Goal: Task Accomplishment & Management: Manage account settings

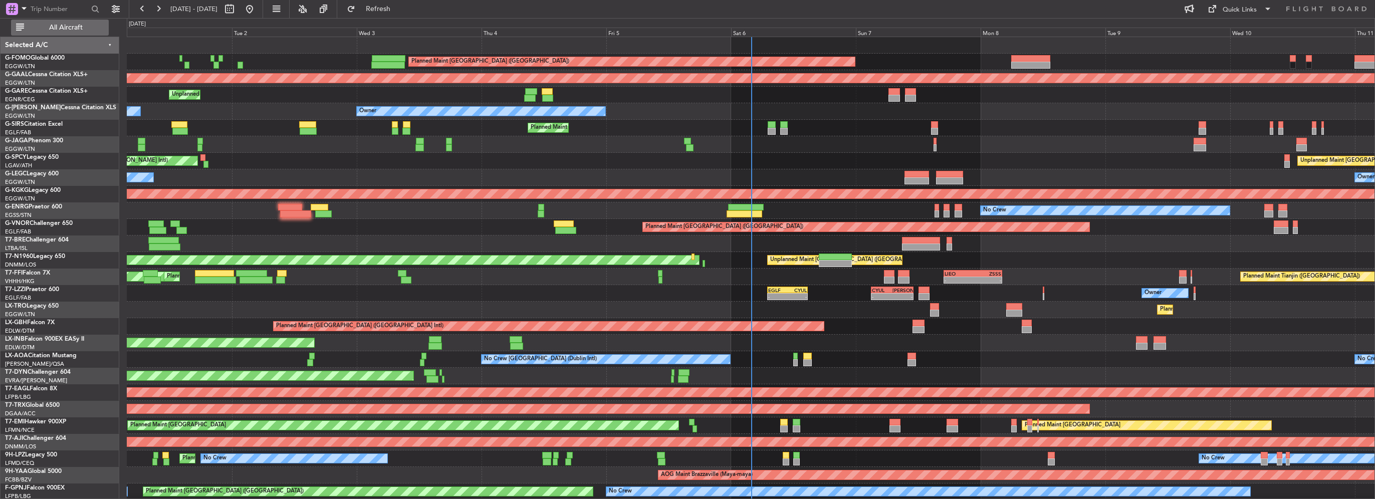
click at [74, 30] on span "All Aircraft" at bounding box center [66, 27] width 80 height 7
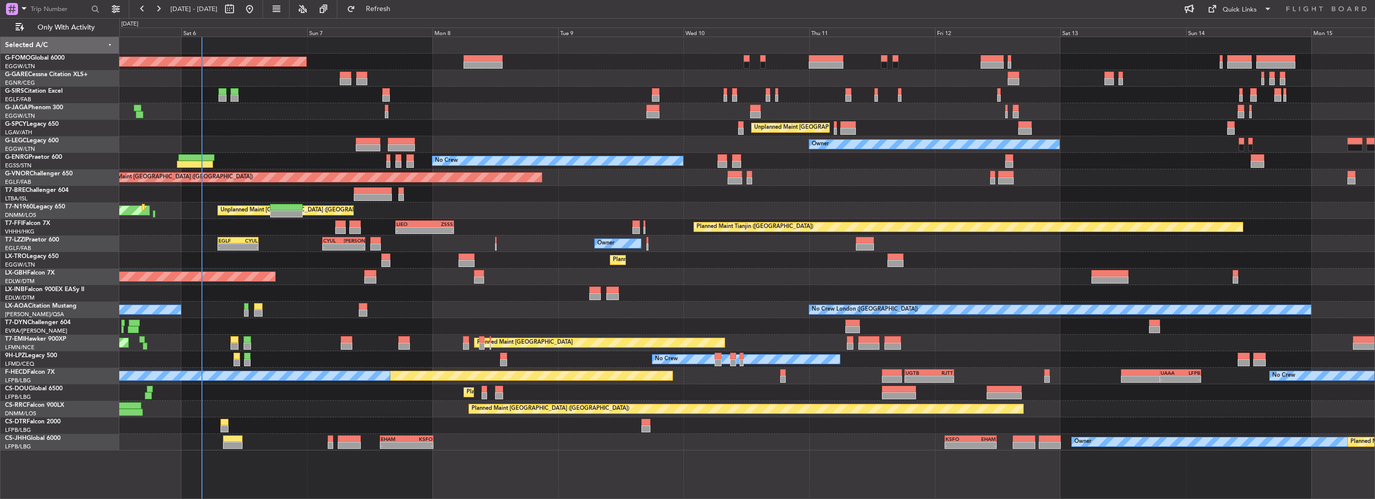
click at [306, 216] on div "Planned Maint [GEOGRAPHIC_DATA] ([GEOGRAPHIC_DATA]) Planned Maint [GEOGRAPHIC_D…" at bounding box center [746, 243] width 1255 height 413
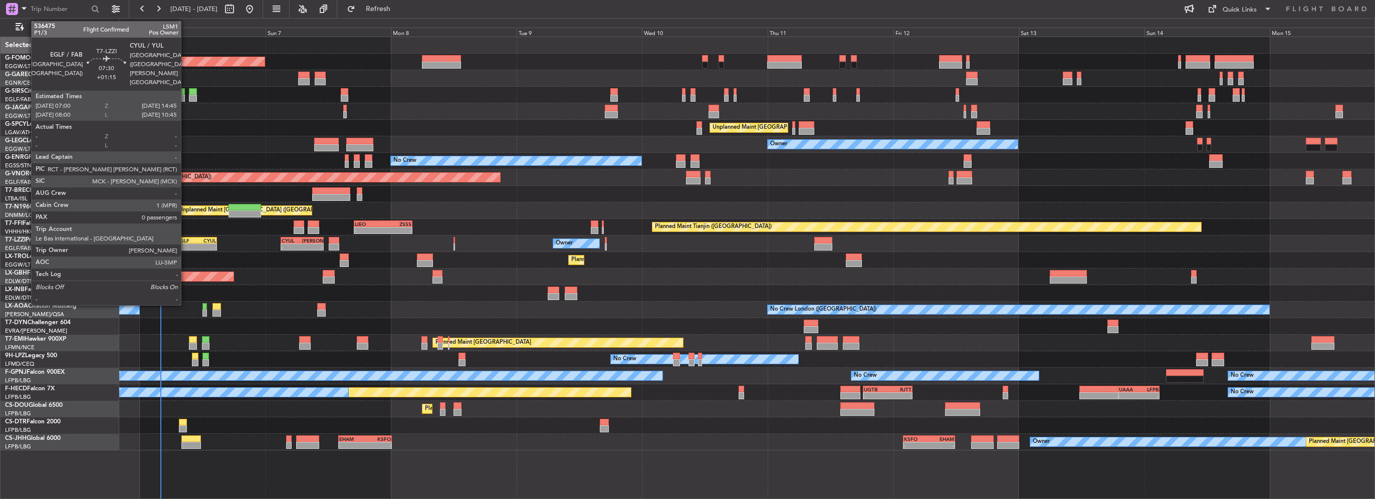
click at [185, 244] on div "-" at bounding box center [187, 247] width 20 height 6
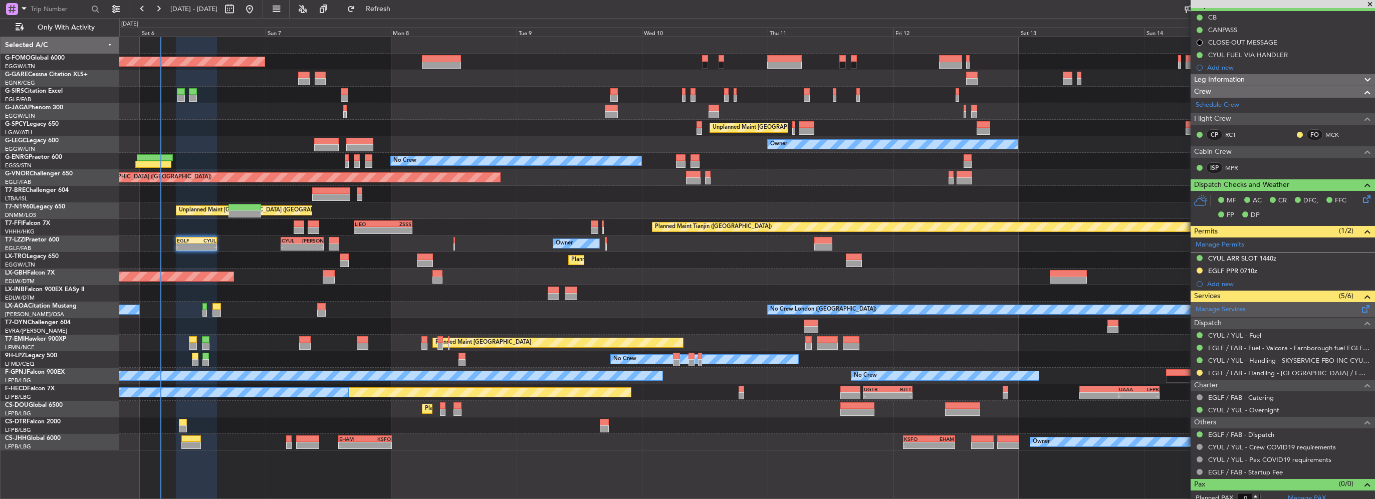
scroll to position [100, 0]
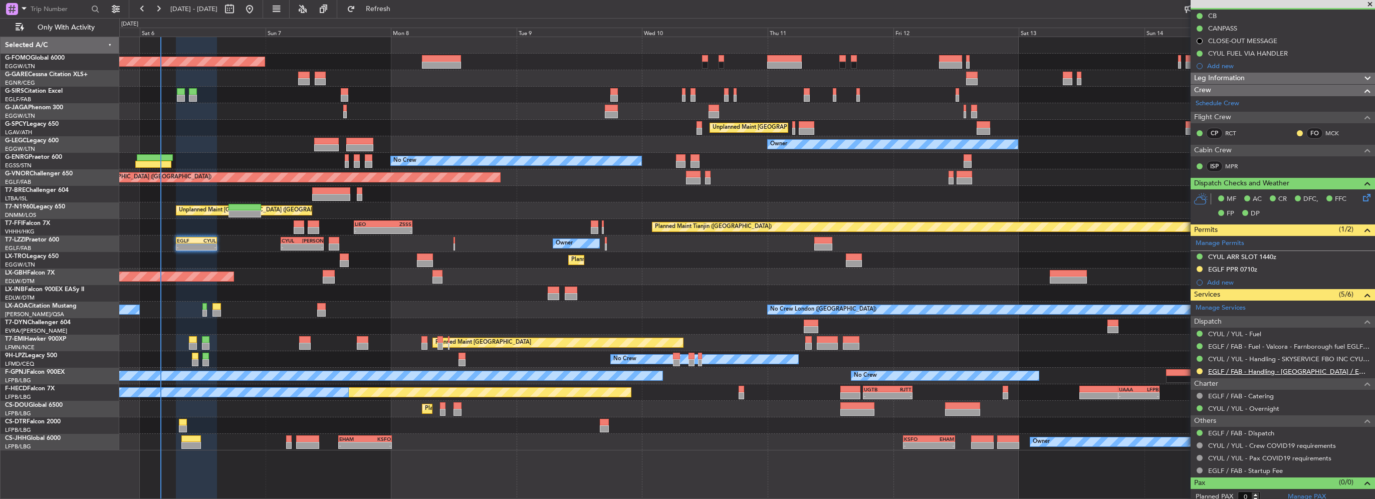
click at [1254, 367] on link "EGLF / FAB - Handling - [GEOGRAPHIC_DATA] / EGLF / FAB" at bounding box center [1289, 371] width 162 height 9
click at [399, 8] on span "Refresh" at bounding box center [378, 9] width 42 height 7
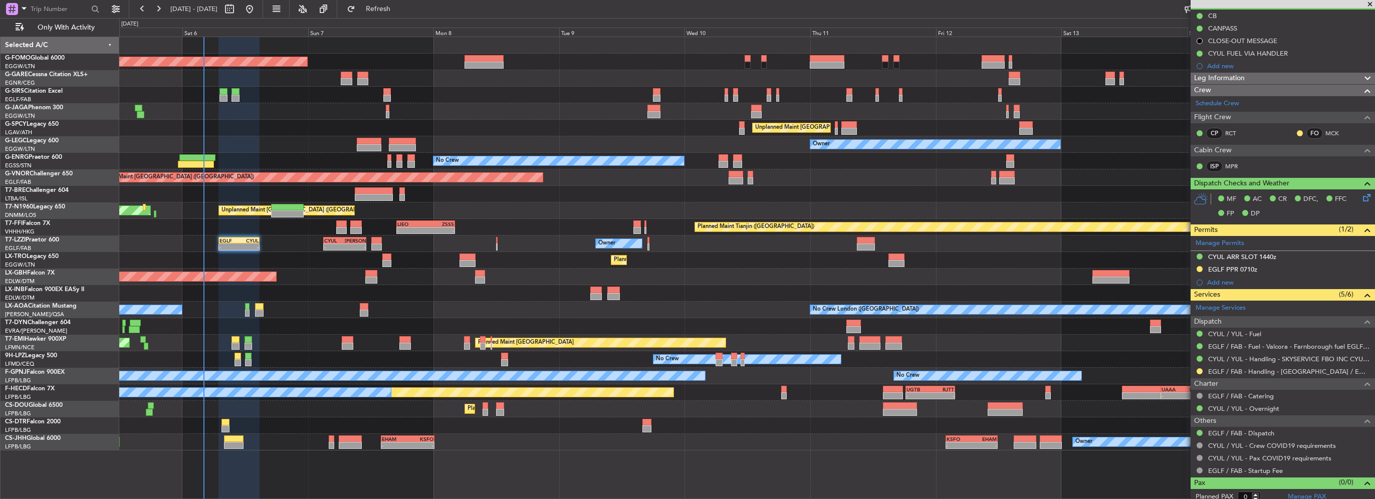
click at [278, 144] on div "Planned Maint [GEOGRAPHIC_DATA] ([GEOGRAPHIC_DATA]) Planned Maint [GEOGRAPHIC_D…" at bounding box center [746, 243] width 1255 height 413
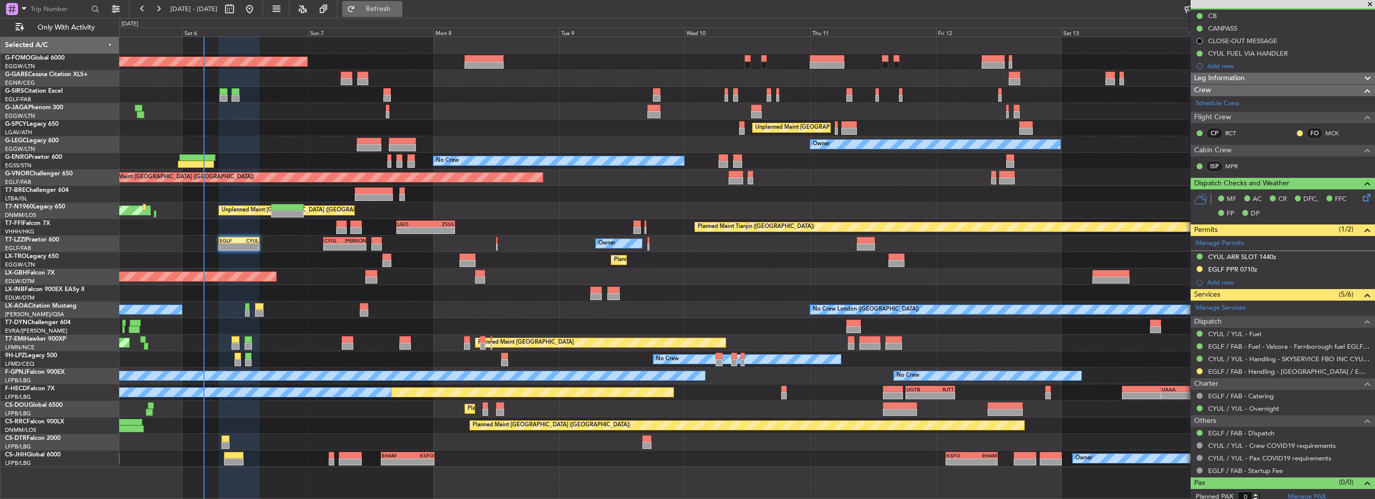
click at [399, 11] on span "Refresh" at bounding box center [378, 9] width 42 height 7
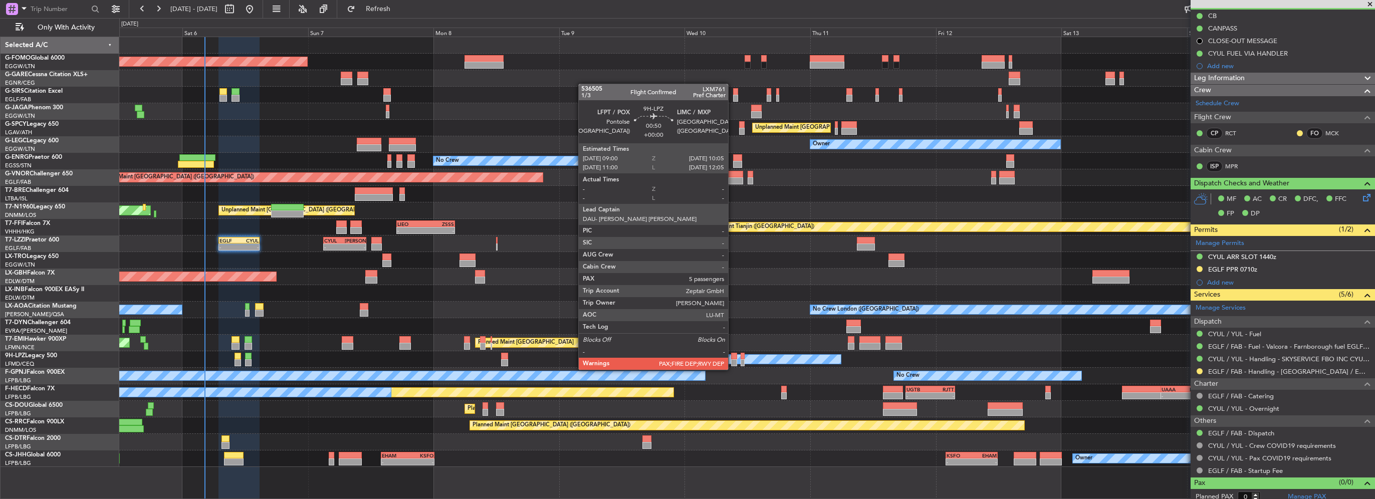
click at [733, 361] on div at bounding box center [734, 362] width 6 height 7
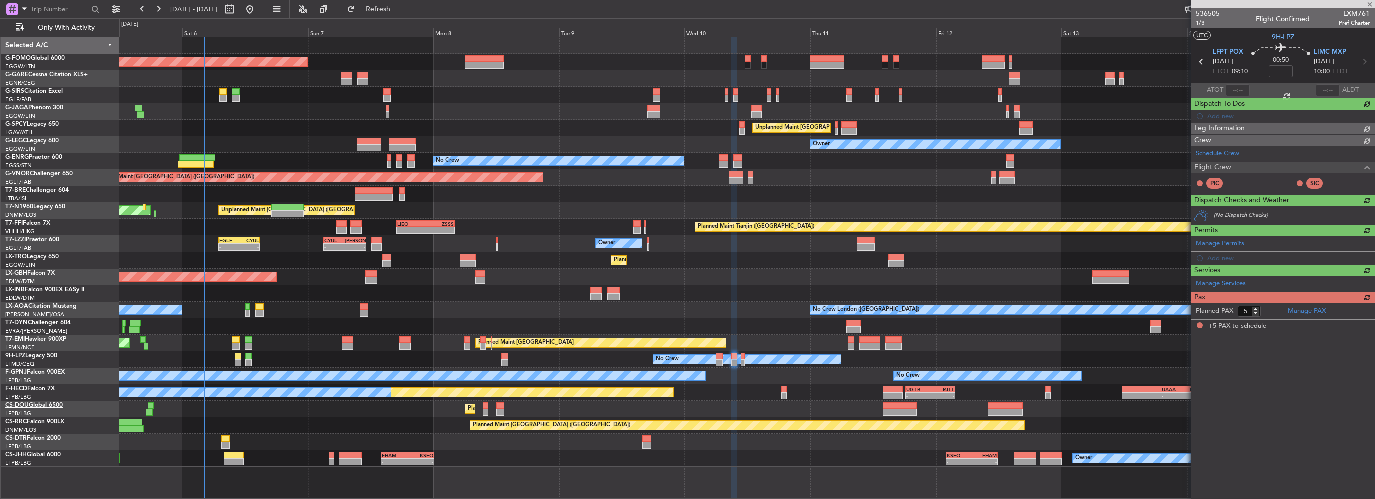
scroll to position [0, 0]
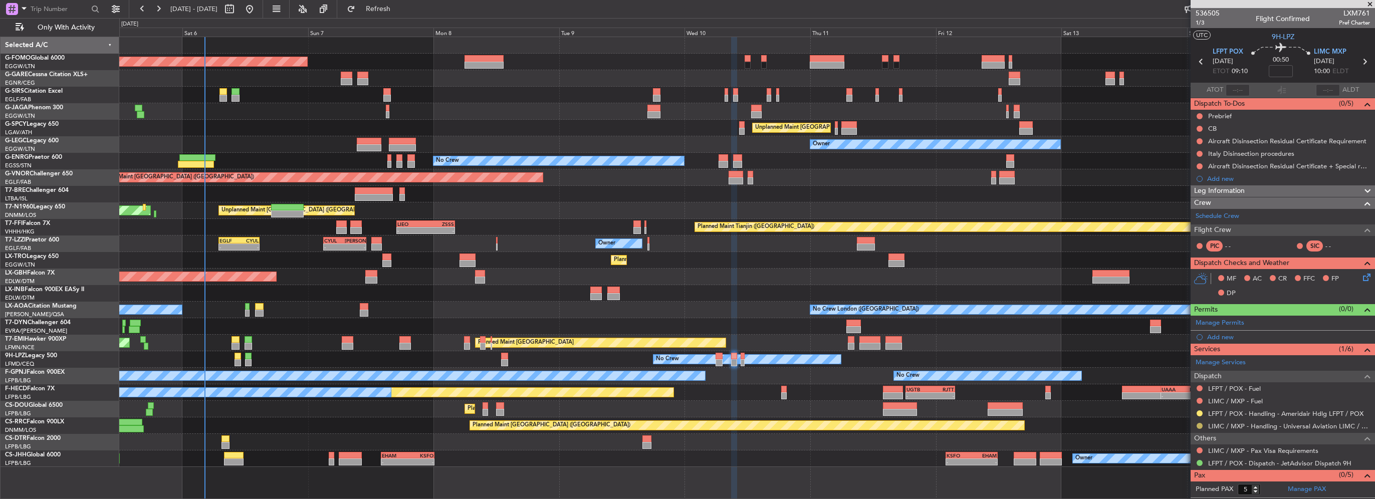
click at [1198, 426] on button at bounding box center [1200, 426] width 6 height 6
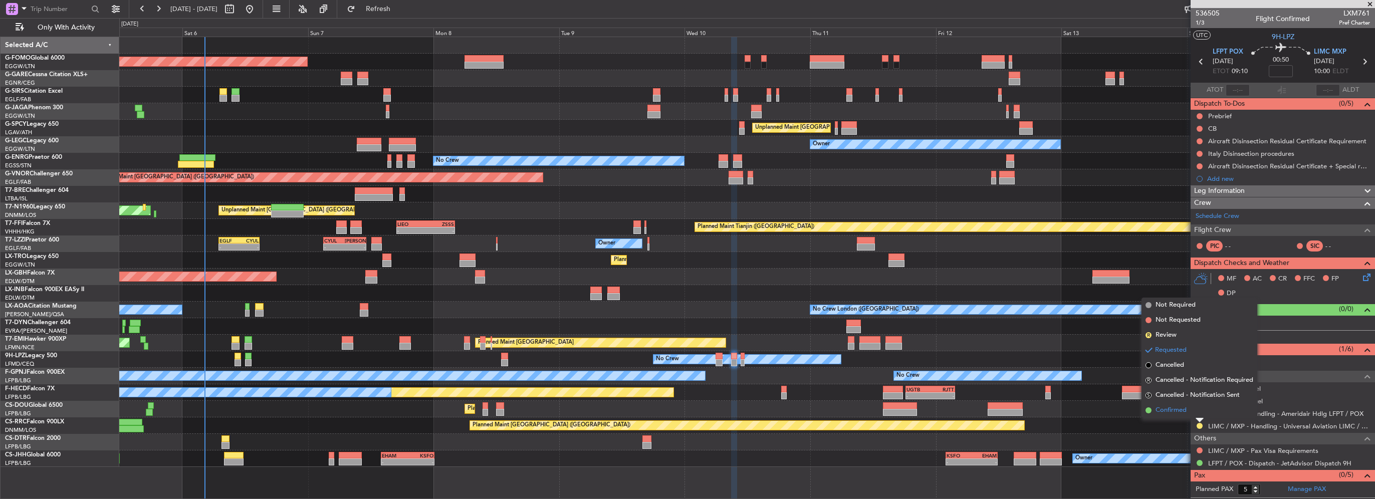
click at [1182, 410] on span "Confirmed" at bounding box center [1171, 410] width 31 height 10
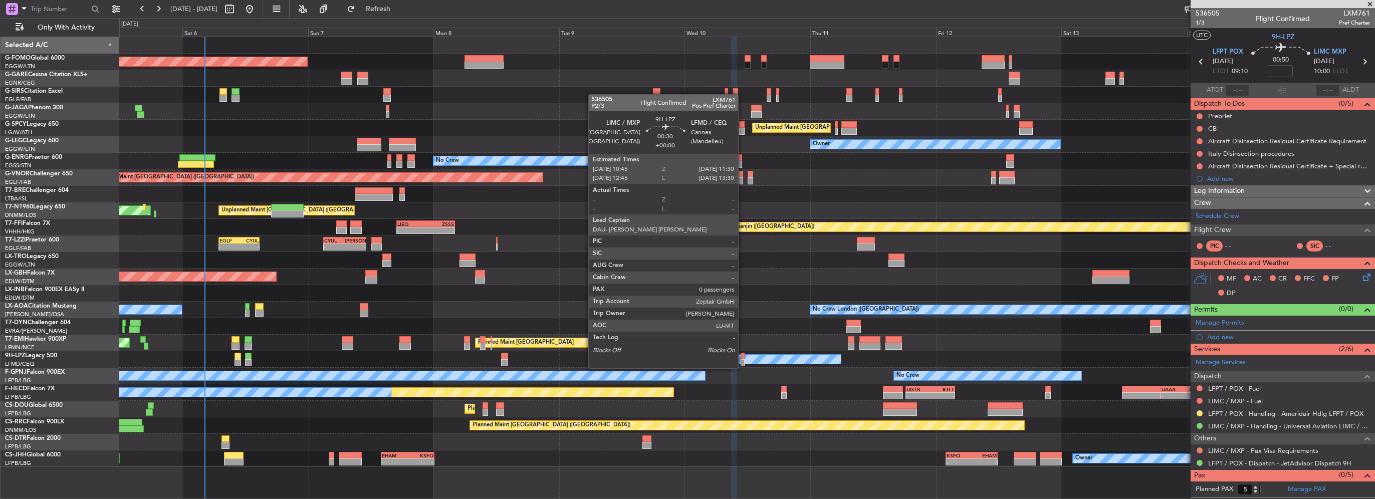
click at [743, 358] on div at bounding box center [743, 356] width 4 height 7
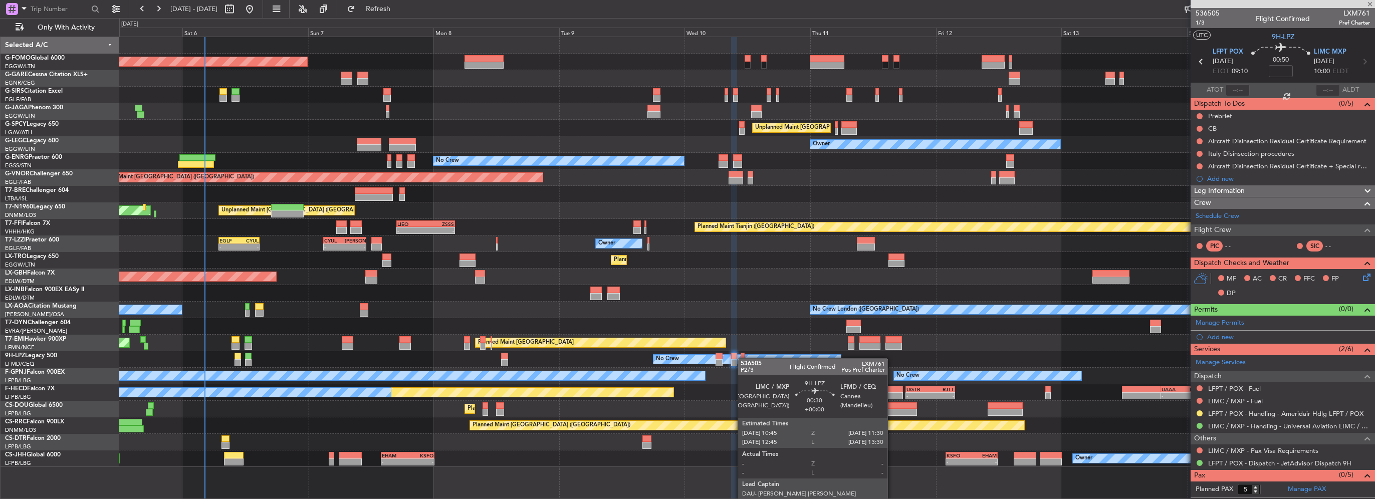
type input "0"
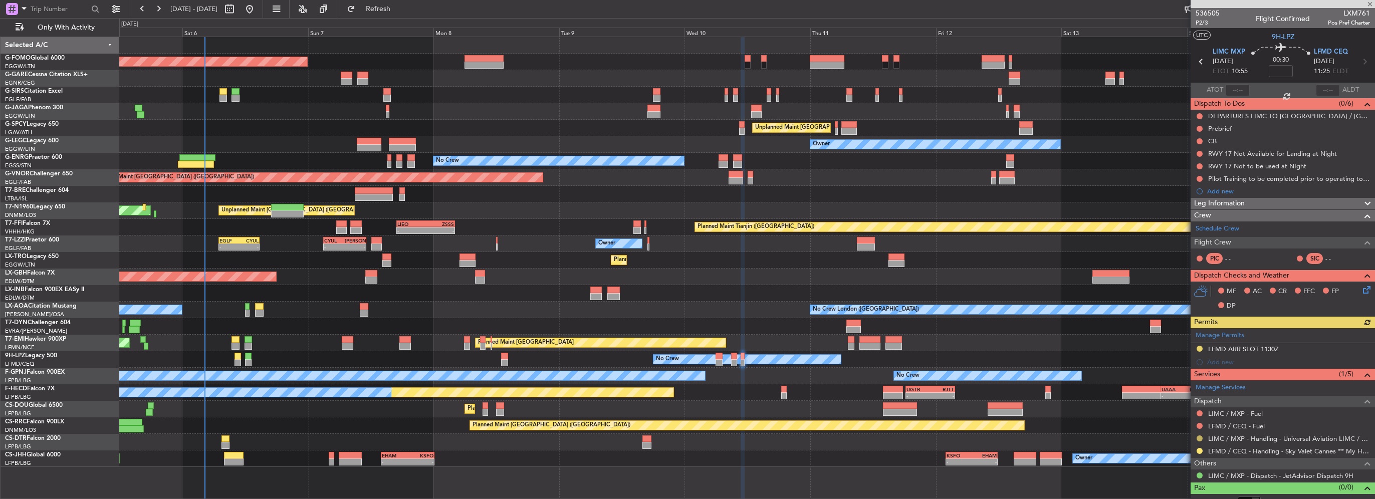
click at [1199, 436] on button at bounding box center [1200, 439] width 6 height 6
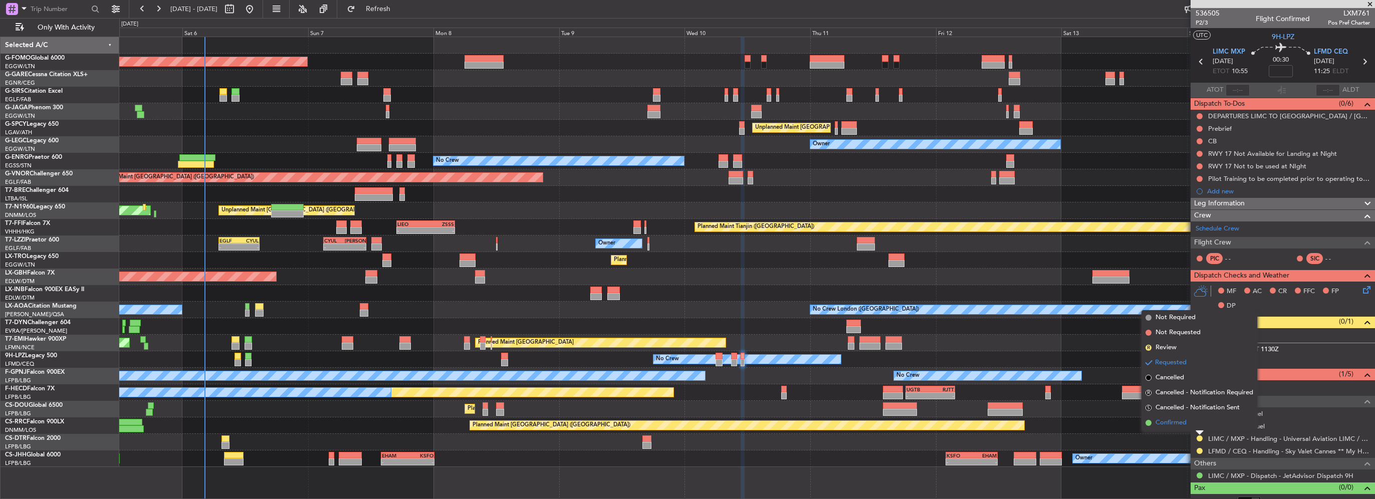
click at [1183, 418] on span "Confirmed" at bounding box center [1171, 423] width 31 height 10
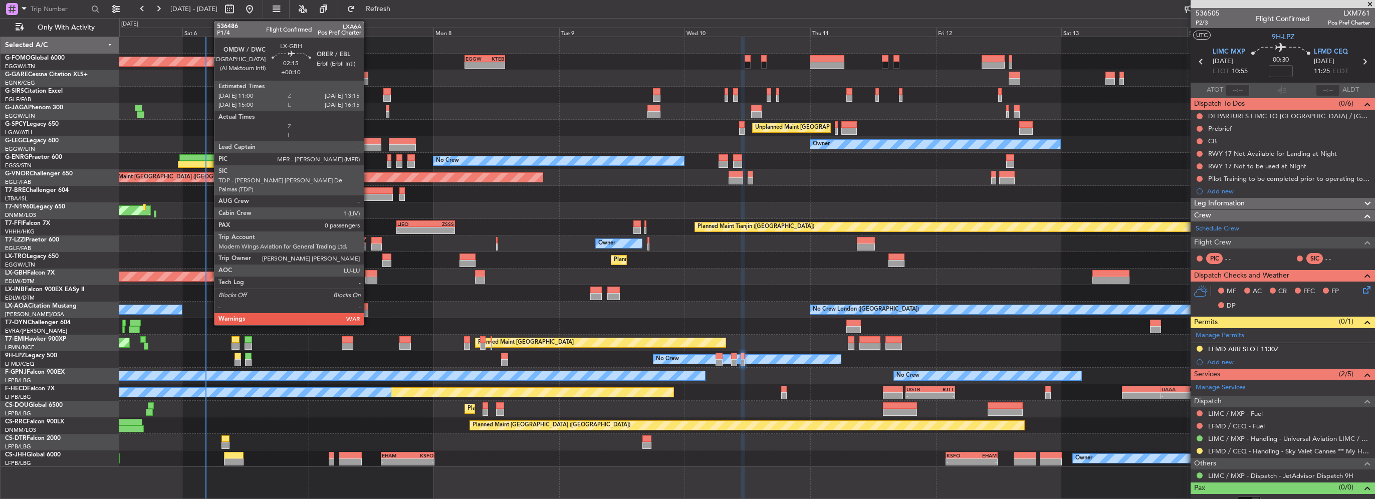
click at [369, 278] on div at bounding box center [371, 280] width 12 height 7
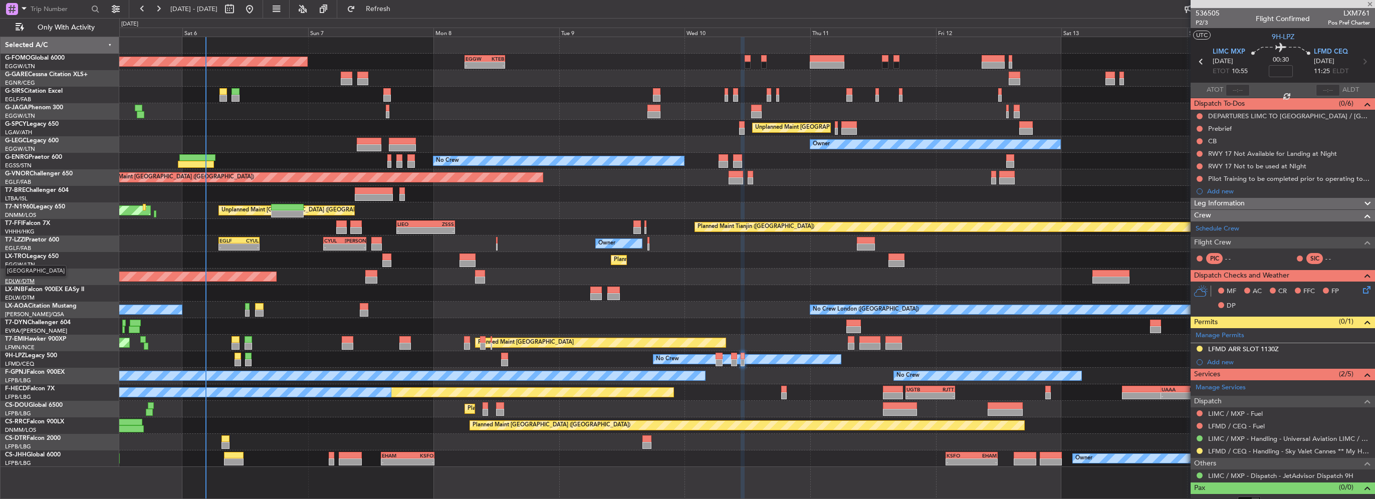
type input "+00:10"
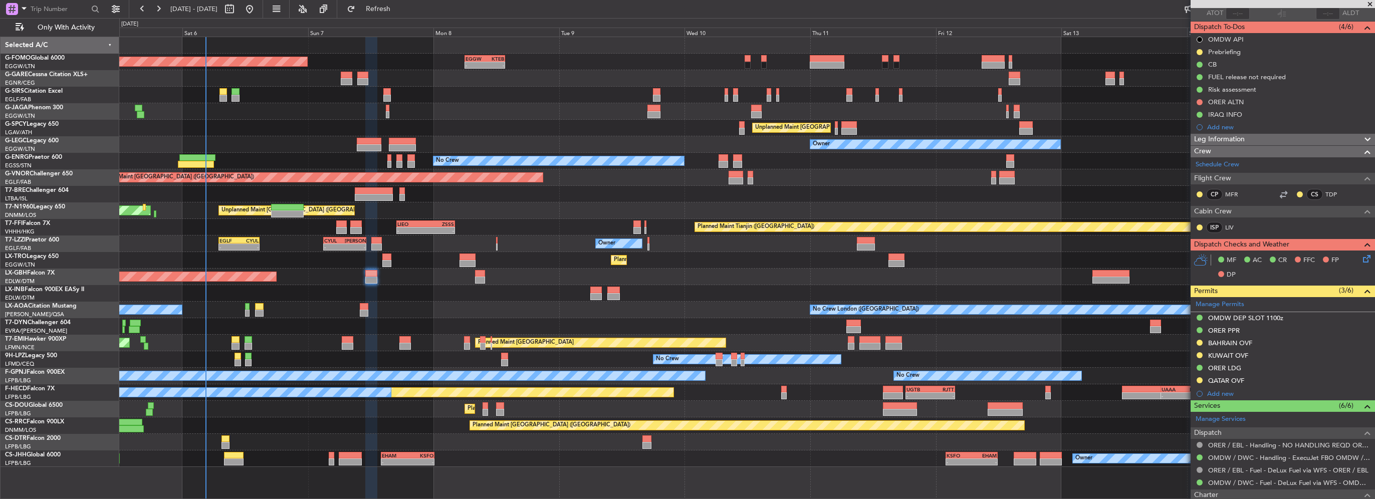
scroll to position [100, 0]
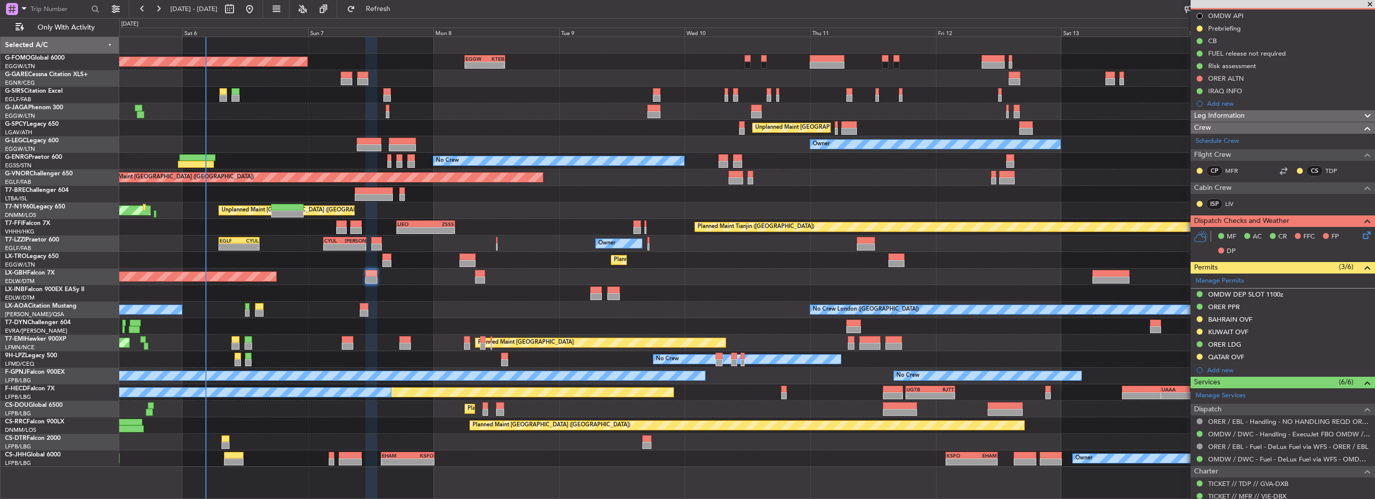
drag, startPoint x: 1253, startPoint y: 355, endPoint x: 1259, endPoint y: 359, distance: 7.2
click at [1253, 355] on div "QATAR OVF" at bounding box center [1283, 357] width 184 height 13
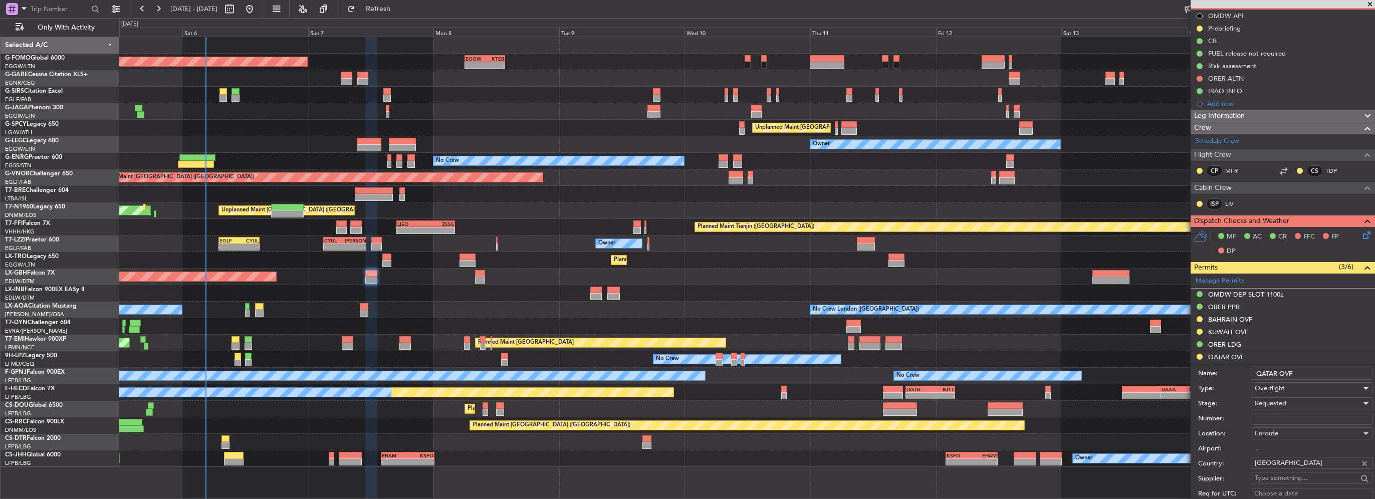
click at [1279, 413] on input "Number:" at bounding box center [1312, 419] width 122 height 12
paste input "QCAA/CLR/4240/[DATE]"
type input "QCAA/CLR/4240/[DATE]"
click at [1291, 401] on div "Requested" at bounding box center [1308, 403] width 107 height 15
click at [1295, 483] on span "Received OK" at bounding box center [1307, 483] width 105 height 15
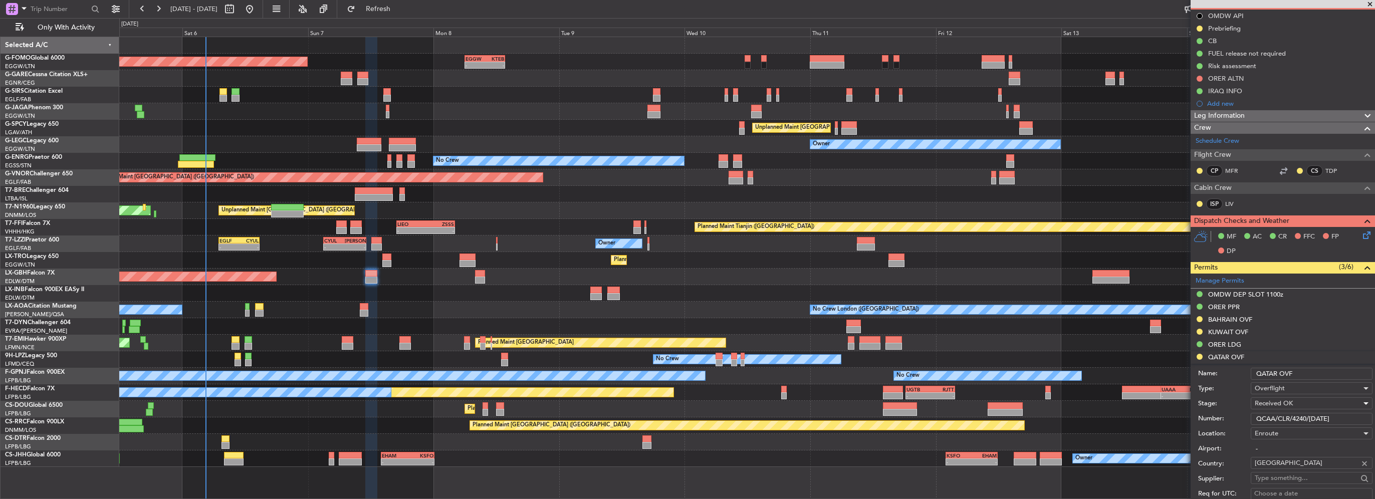
scroll to position [301, 0]
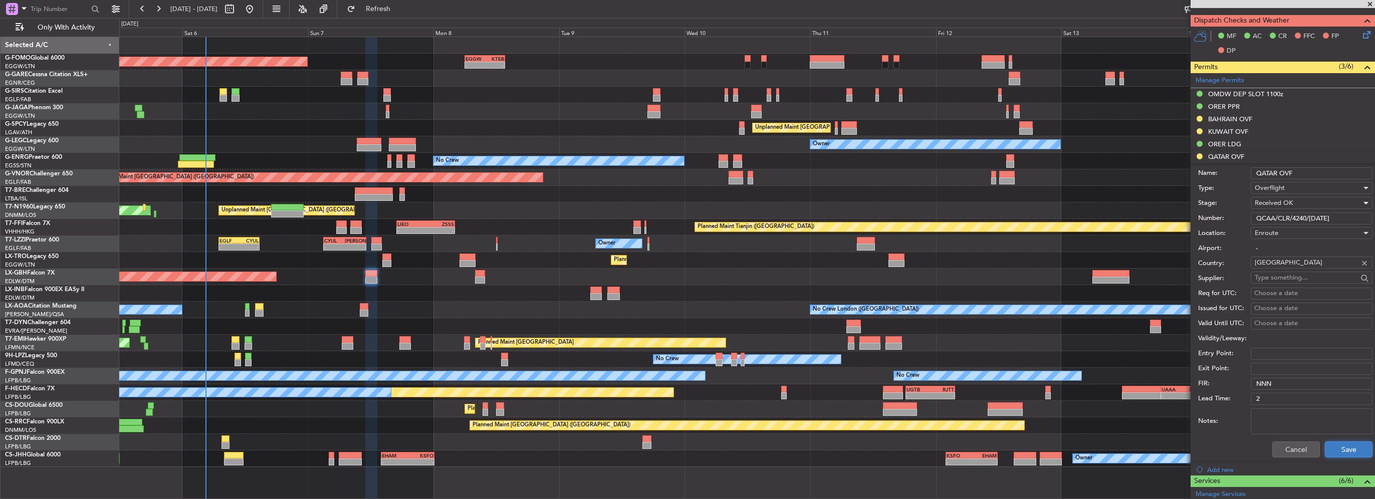
click at [1336, 442] on button "Save" at bounding box center [1349, 450] width 48 height 16
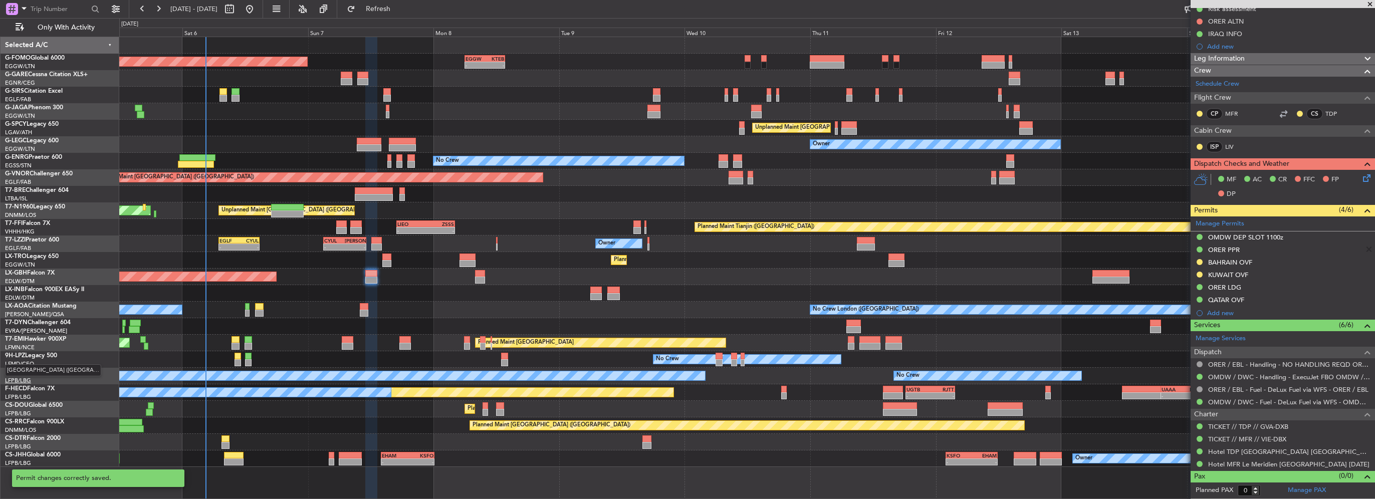
scroll to position [155, 0]
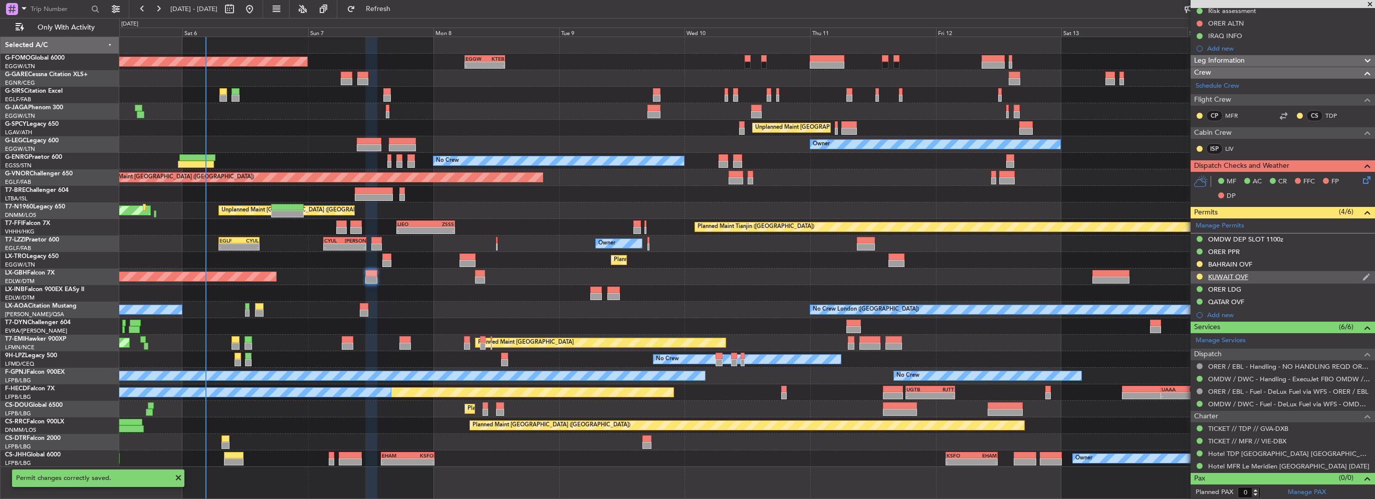
click at [1264, 276] on div "KUWAIT OVF" at bounding box center [1283, 277] width 184 height 13
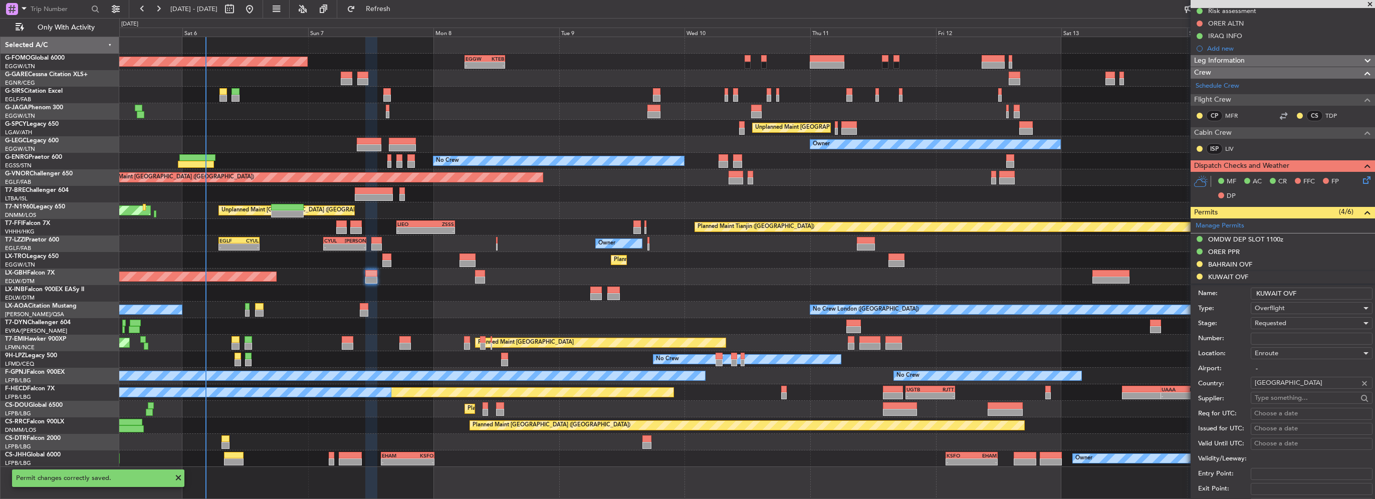
scroll to position [301, 0]
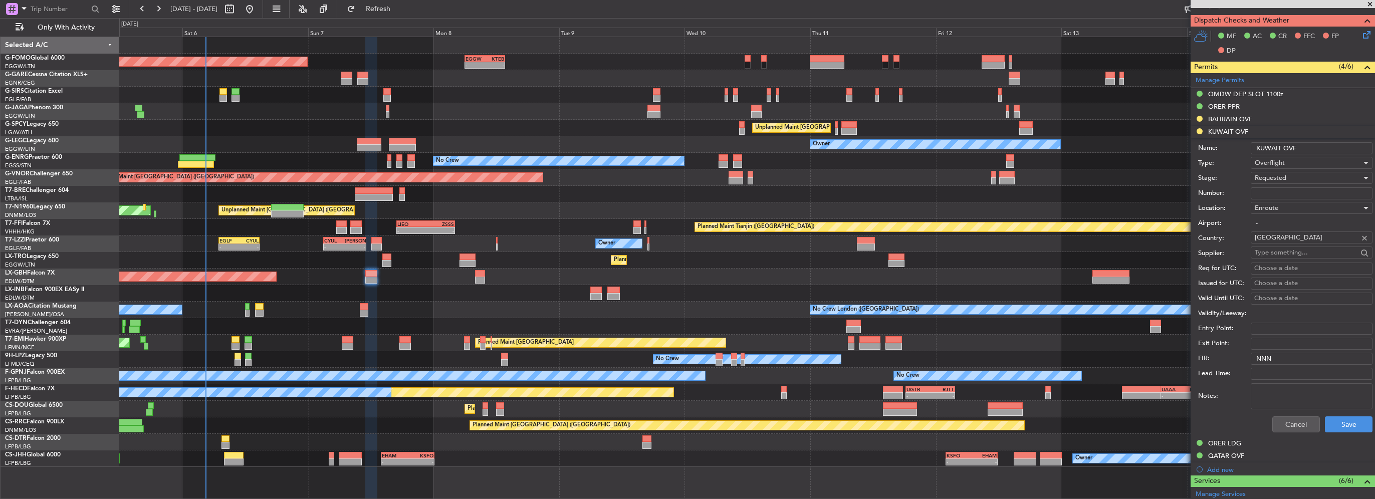
click at [1280, 191] on input "Number:" at bounding box center [1312, 193] width 122 height 12
paste input "7704-ATO/25"
type input "7704-ATO/25"
click at [1284, 180] on span "Requested" at bounding box center [1271, 177] width 32 height 9
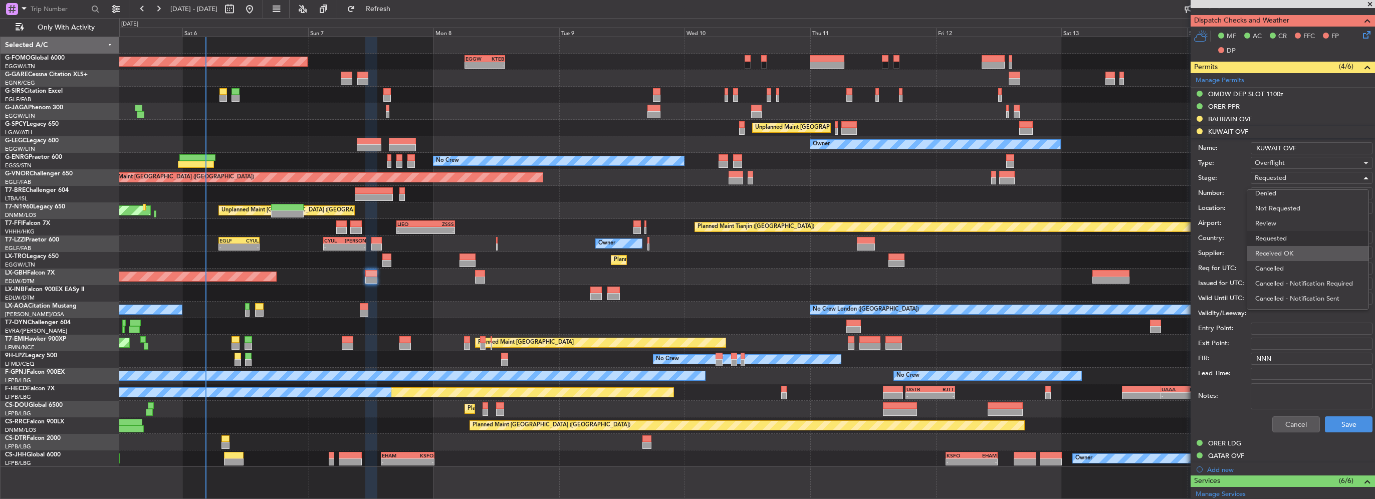
click at [1291, 248] on span "Received OK" at bounding box center [1307, 253] width 105 height 15
click at [1351, 422] on button "Save" at bounding box center [1349, 424] width 48 height 16
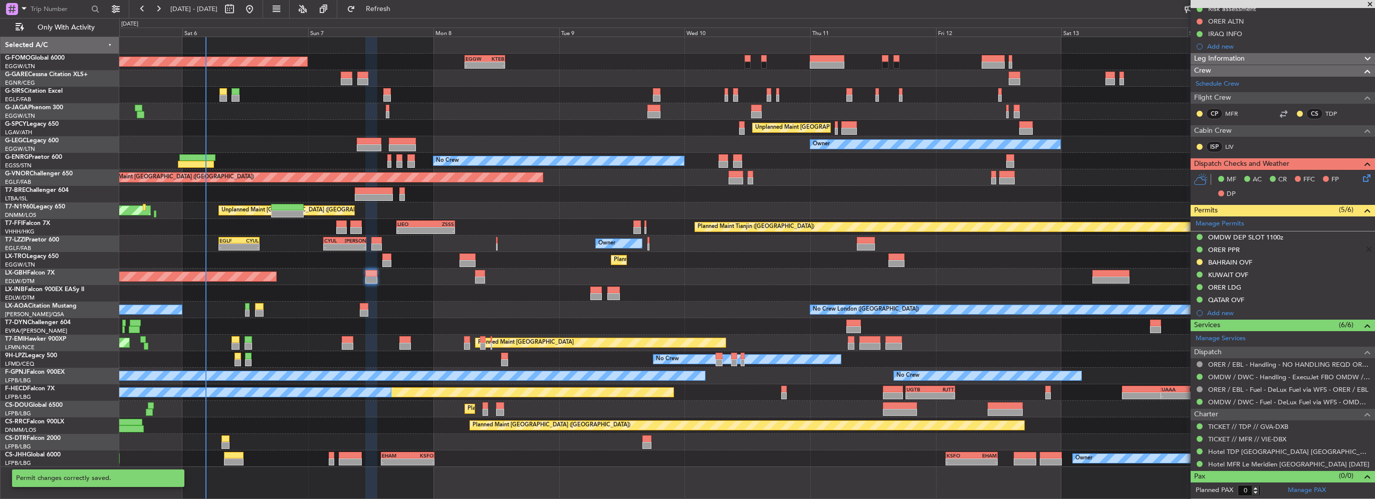
scroll to position [155, 0]
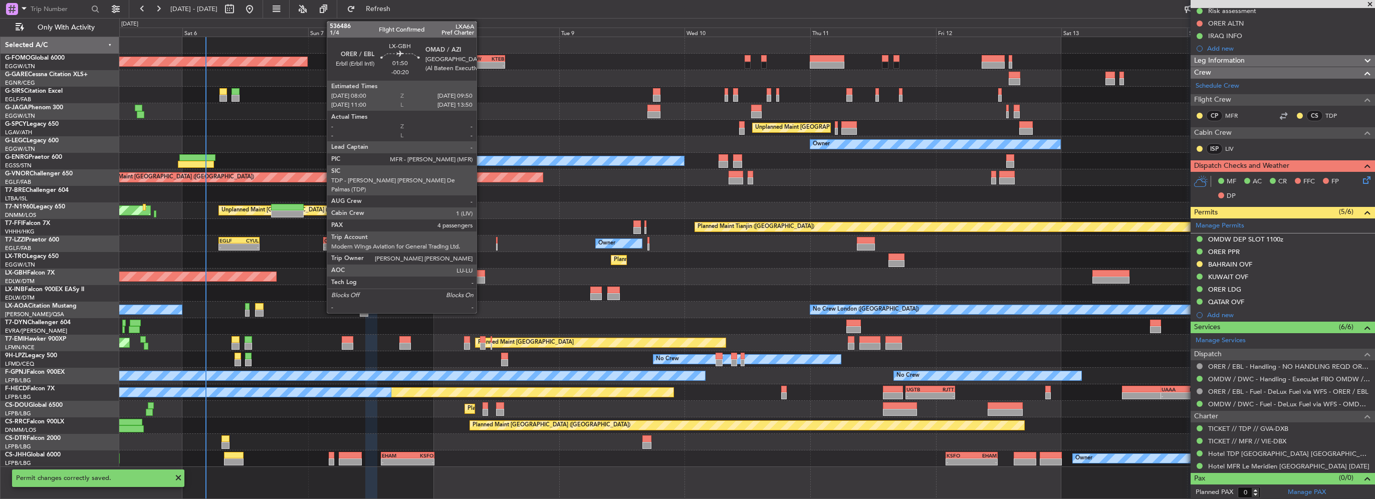
click at [481, 278] on div at bounding box center [480, 280] width 10 height 7
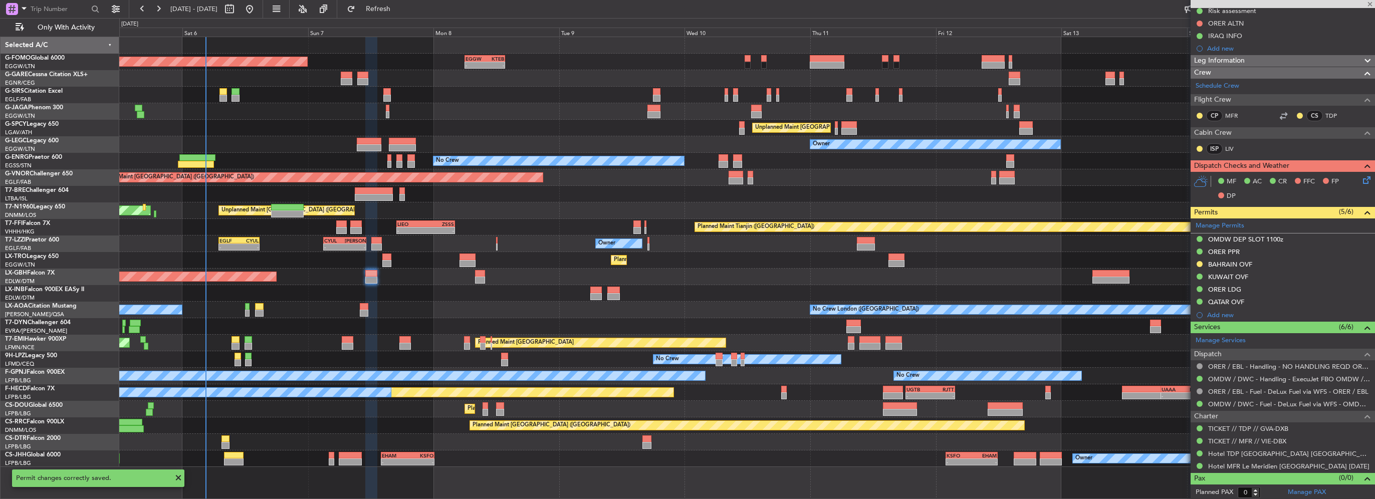
type input "-00:20"
type input "4"
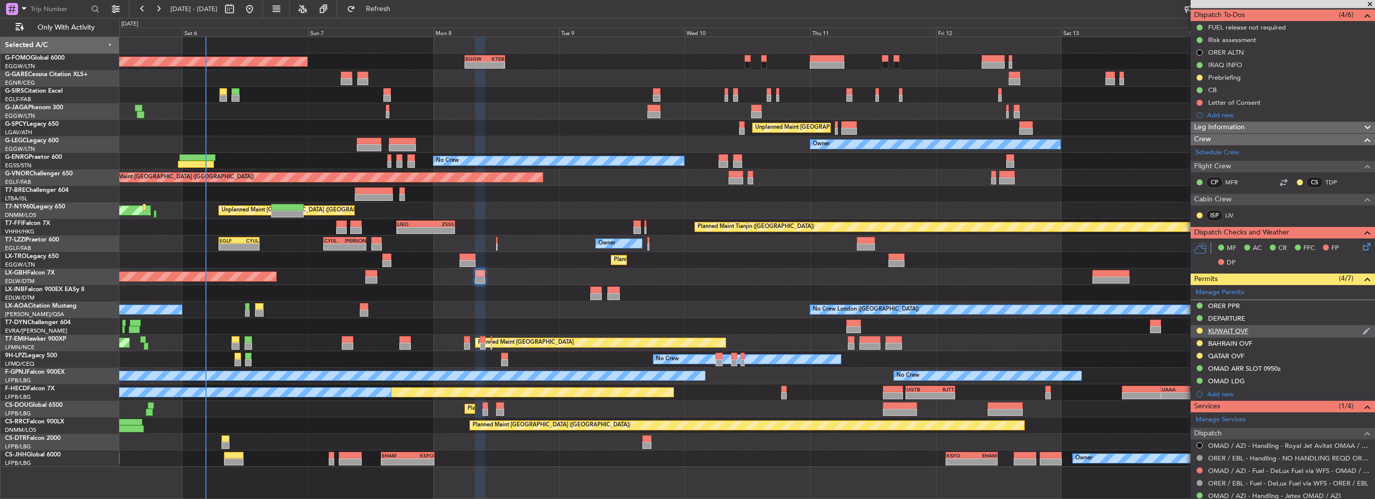
scroll to position [100, 0]
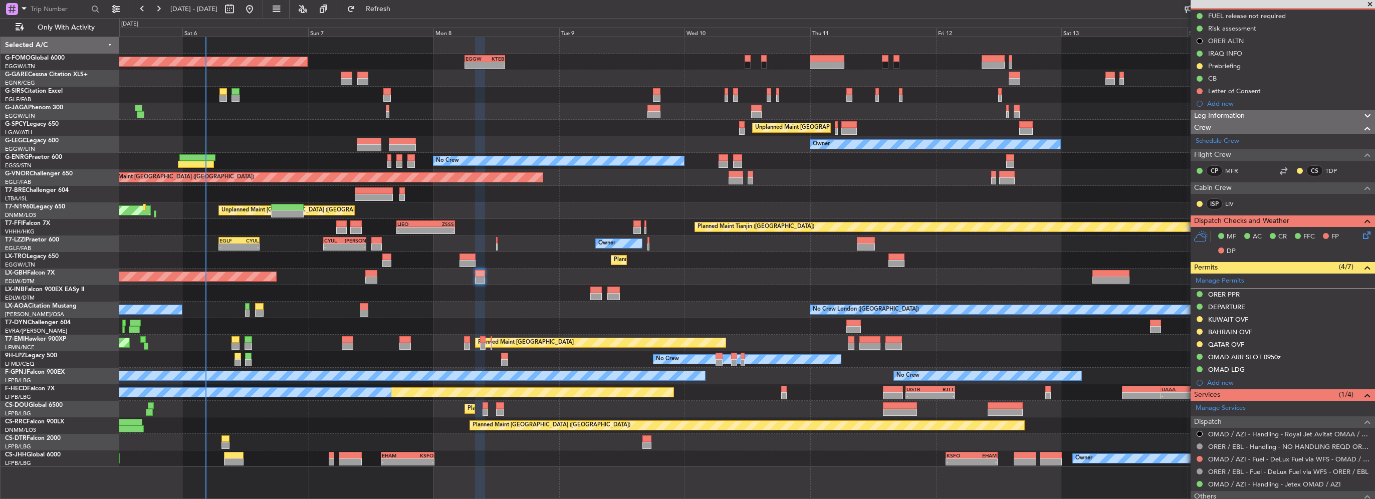
drag, startPoint x: 1235, startPoint y: 309, endPoint x: 1238, endPoint y: 317, distance: 8.6
click at [1238, 317] on mat-tooltip-component "DEPARTURE" at bounding box center [1227, 323] width 50 height 27
click at [1242, 317] on div "KUWAIT OVF" at bounding box center [1228, 319] width 40 height 9
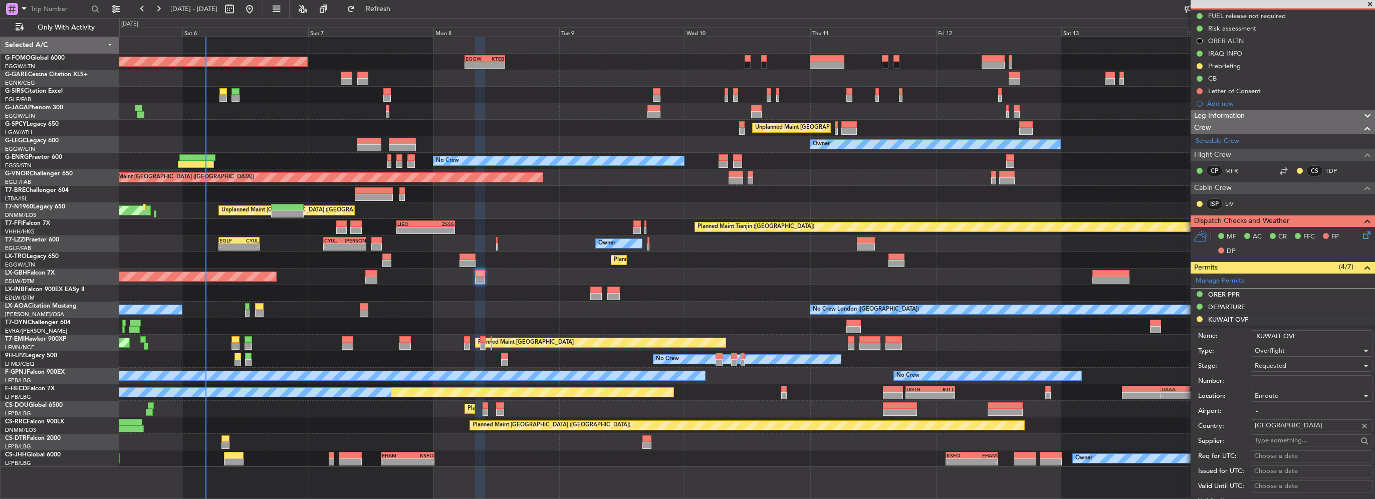
click at [1275, 382] on input "Number:" at bounding box center [1312, 381] width 122 height 12
paste input "7704-ATO/25"
type input "7704-ATO/25"
click at [1281, 363] on span "Requested" at bounding box center [1271, 365] width 32 height 9
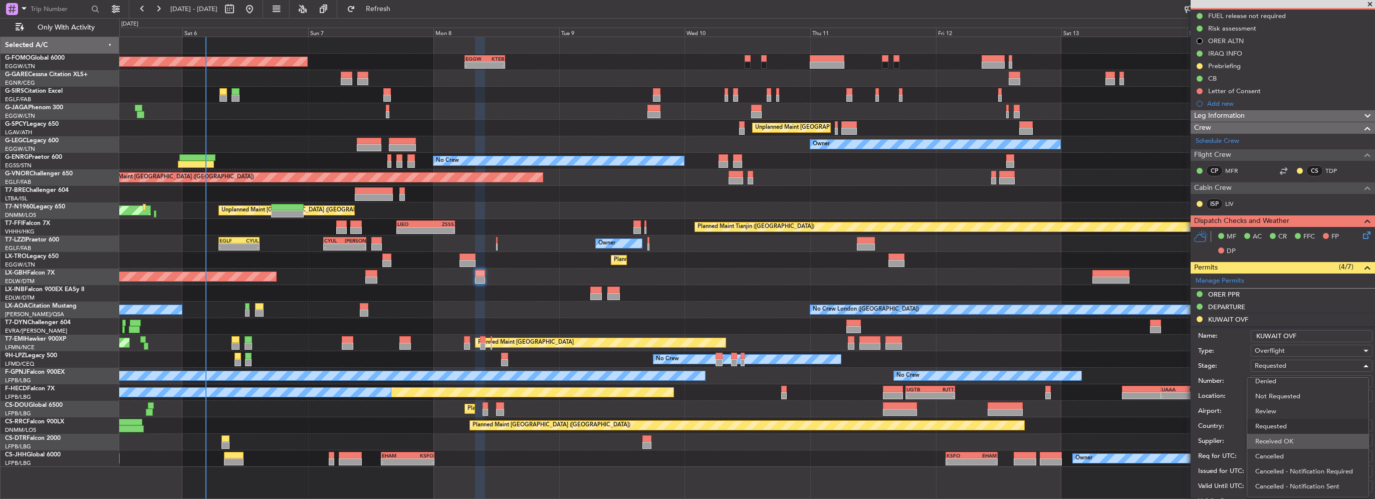
click at [1291, 439] on span "Received OK" at bounding box center [1307, 441] width 105 height 15
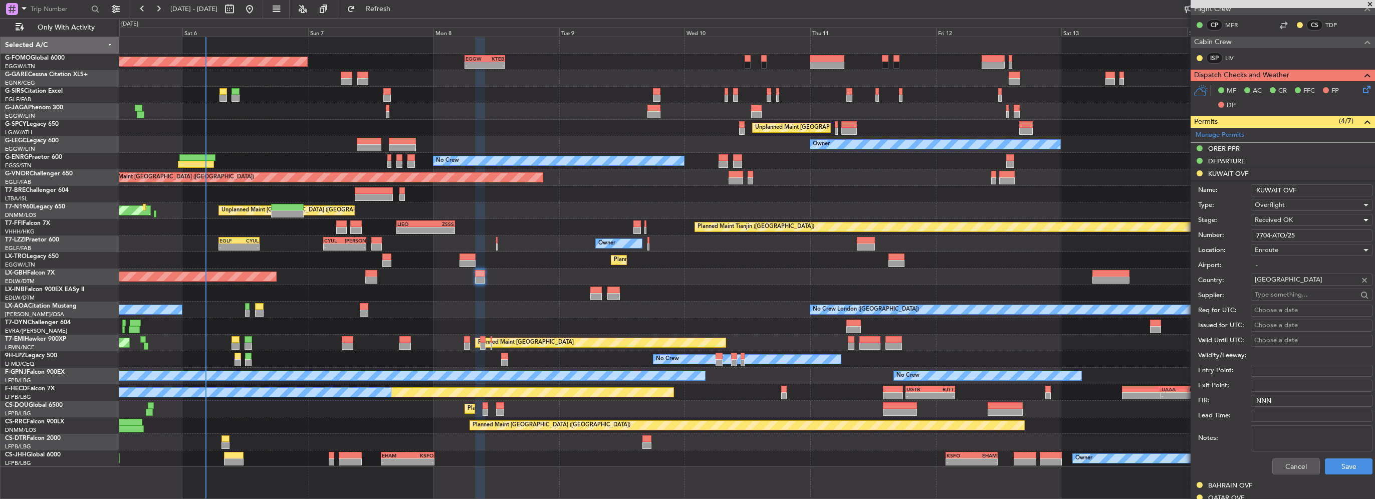
scroll to position [251, 0]
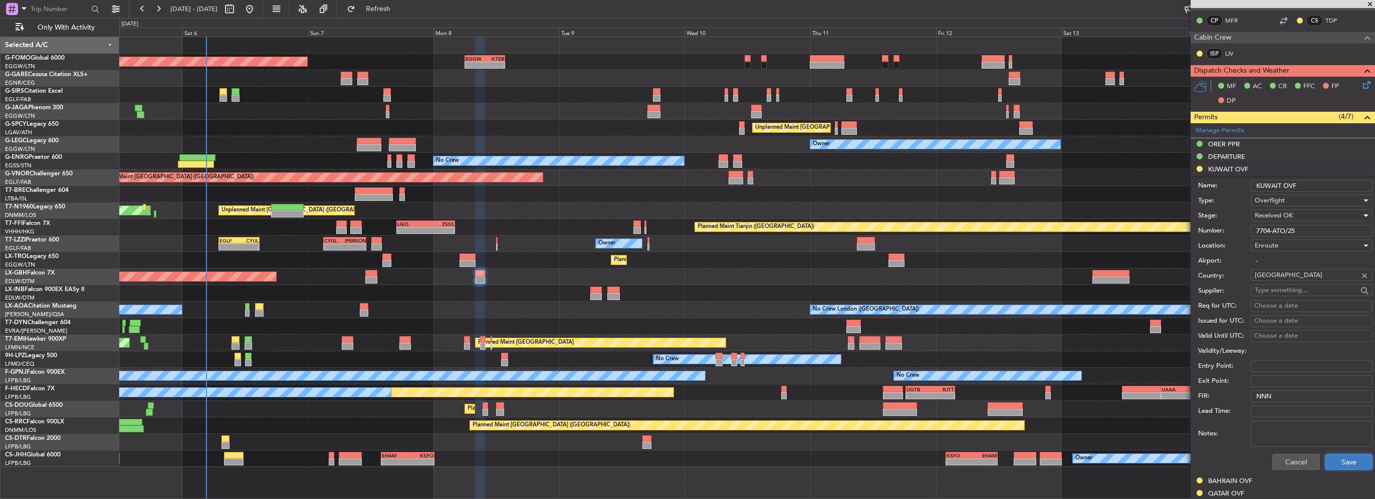
click at [1349, 465] on button "Save" at bounding box center [1349, 462] width 48 height 16
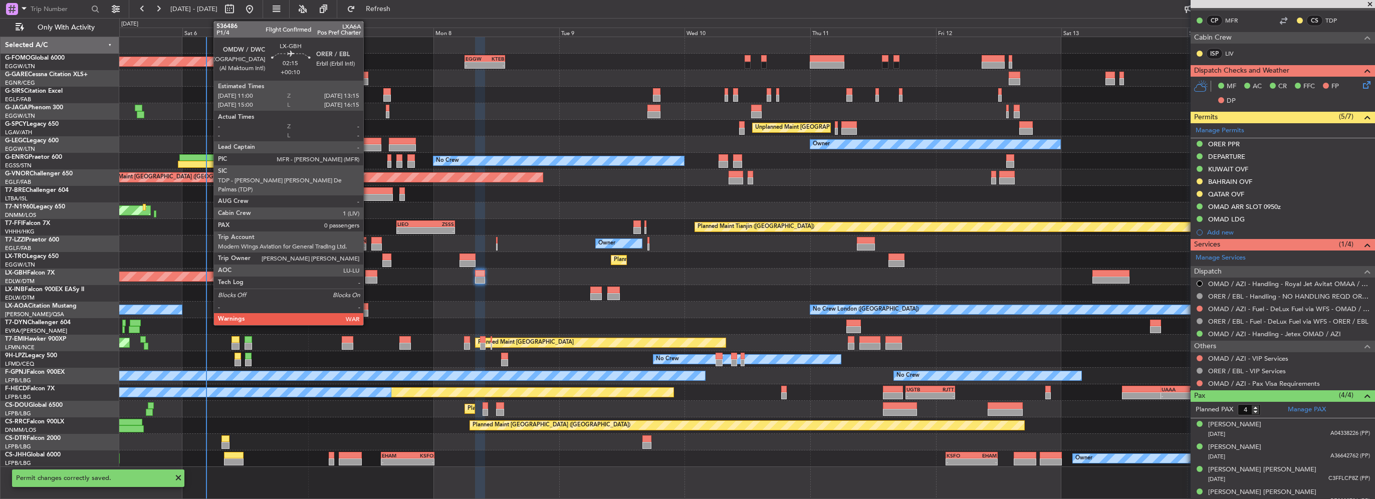
click at [368, 277] on div at bounding box center [371, 280] width 12 height 7
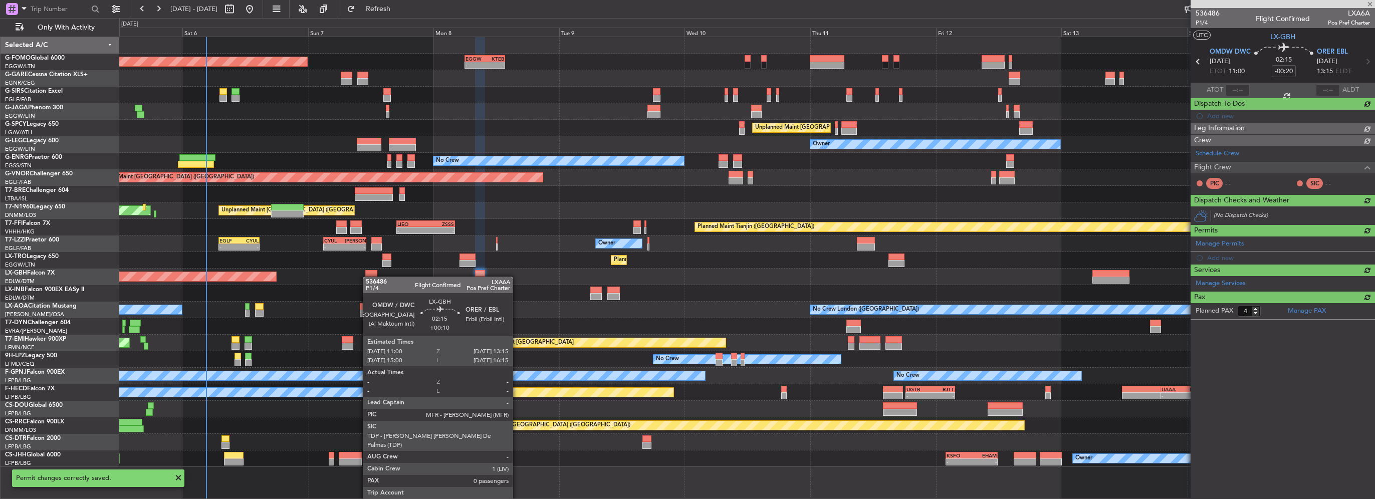
type input "+00:10"
type input "0"
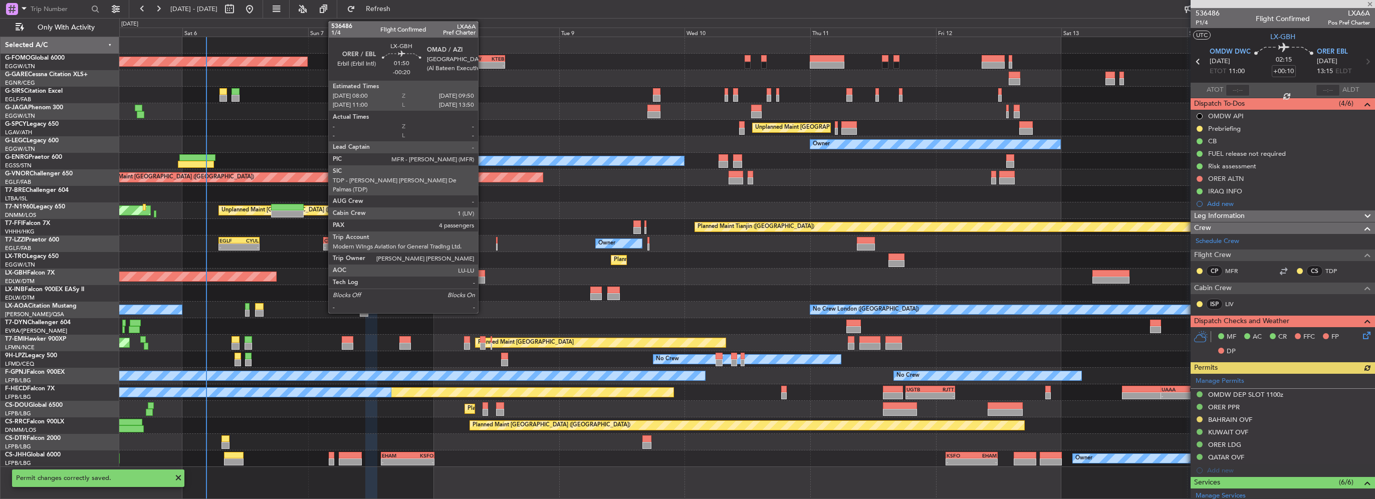
click at [483, 275] on div at bounding box center [480, 273] width 10 height 7
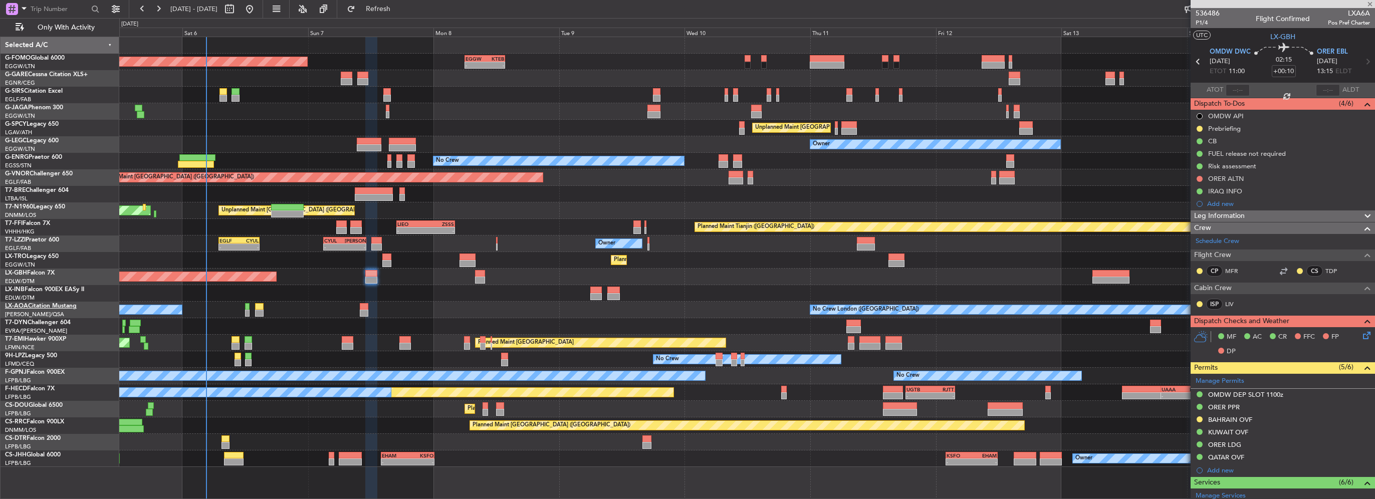
type input "-00:20"
type input "4"
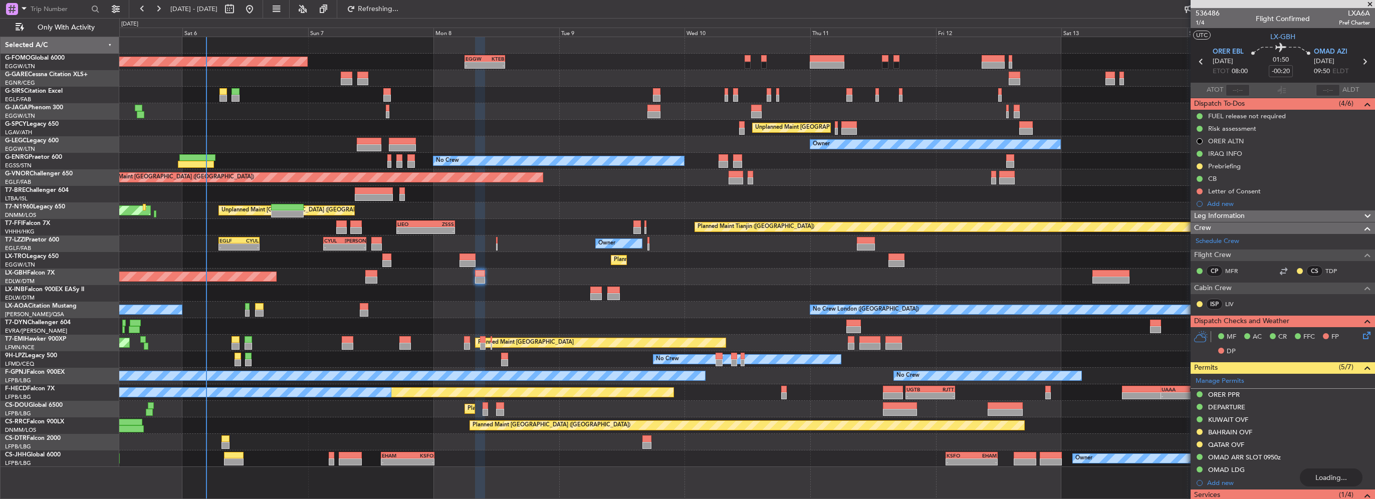
click at [1227, 445] on div "QATAR OVF" at bounding box center [1226, 445] width 36 height 9
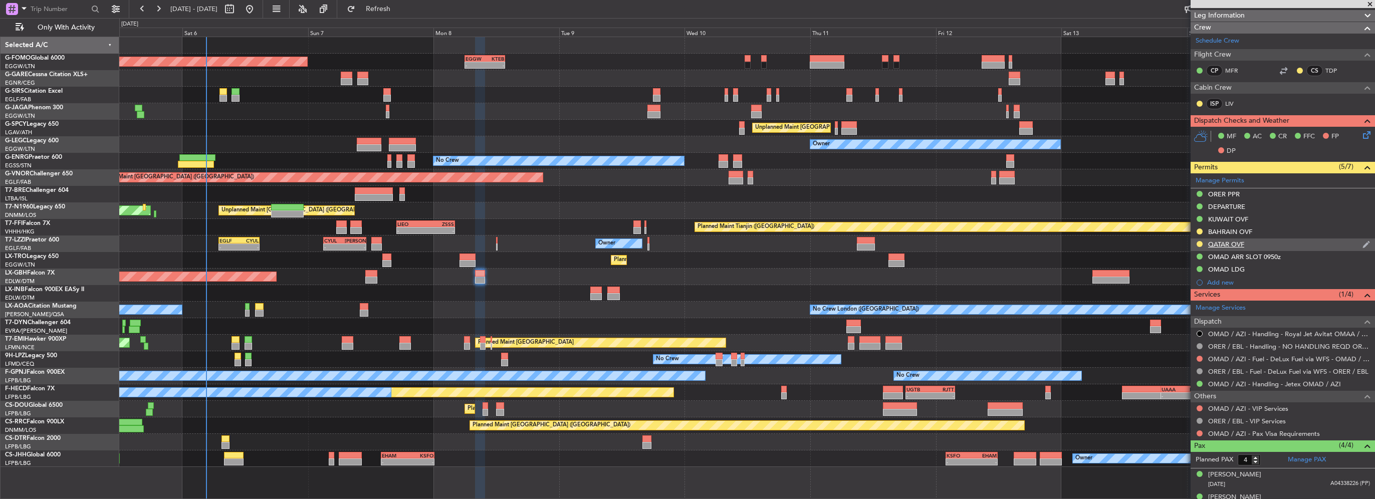
click at [1231, 246] on div "QATAR OVF" at bounding box center [1226, 244] width 36 height 9
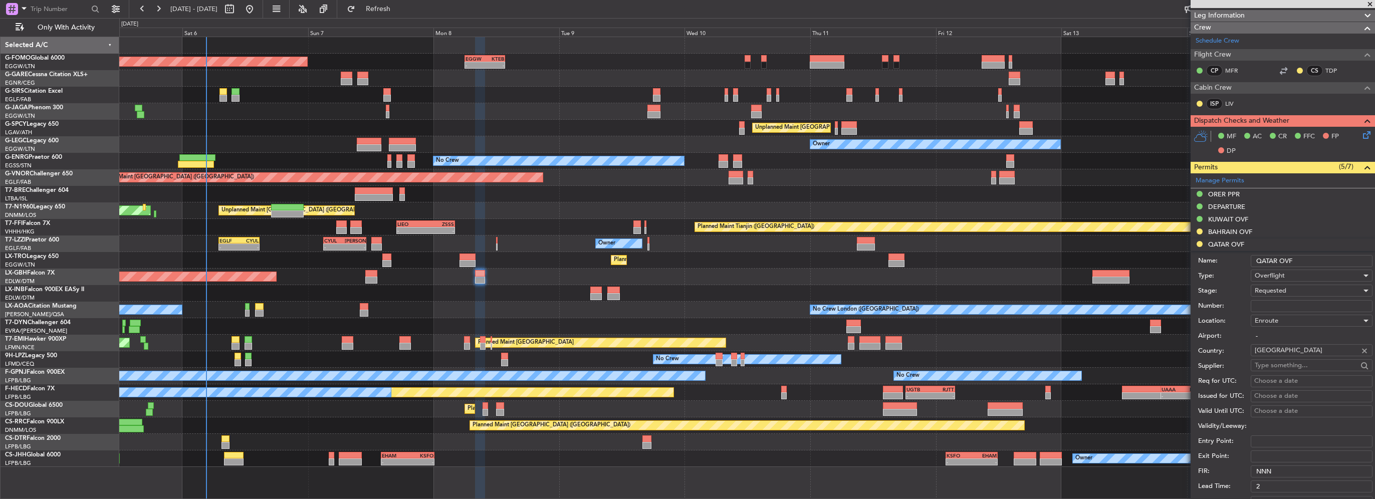
click at [1279, 304] on input "Number:" at bounding box center [1312, 306] width 122 height 12
paste input "QCAA/CLR/4240/[DATE]"
type input "QCAA/CLR/4240/[DATE]"
click at [1296, 293] on div "Requested" at bounding box center [1308, 290] width 107 height 15
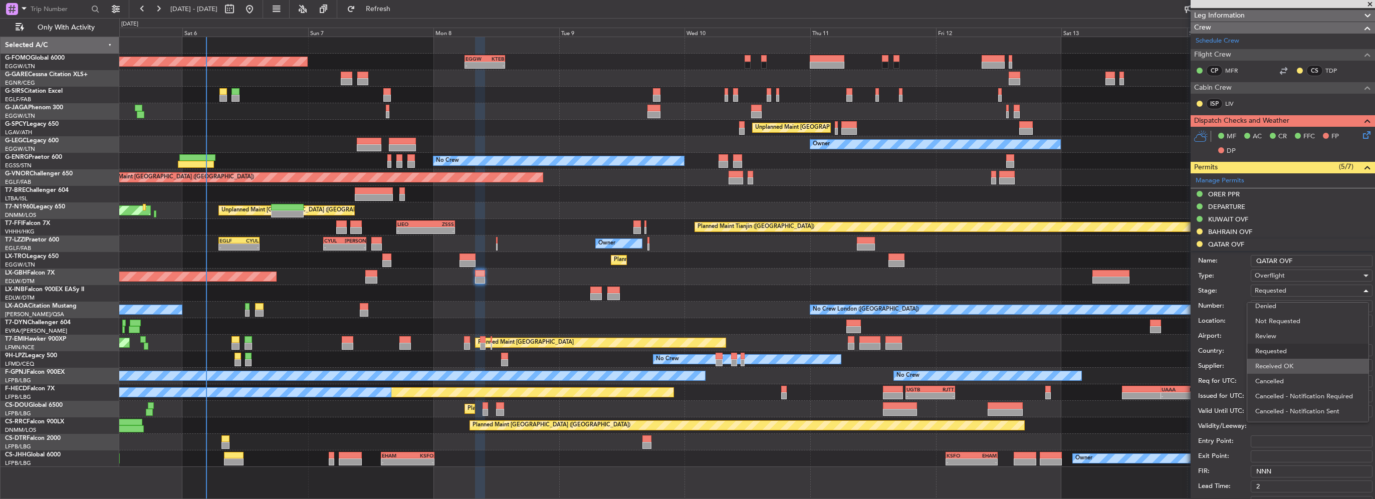
click at [1299, 360] on span "Received OK" at bounding box center [1307, 366] width 105 height 15
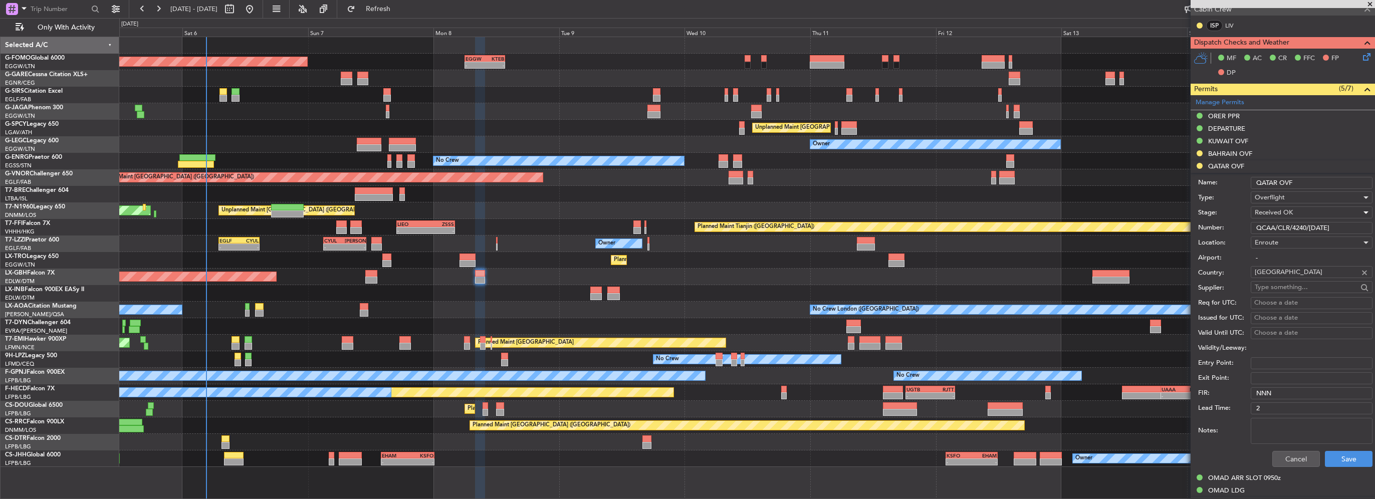
scroll to position [301, 0]
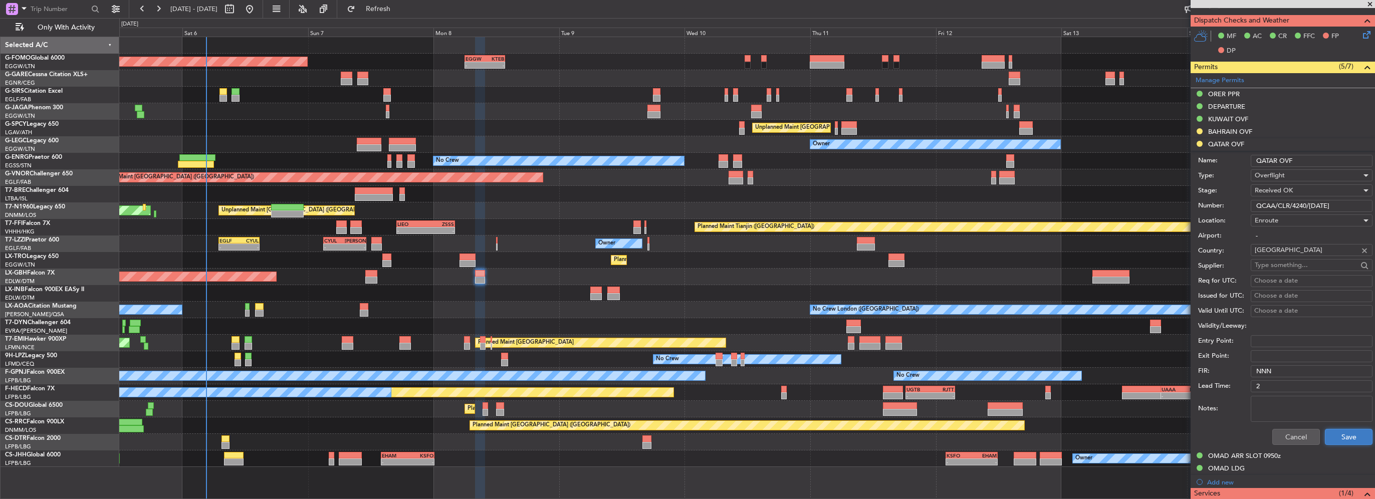
click at [1335, 433] on button "Save" at bounding box center [1349, 437] width 48 height 16
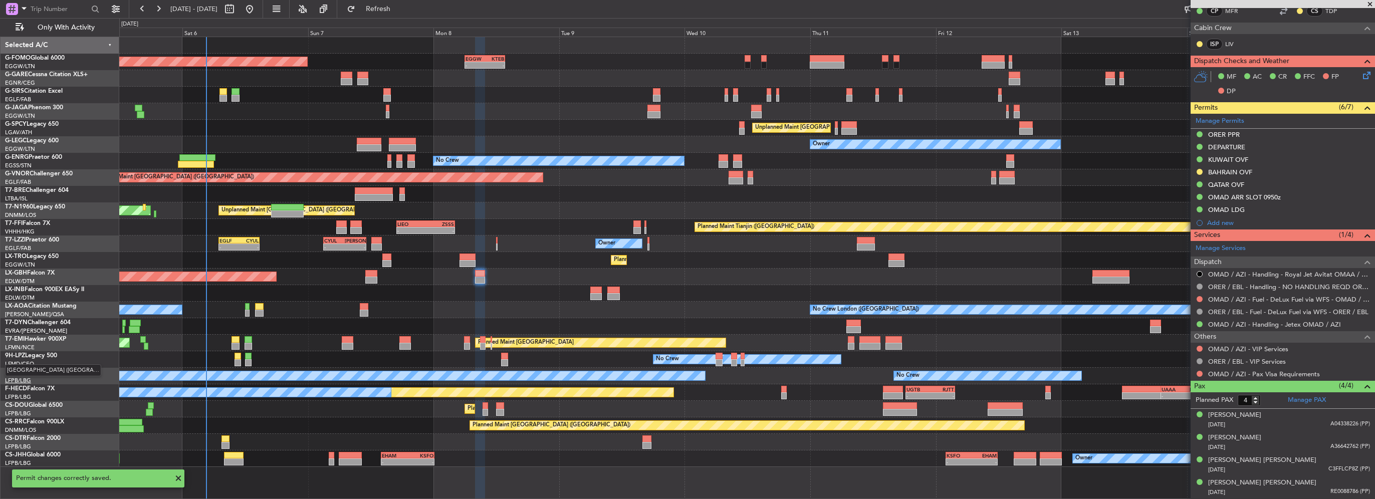
scroll to position [258, 0]
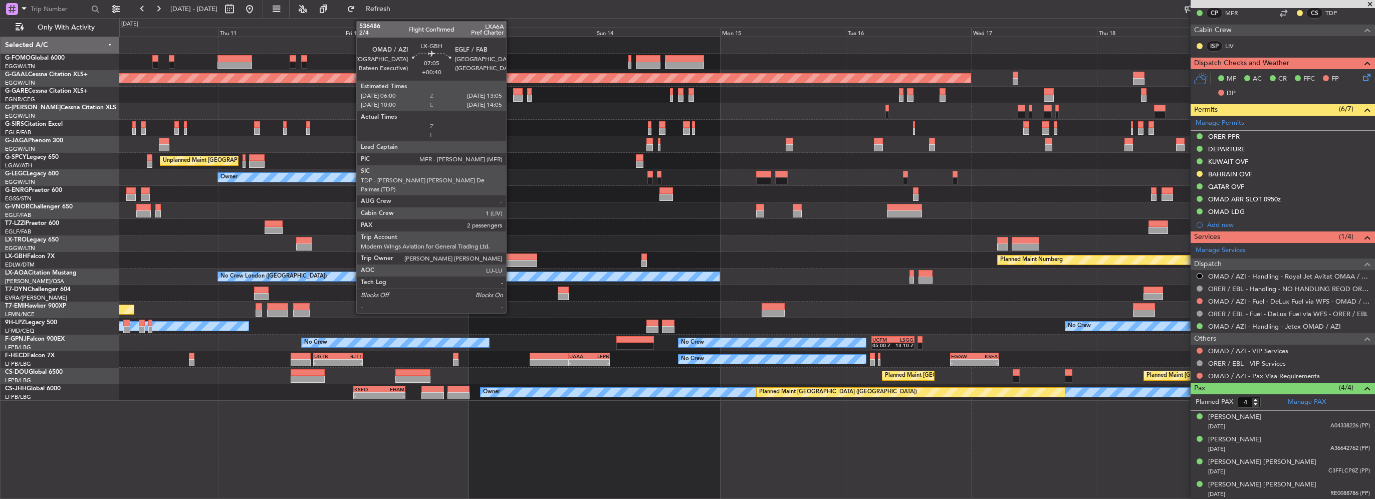
click at [511, 257] on div at bounding box center [518, 257] width 37 height 7
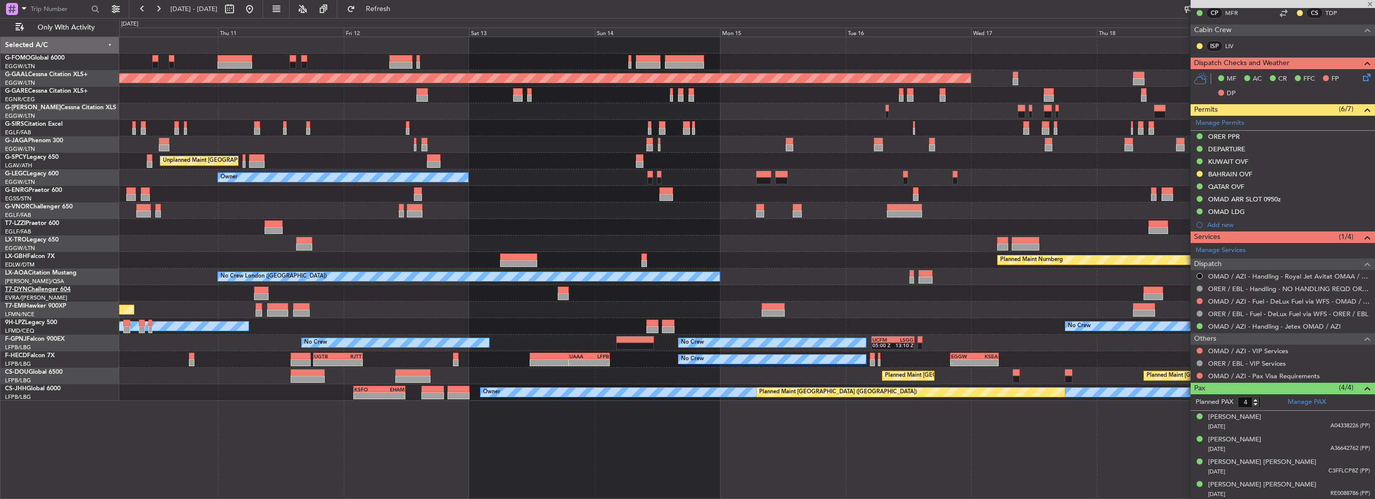
type input "+00:40"
type input "2"
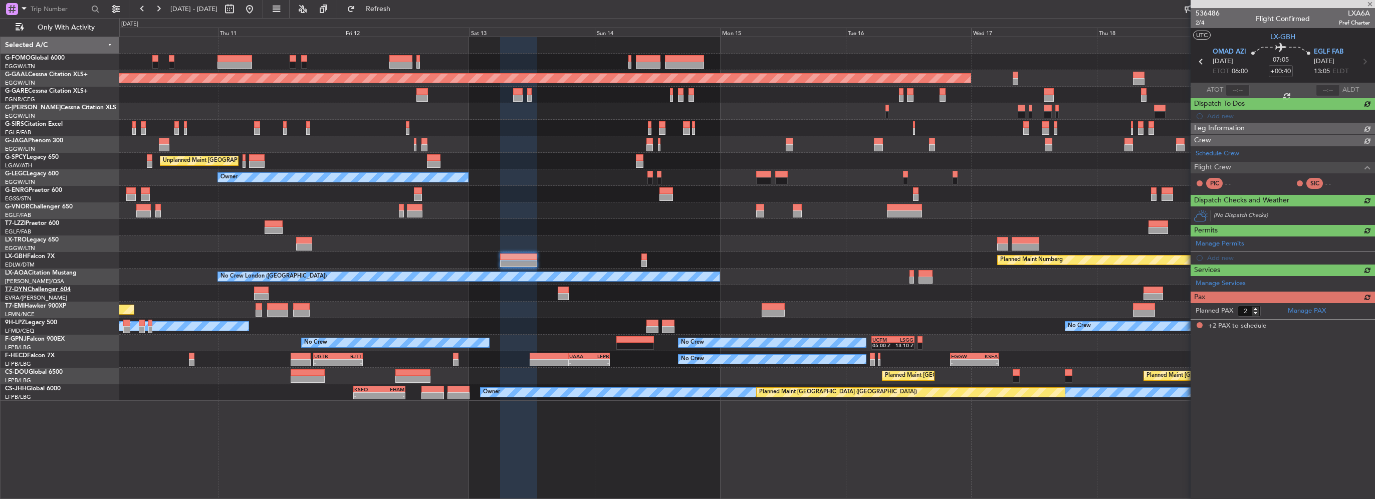
scroll to position [0, 0]
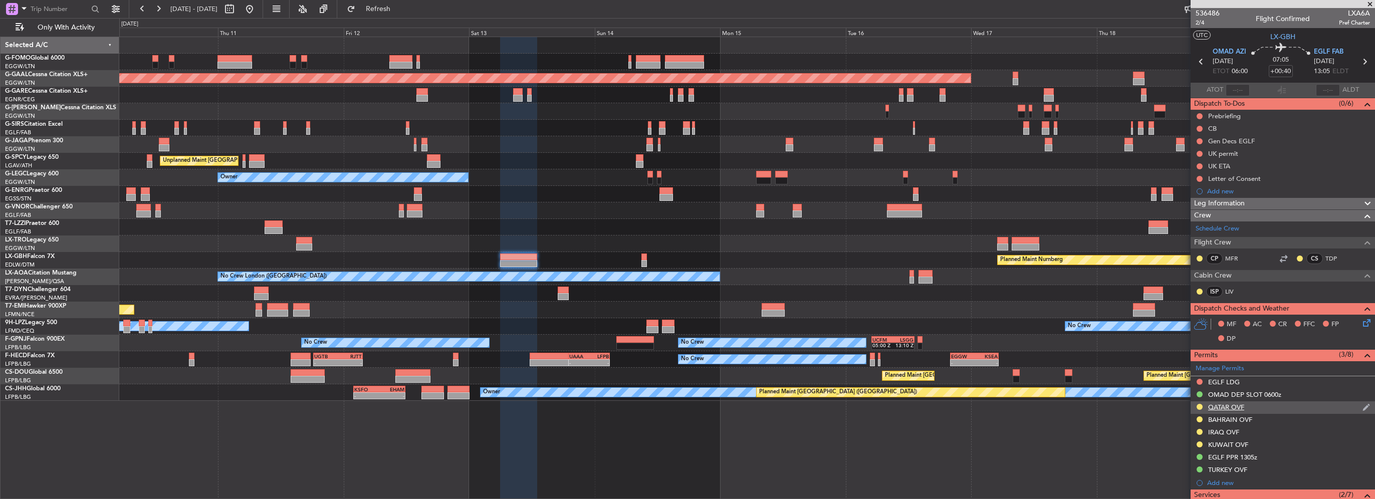
click at [1243, 405] on div "QATAR OVF" at bounding box center [1226, 407] width 36 height 9
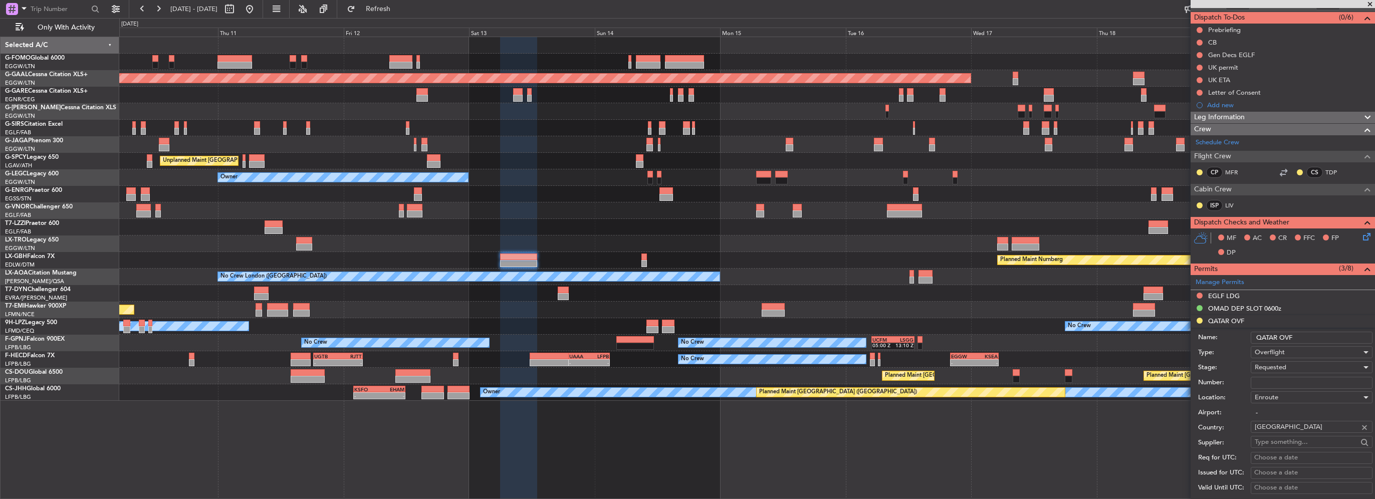
scroll to position [100, 0]
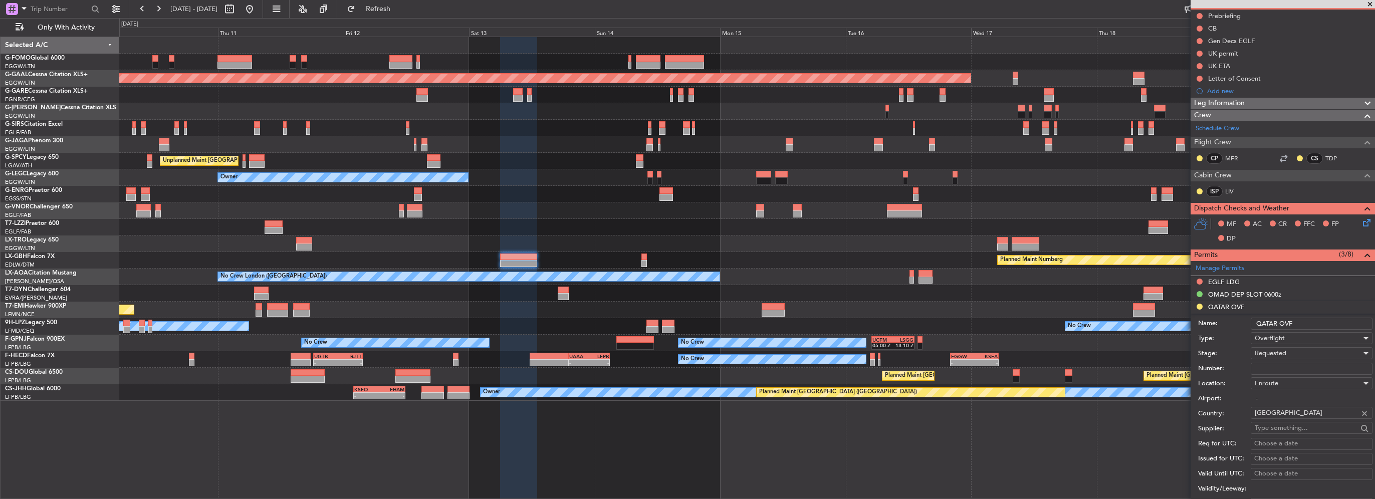
click at [1281, 371] on input "Number:" at bounding box center [1312, 369] width 122 height 12
paste input "QCAA/CLR/4240/[DATE]"
type input "QCAA/CLR/4240/[DATE]"
click at [1266, 353] on span "Requested" at bounding box center [1271, 353] width 32 height 9
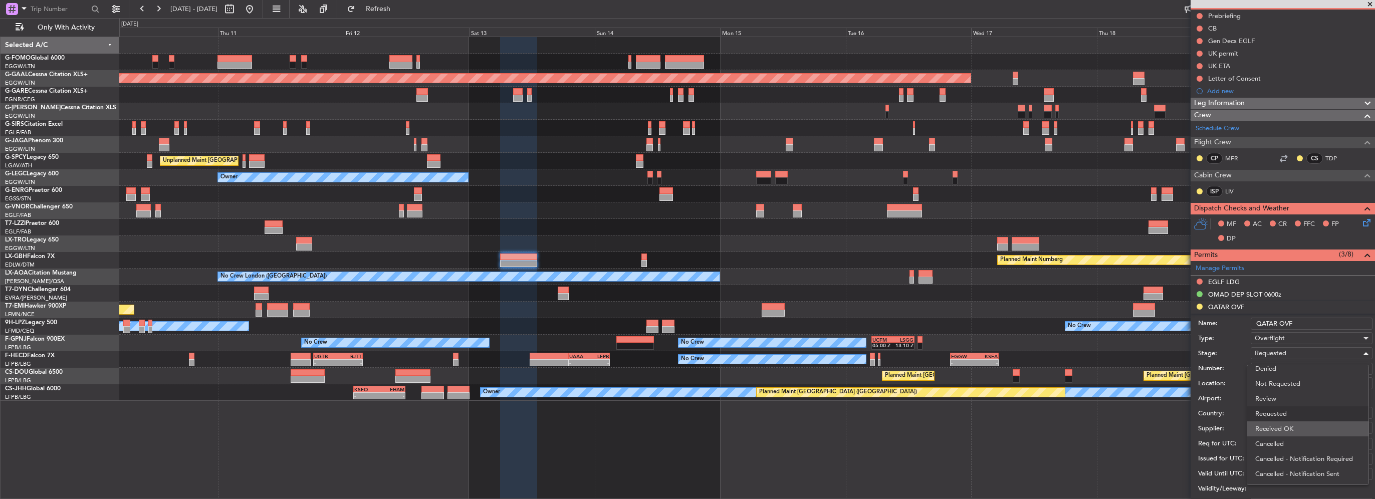
click at [1273, 429] on span "Received OK" at bounding box center [1307, 428] width 105 height 15
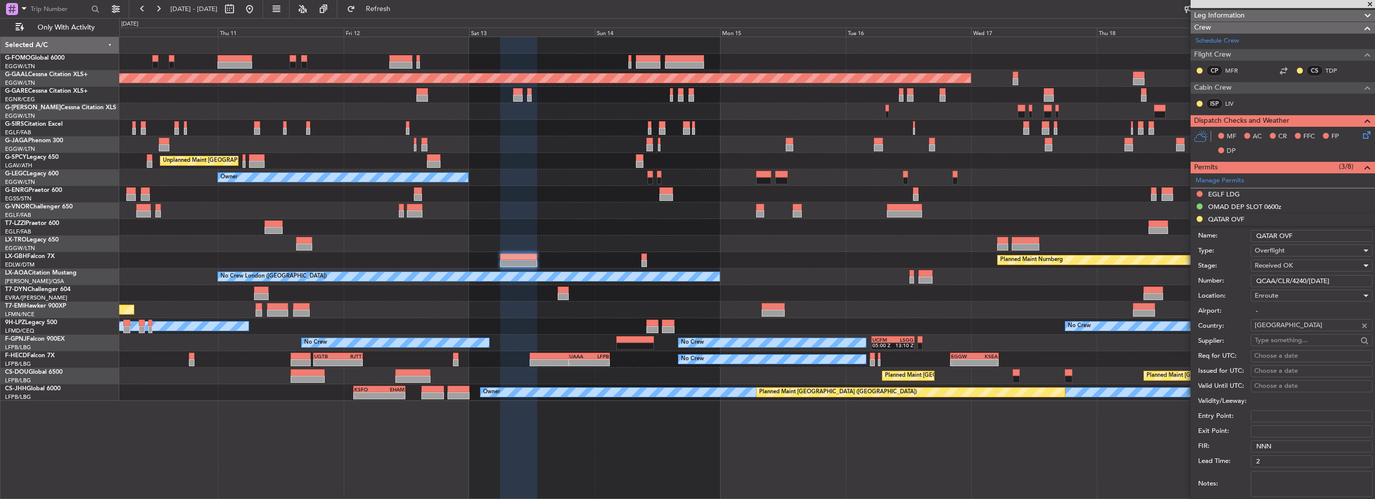
scroll to position [200, 0]
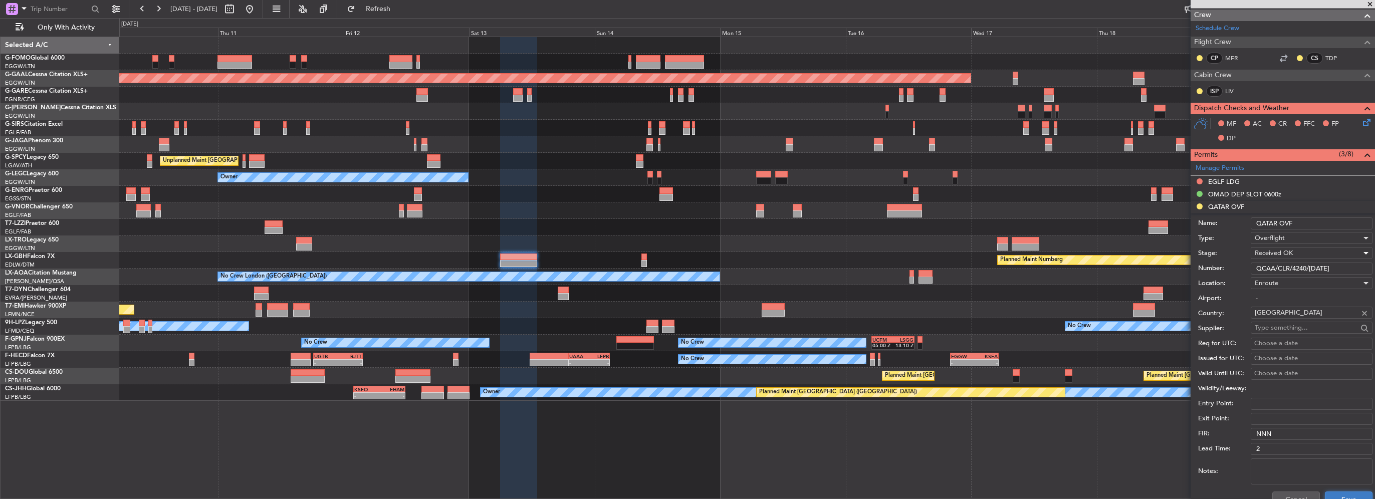
click at [1345, 496] on button "Save" at bounding box center [1349, 500] width 48 height 16
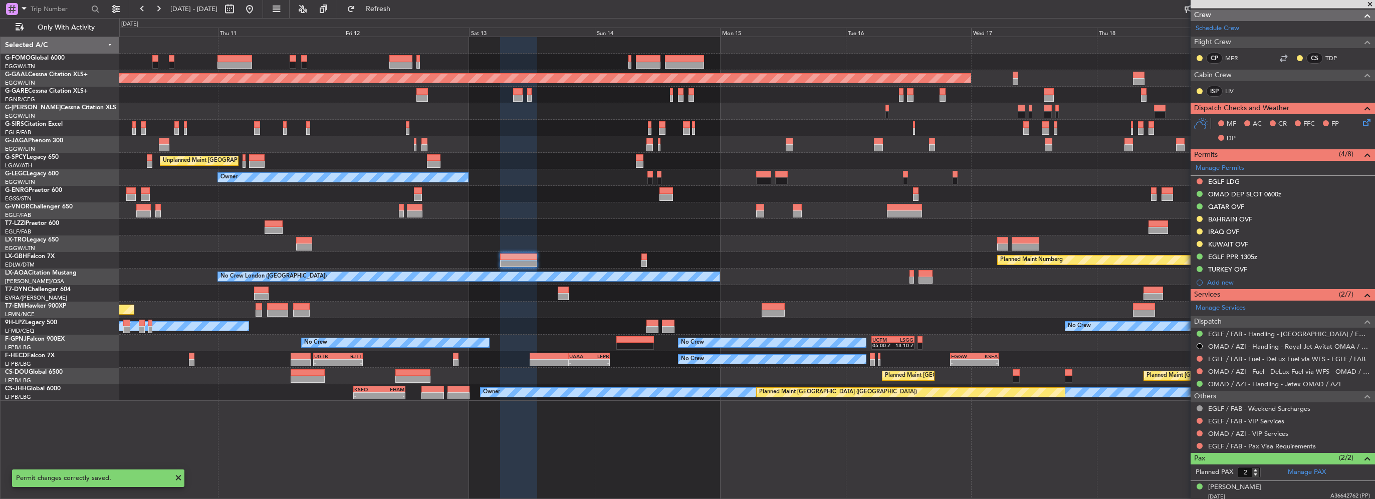
click at [1241, 245] on div "KUWAIT OVF" at bounding box center [1228, 244] width 40 height 9
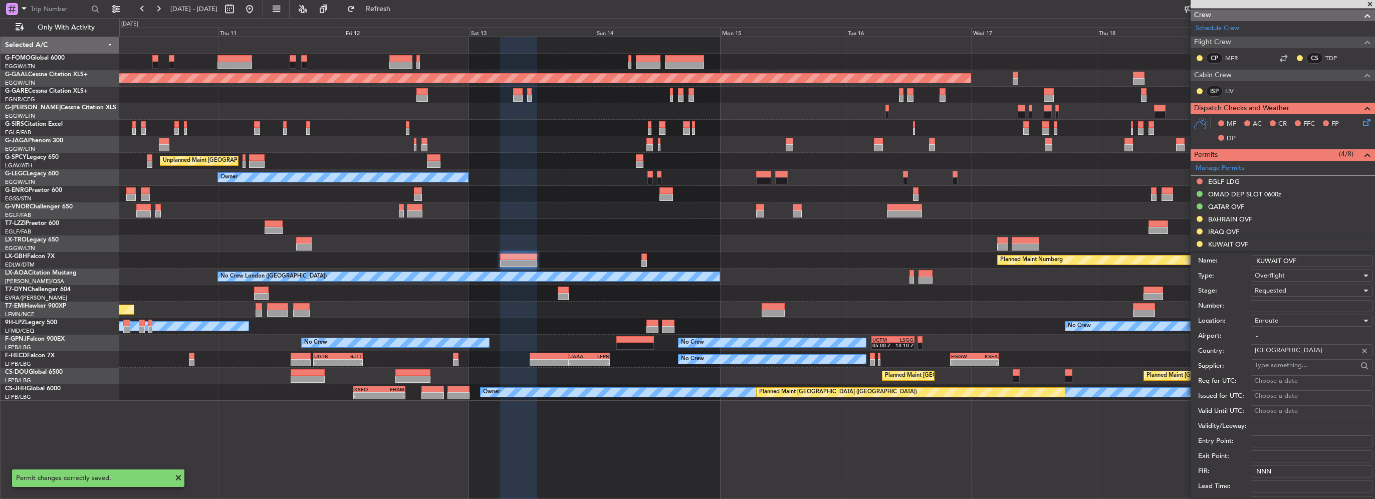
click at [1274, 308] on input "Number:" at bounding box center [1312, 306] width 122 height 12
paste input "7704-ATO/25"
type input "7704-ATO/25"
click at [1296, 290] on div "Requested" at bounding box center [1308, 290] width 107 height 15
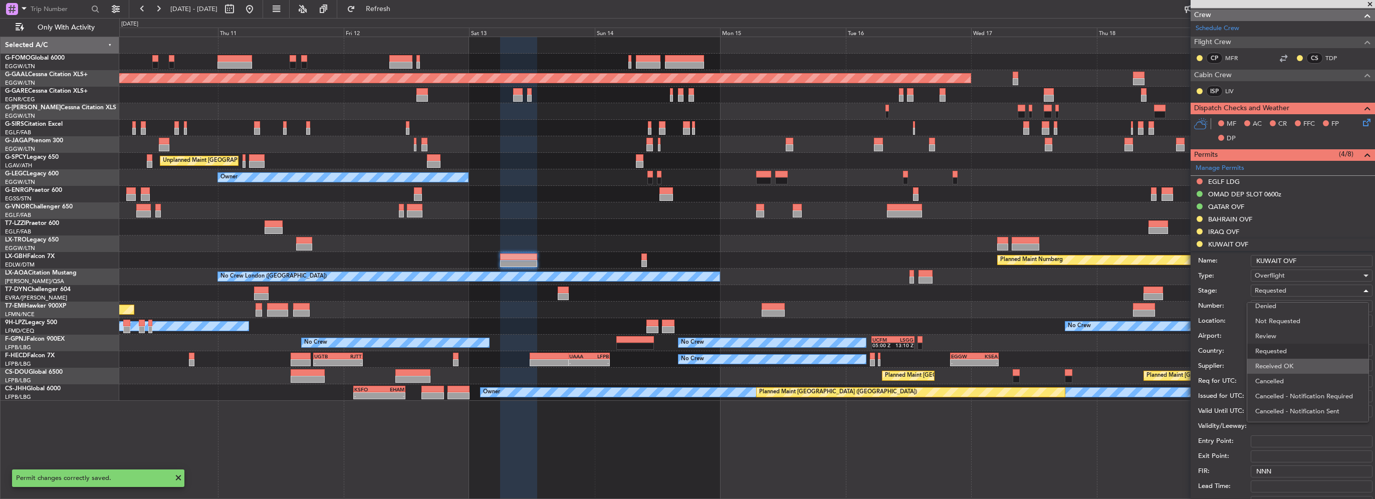
click at [1294, 359] on span "Received OK" at bounding box center [1307, 366] width 105 height 15
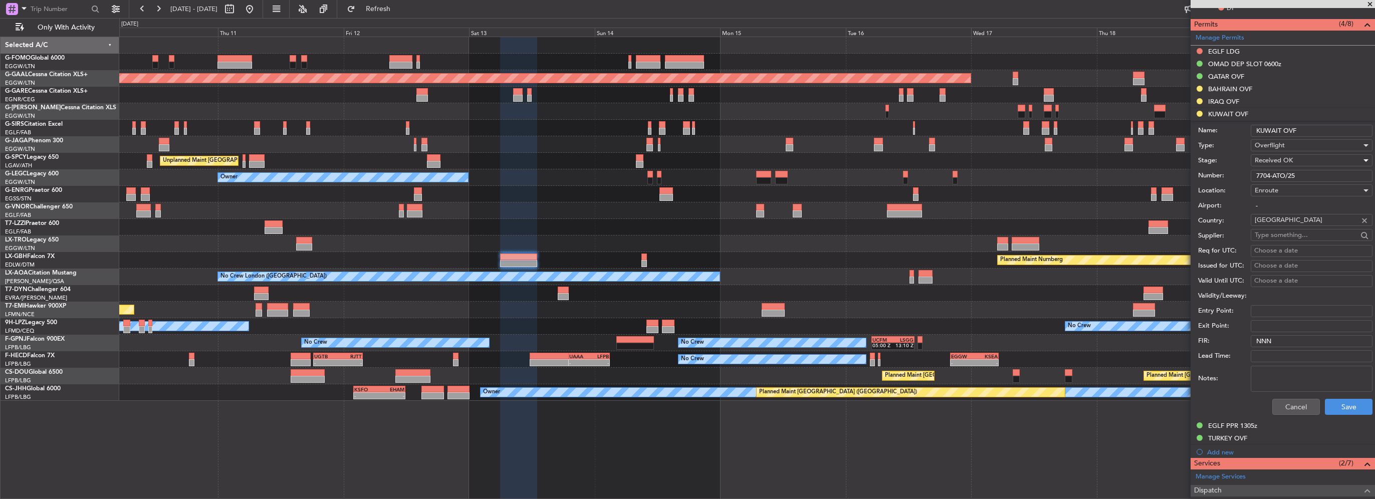
scroll to position [351, 0]
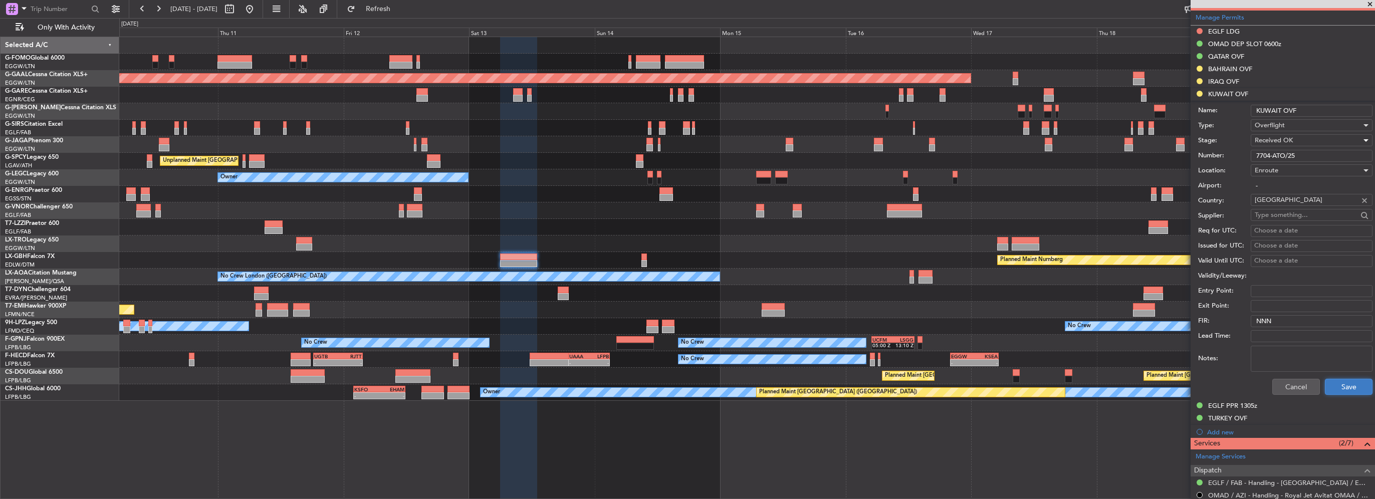
click at [1344, 391] on button "Save" at bounding box center [1349, 387] width 48 height 16
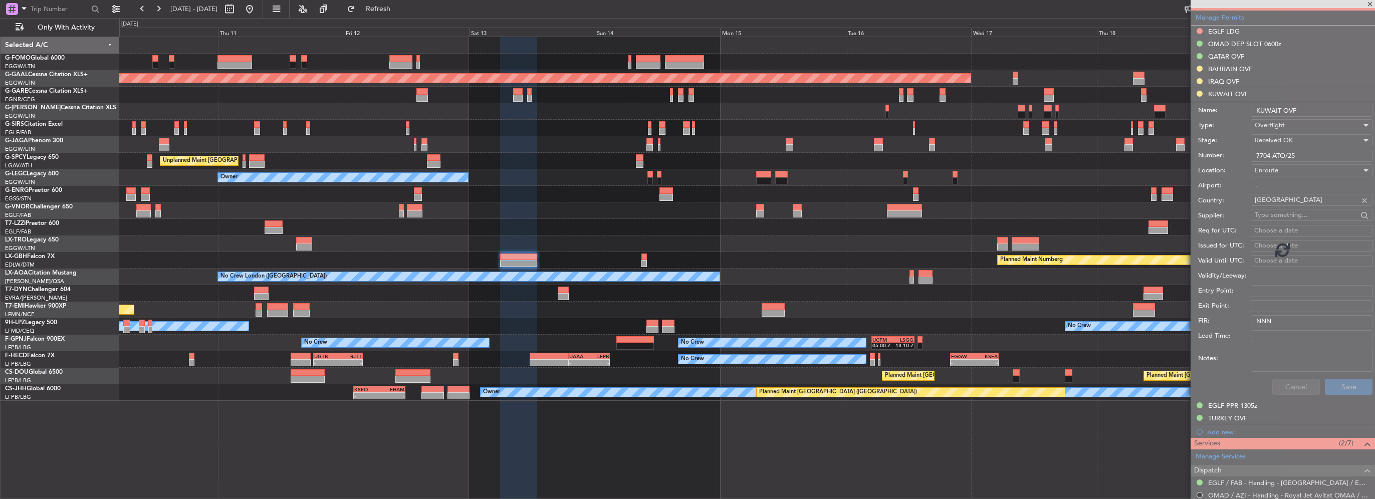
scroll to position [226, 0]
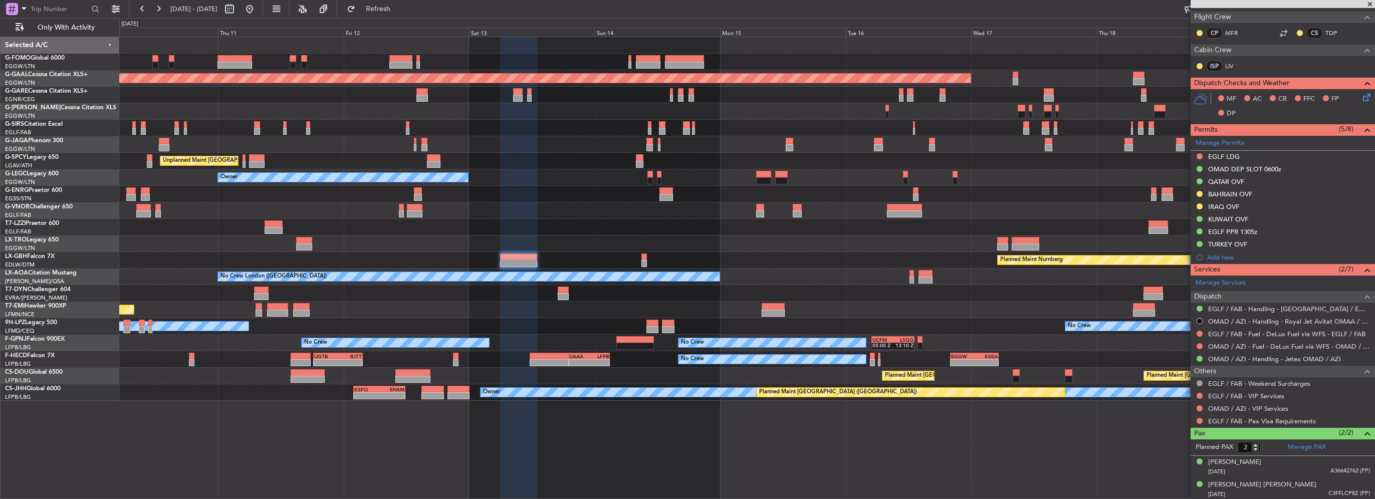
click at [1010, 245] on div "EGGW 06:00 Z KTEB 13:40 Z - - Planned [GEOGRAPHIC_DATA] Unplanned Maint [GEOGRA…" at bounding box center [746, 219] width 1255 height 364
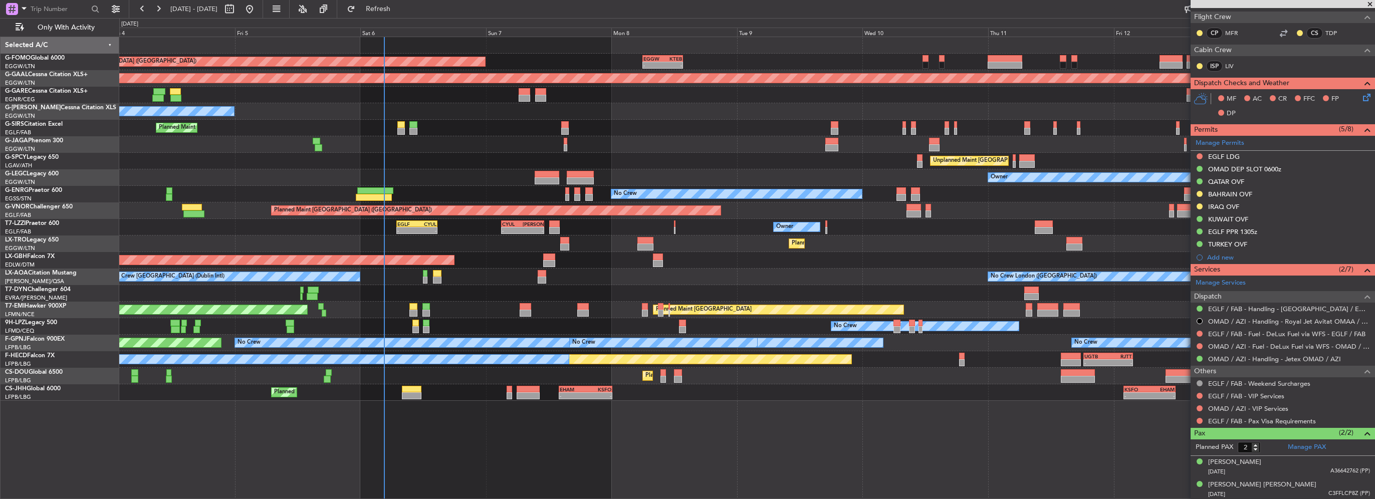
click at [614, 239] on div "EGGW 06:00 Z KTEB 13:40 Z - - Planned Maint [GEOGRAPHIC_DATA] ([GEOGRAPHIC_DATA…" at bounding box center [746, 219] width 1255 height 364
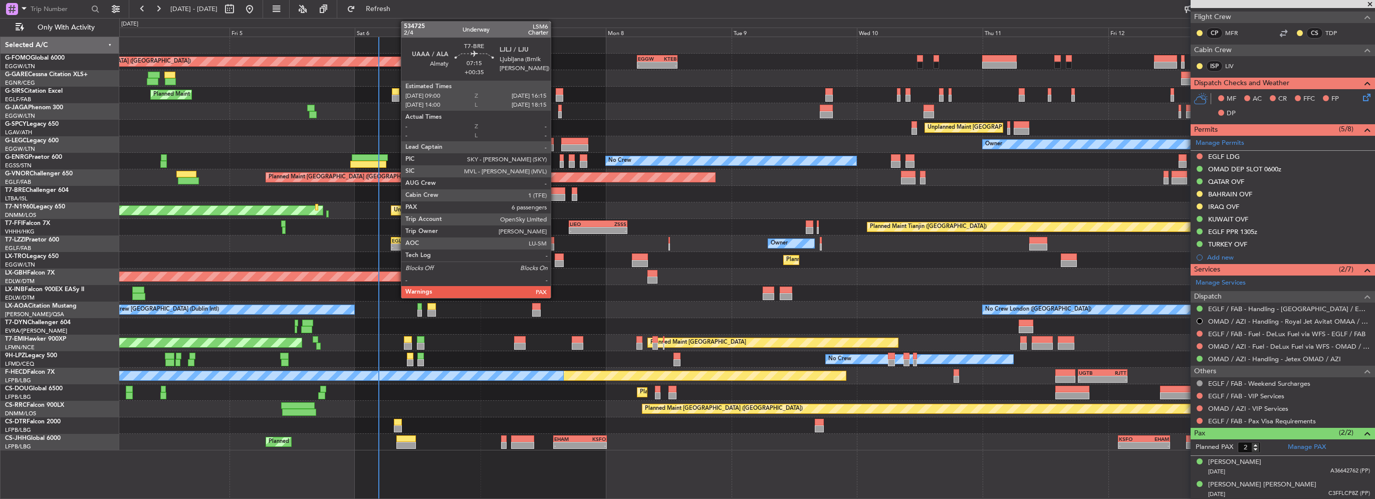
click at [555, 192] on div at bounding box center [546, 190] width 38 height 7
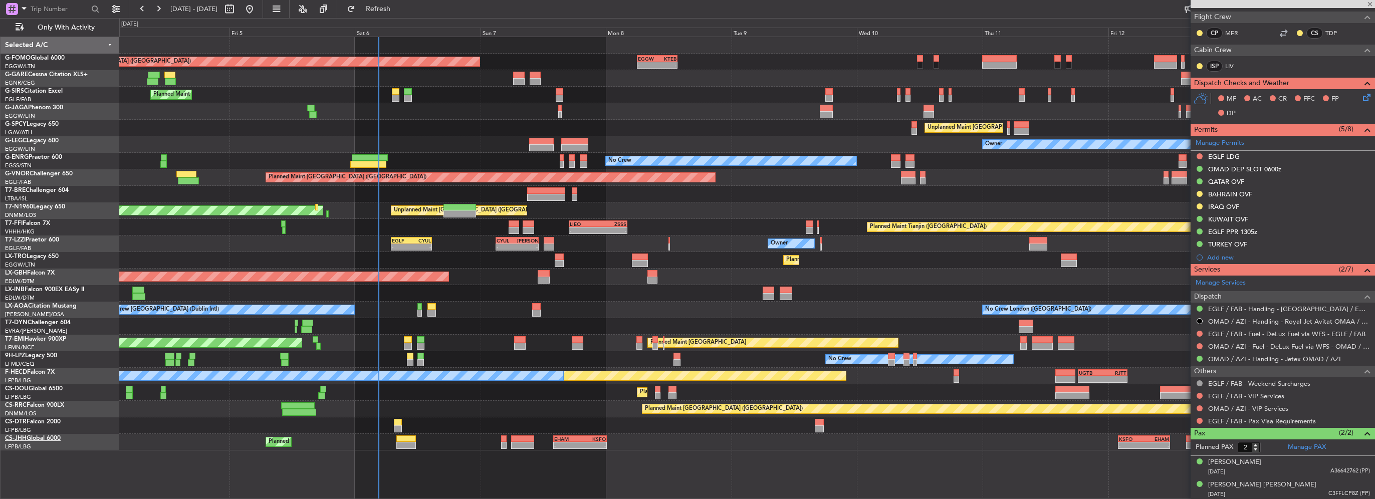
type input "+00:35"
type input "7"
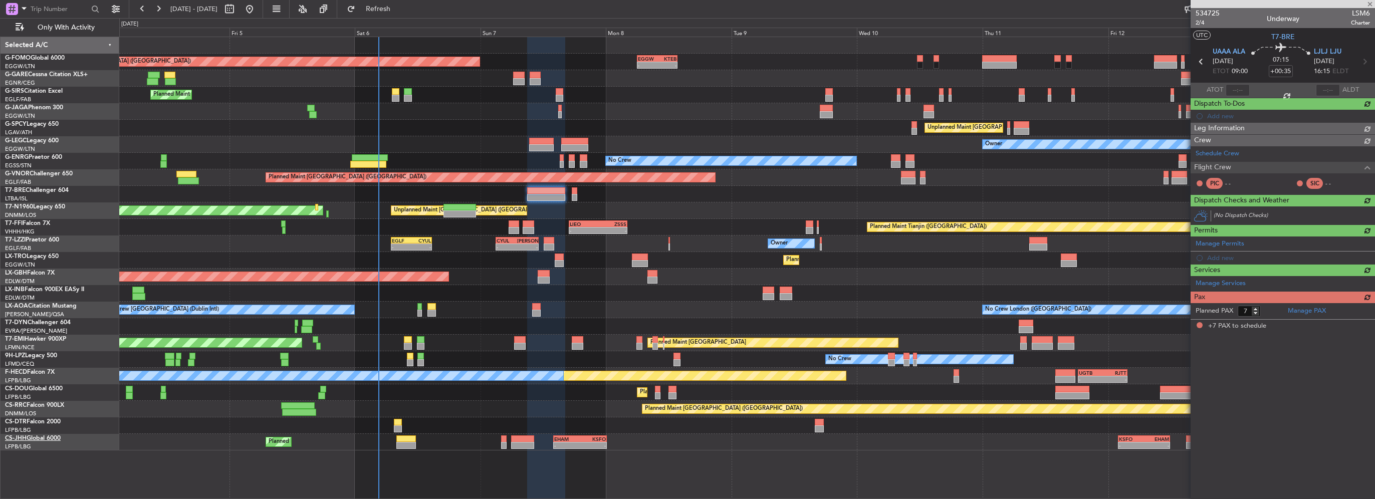
scroll to position [0, 0]
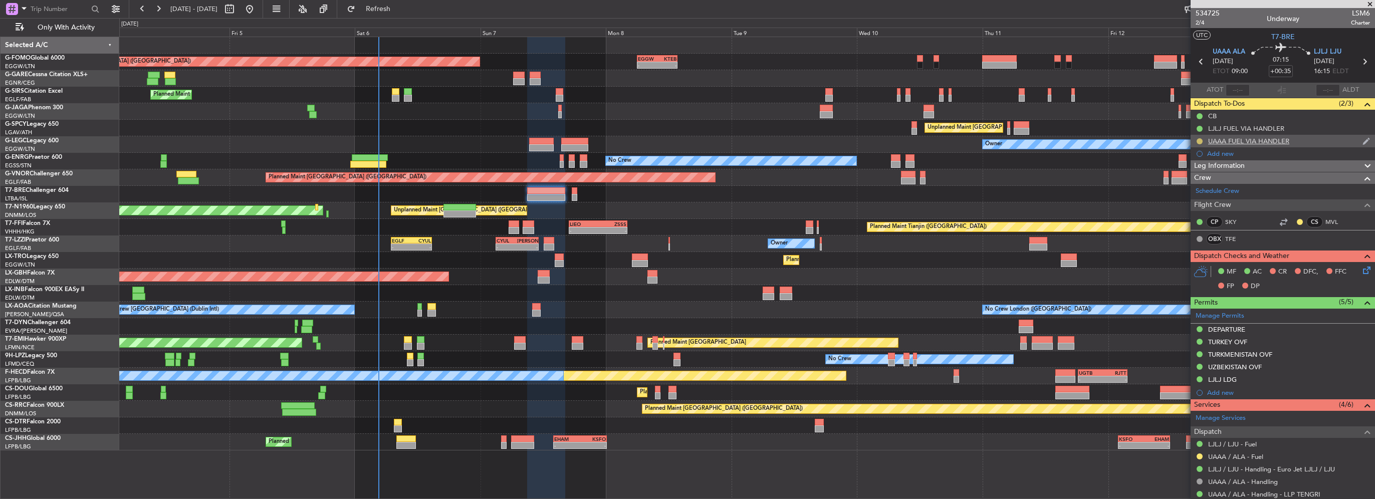
click at [1199, 140] on button at bounding box center [1200, 141] width 6 height 6
click at [1193, 180] on li "Completed" at bounding box center [1200, 185] width 54 height 15
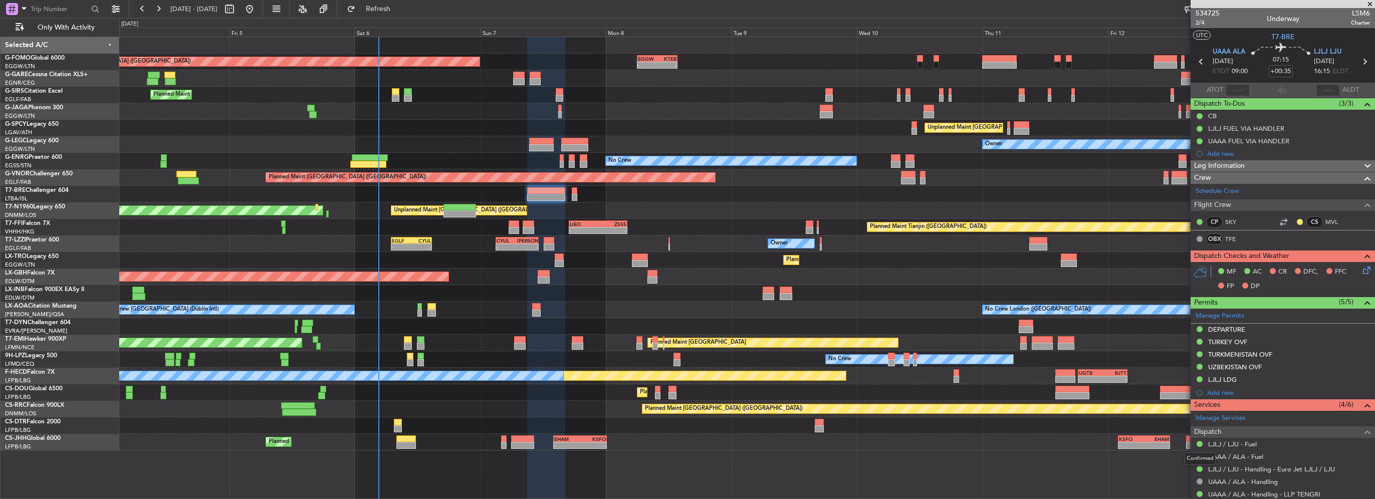
click at [1198, 454] on div "Confirmed" at bounding box center [1200, 459] width 31 height 13
click at [1198, 454] on button at bounding box center [1200, 457] width 6 height 6
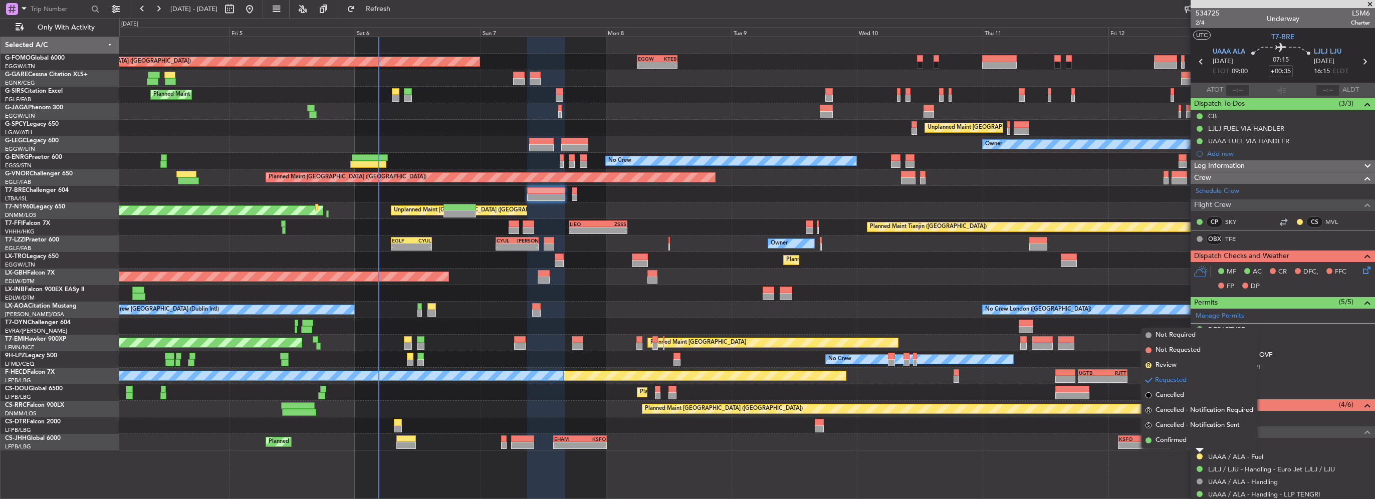
drag, startPoint x: 1168, startPoint y: 442, endPoint x: 922, endPoint y: 424, distance: 246.7
click at [1168, 442] on span "Confirmed" at bounding box center [1171, 441] width 31 height 10
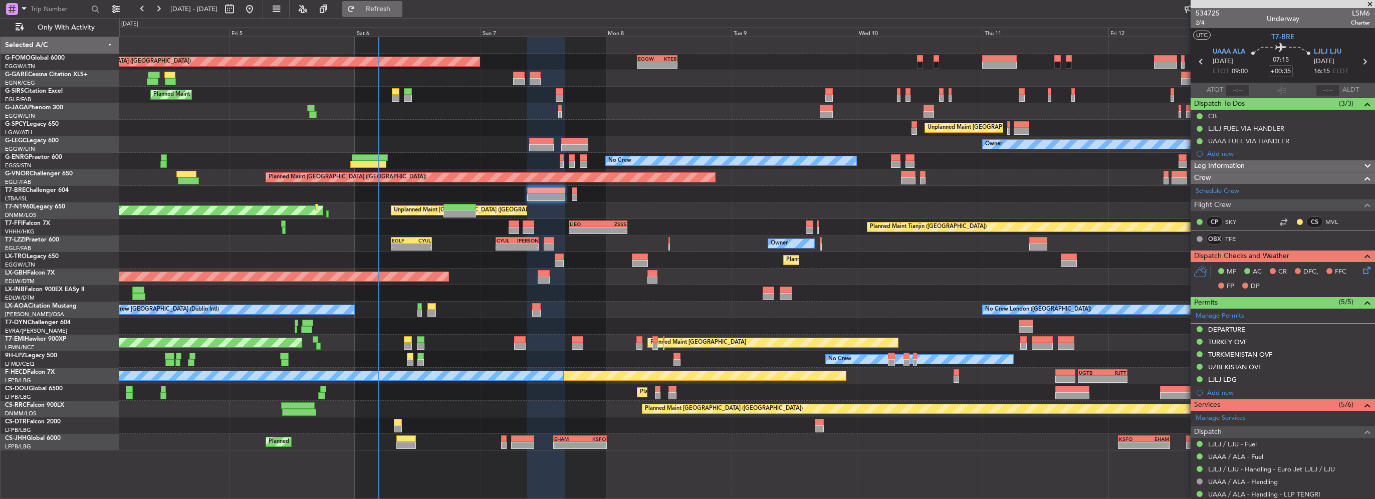
click at [399, 8] on span "Refresh" at bounding box center [378, 9] width 42 height 7
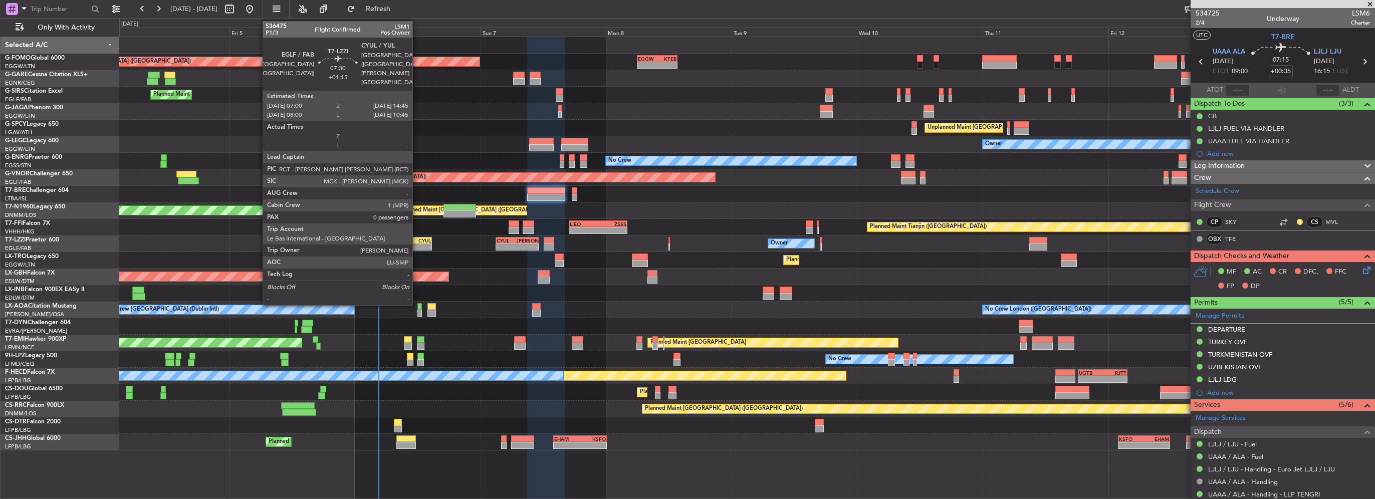
click at [417, 239] on div "CYUL" at bounding box center [421, 241] width 20 height 6
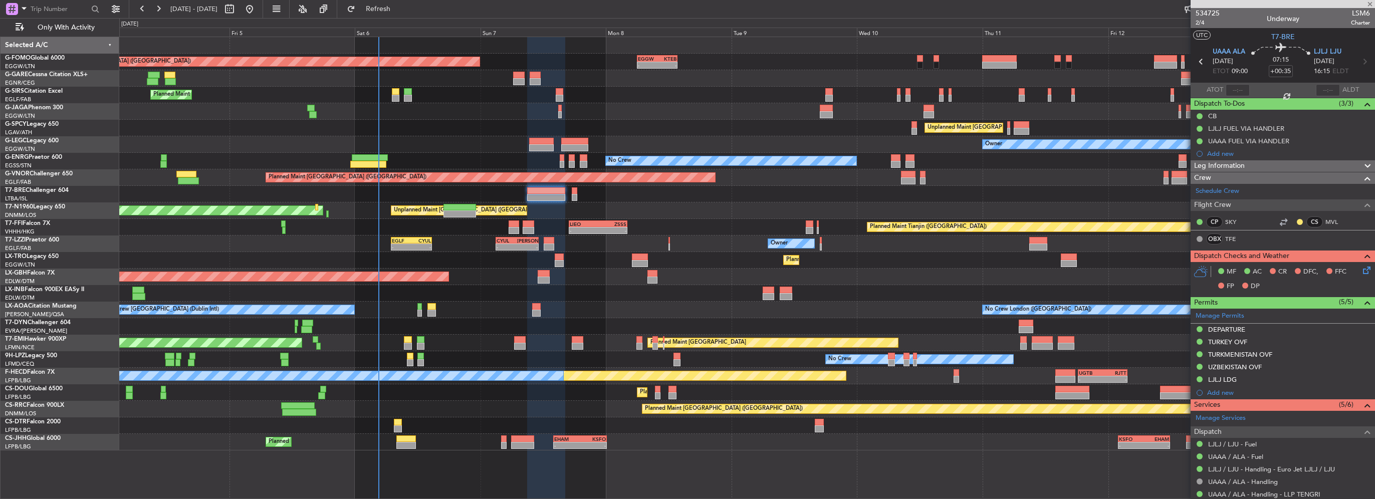
type input "+01:15"
type input "0"
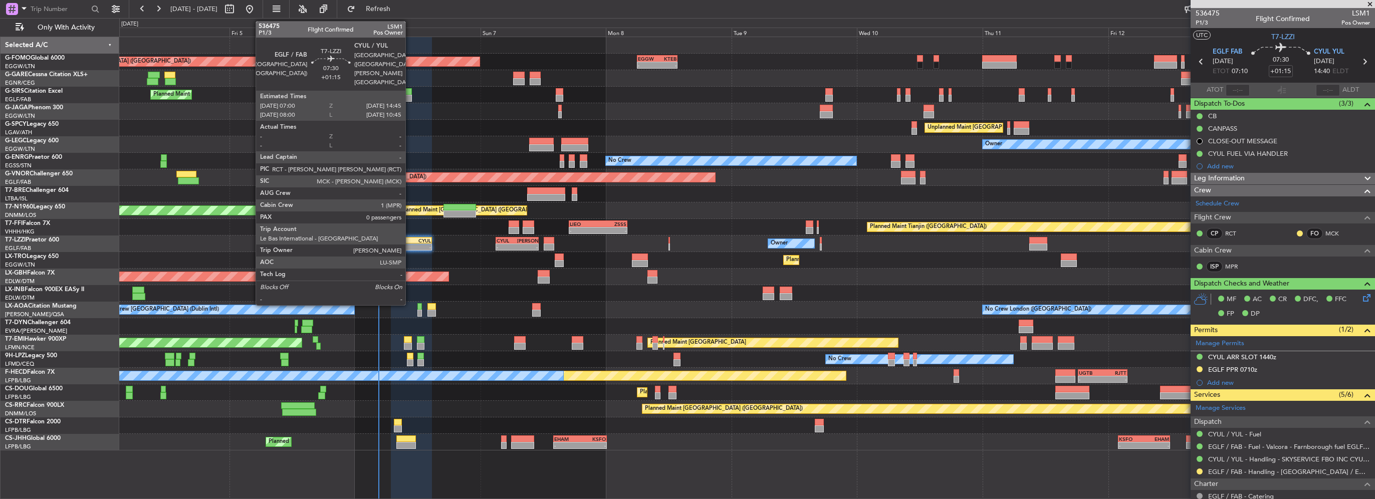
click at [410, 245] on div "-" at bounding box center [402, 247] width 20 height 6
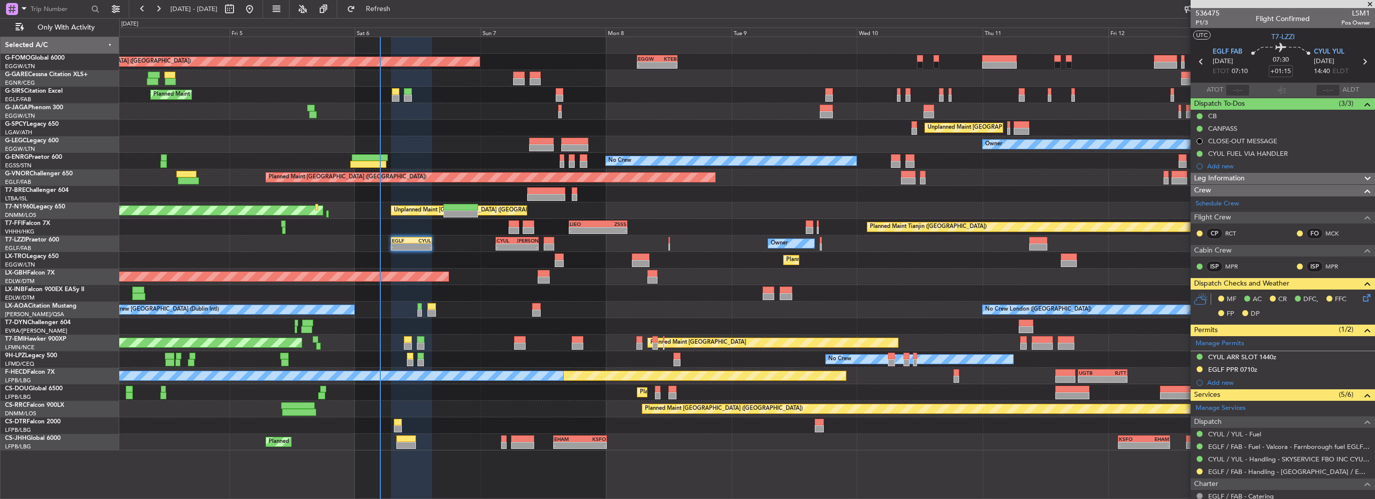
click at [1361, 295] on icon at bounding box center [1365, 296] width 8 height 8
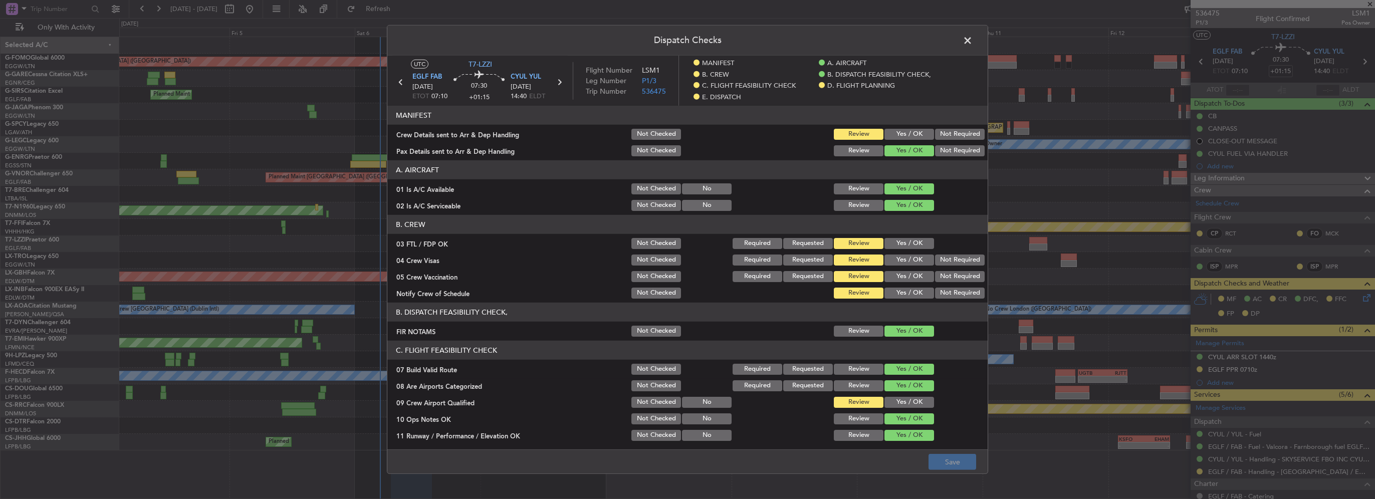
drag, startPoint x: 906, startPoint y: 131, endPoint x: 906, endPoint y: 137, distance: 6.0
click at [906, 131] on button "Yes / OK" at bounding box center [910, 134] width 50 height 11
click at [898, 247] on button "Yes / OK" at bounding box center [910, 243] width 50 height 11
click at [935, 256] on button "Not Required" at bounding box center [960, 260] width 50 height 11
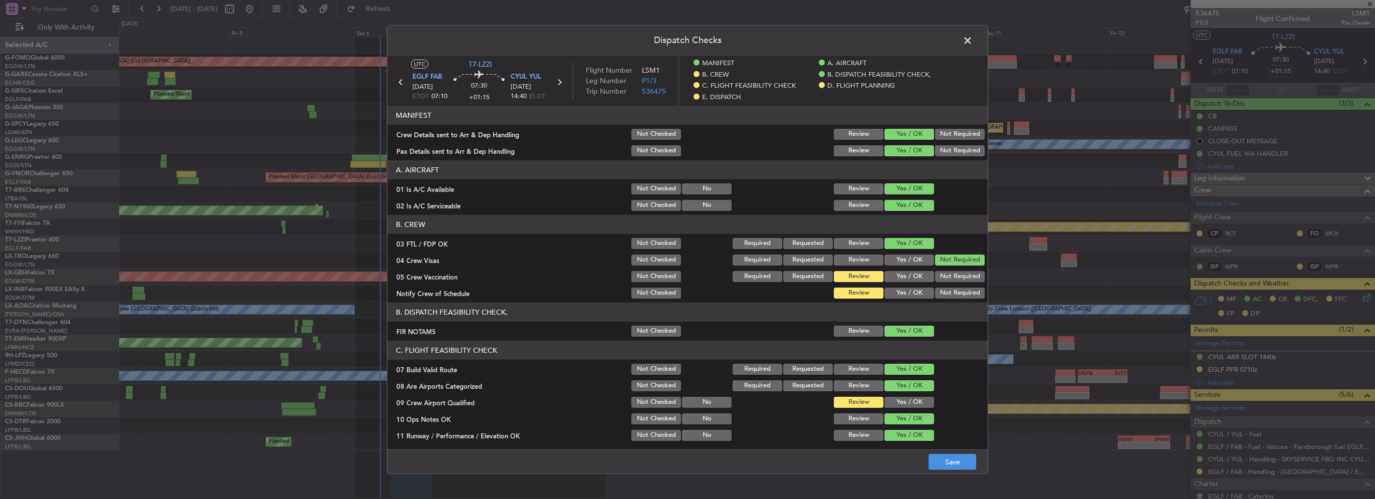
click at [940, 267] on div "Not Required" at bounding box center [959, 260] width 51 height 14
click at [942, 275] on button "Not Required" at bounding box center [960, 276] width 50 height 11
click at [906, 291] on button "Yes / OK" at bounding box center [910, 293] width 50 height 11
click at [920, 406] on button "Yes / OK" at bounding box center [910, 402] width 50 height 11
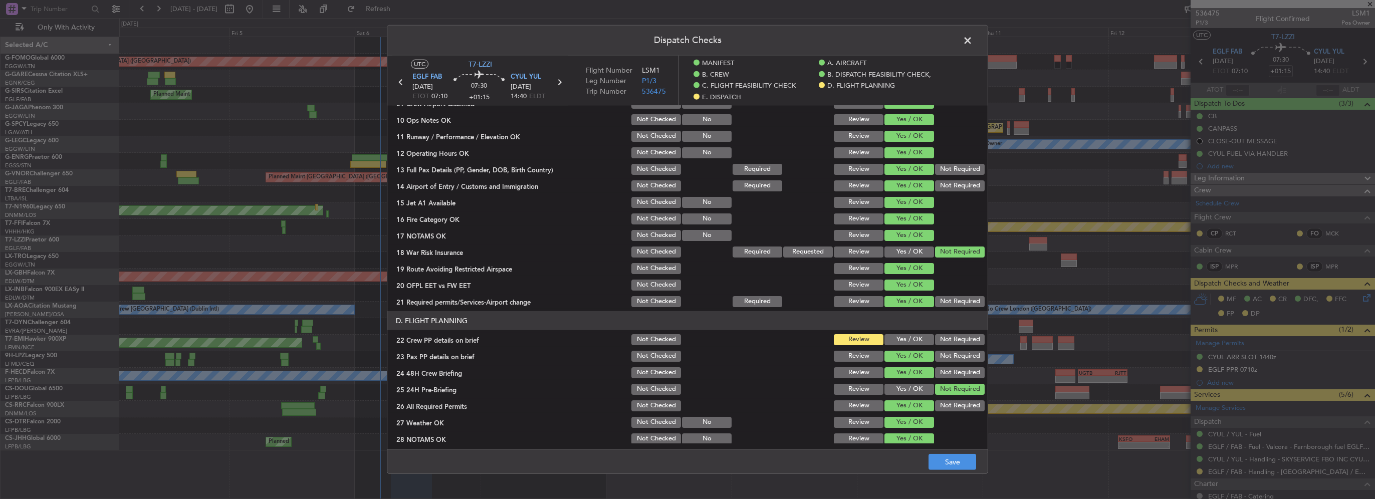
scroll to position [301, 0]
click at [905, 343] on button "Yes / OK" at bounding box center [910, 338] width 50 height 11
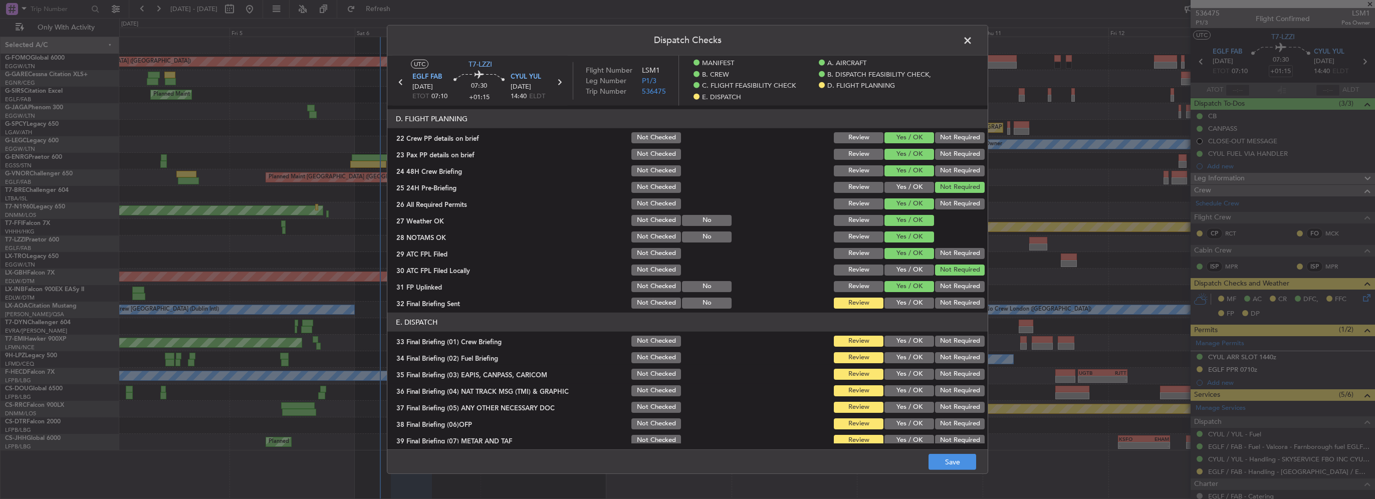
click at [916, 305] on button "Yes / OK" at bounding box center [910, 303] width 50 height 11
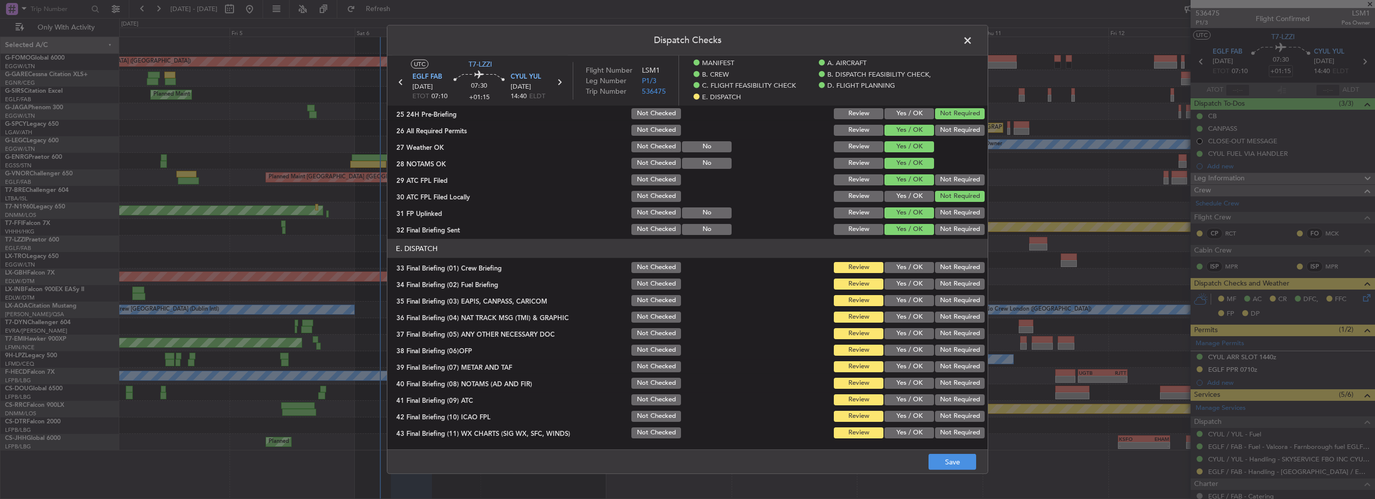
scroll to position [589, 0]
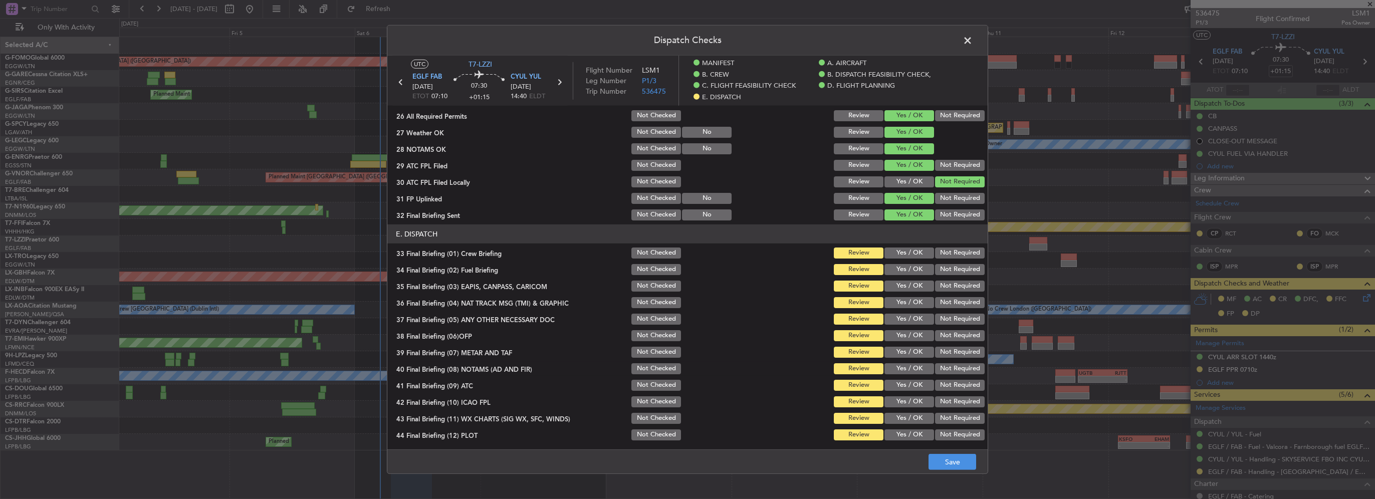
click at [912, 254] on button "Yes / OK" at bounding box center [910, 253] width 50 height 11
click at [910, 264] on button "Yes / OK" at bounding box center [910, 269] width 50 height 11
click at [942, 287] on button "Not Required" at bounding box center [960, 286] width 50 height 11
click at [944, 302] on button "Not Required" at bounding box center [960, 302] width 50 height 11
drag, startPoint x: 912, startPoint y: 324, endPoint x: 908, endPoint y: 339, distance: 15.7
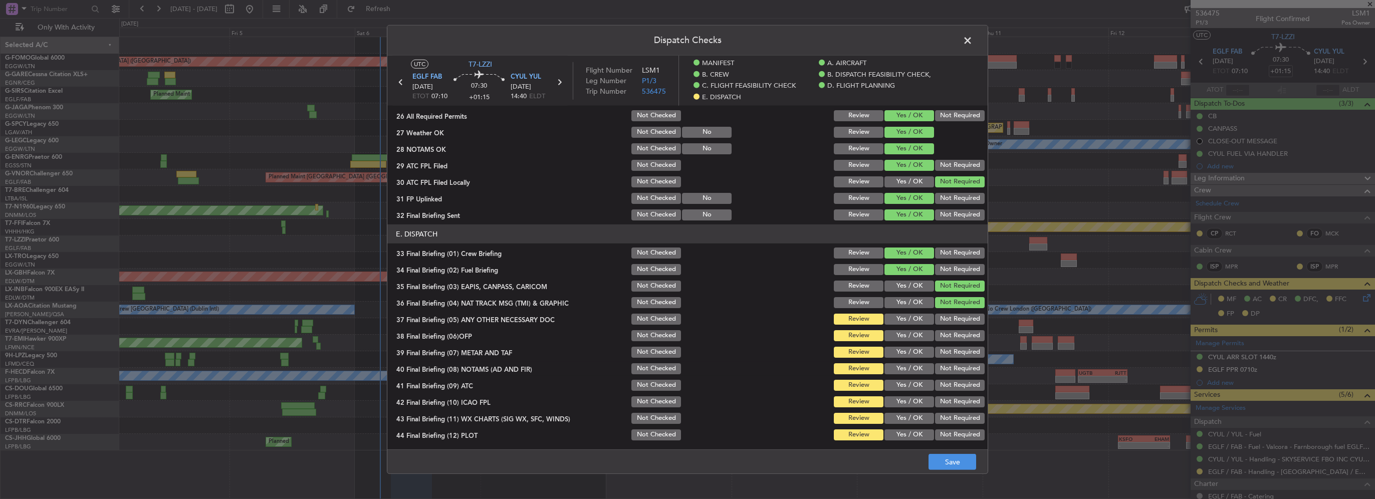
click at [912, 325] on div "Yes / OK" at bounding box center [908, 319] width 51 height 14
drag, startPoint x: 913, startPoint y: 315, endPoint x: 914, endPoint y: 338, distance: 23.6
click at [912, 316] on button "Yes / OK" at bounding box center [910, 319] width 50 height 11
click at [914, 339] on button "Yes / OK" at bounding box center [910, 335] width 50 height 11
click at [912, 359] on section "E. DISPATCH 33 Final Briefing (01) Crew Briefing Not Checked Review Yes / OK No…" at bounding box center [687, 334] width 600 height 218
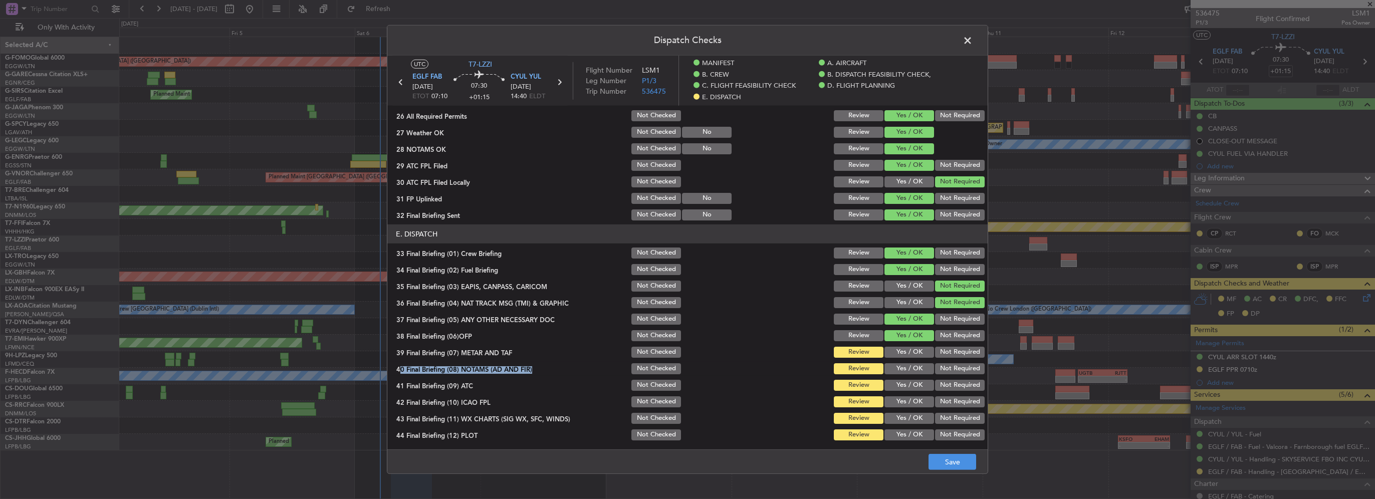
click at [913, 350] on button "Yes / OK" at bounding box center [910, 352] width 50 height 11
drag, startPoint x: 915, startPoint y: 369, endPoint x: 917, endPoint y: 376, distance: 7.7
click at [915, 369] on button "Yes / OK" at bounding box center [910, 368] width 50 height 11
click at [917, 382] on button "Yes / OK" at bounding box center [910, 385] width 50 height 11
click at [918, 402] on button "Yes / OK" at bounding box center [910, 401] width 50 height 11
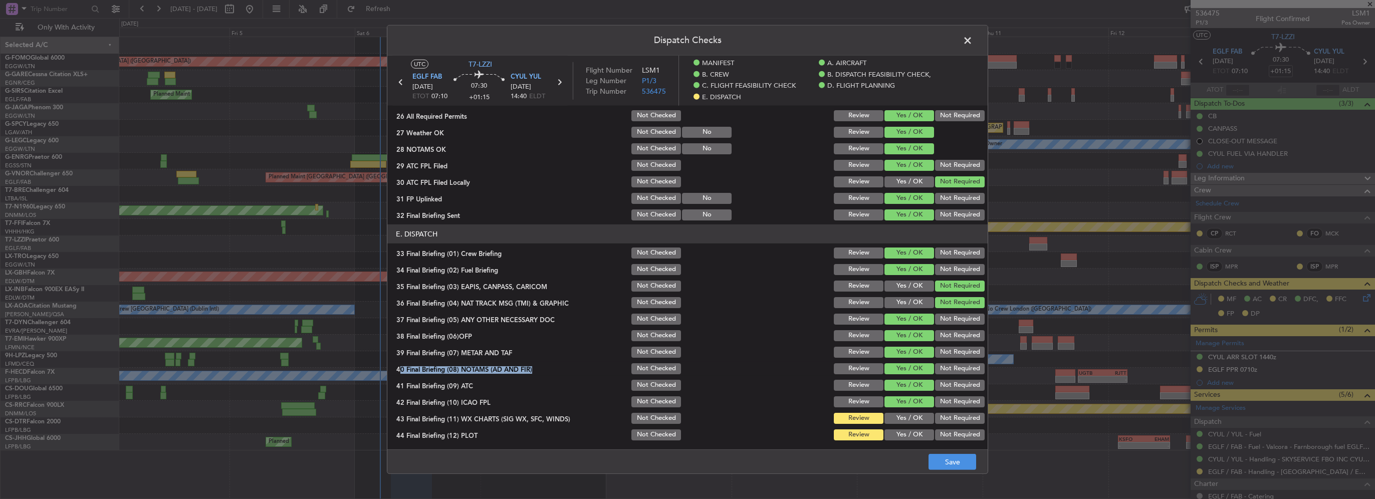
click at [918, 420] on button "Yes / OK" at bounding box center [910, 418] width 50 height 11
click at [922, 435] on button "Yes / OK" at bounding box center [910, 435] width 50 height 11
click at [966, 461] on button "Save" at bounding box center [953, 462] width 48 height 16
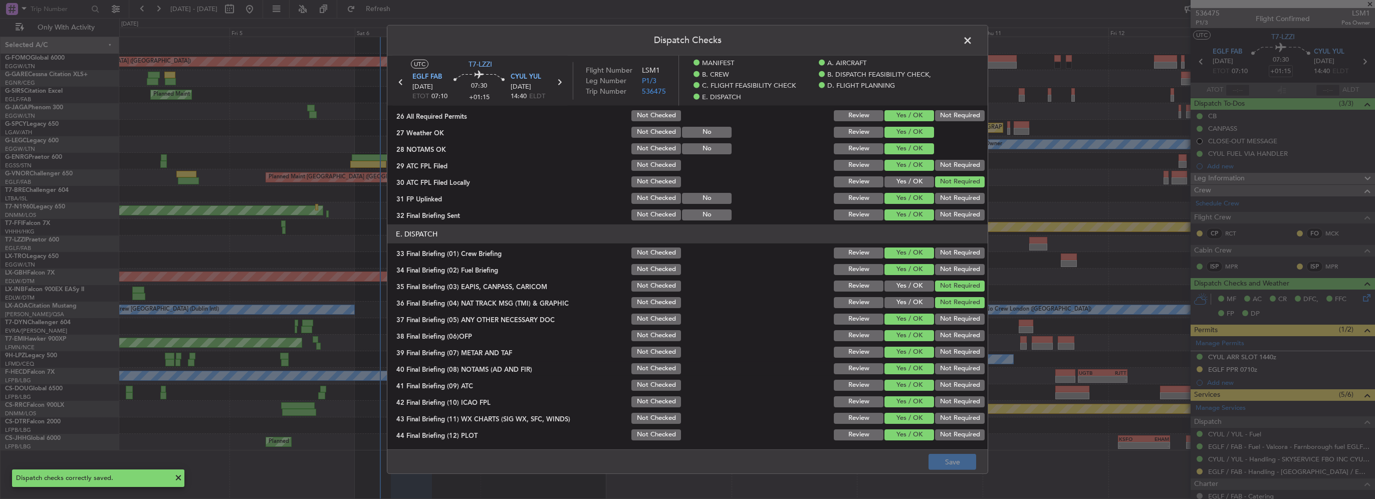
click at [973, 43] on span at bounding box center [973, 43] width 0 height 20
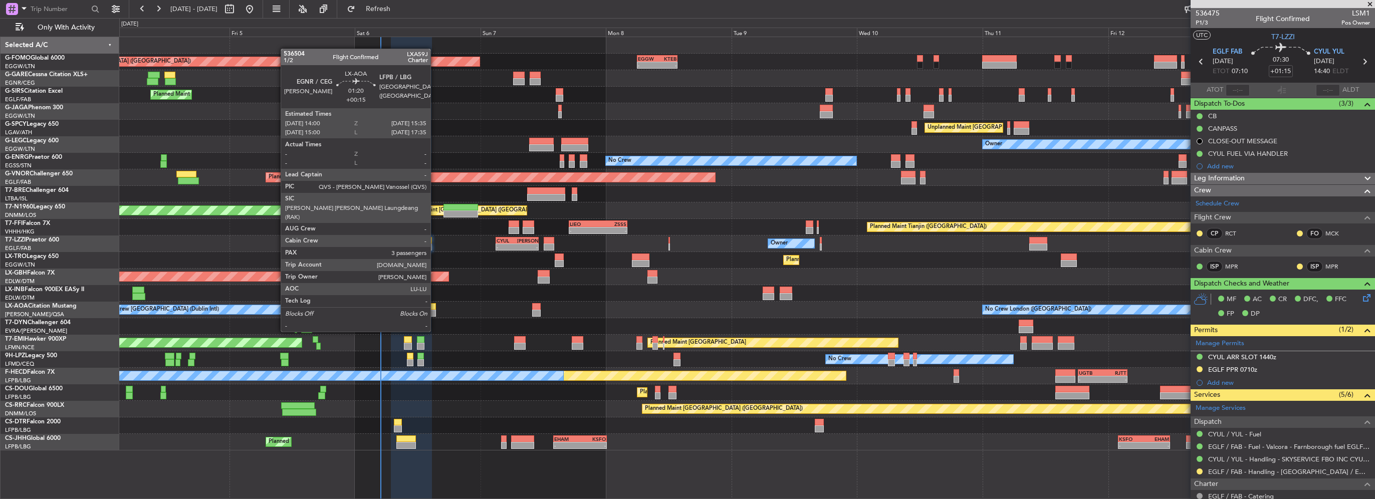
click at [435, 313] on div at bounding box center [432, 313] width 9 height 7
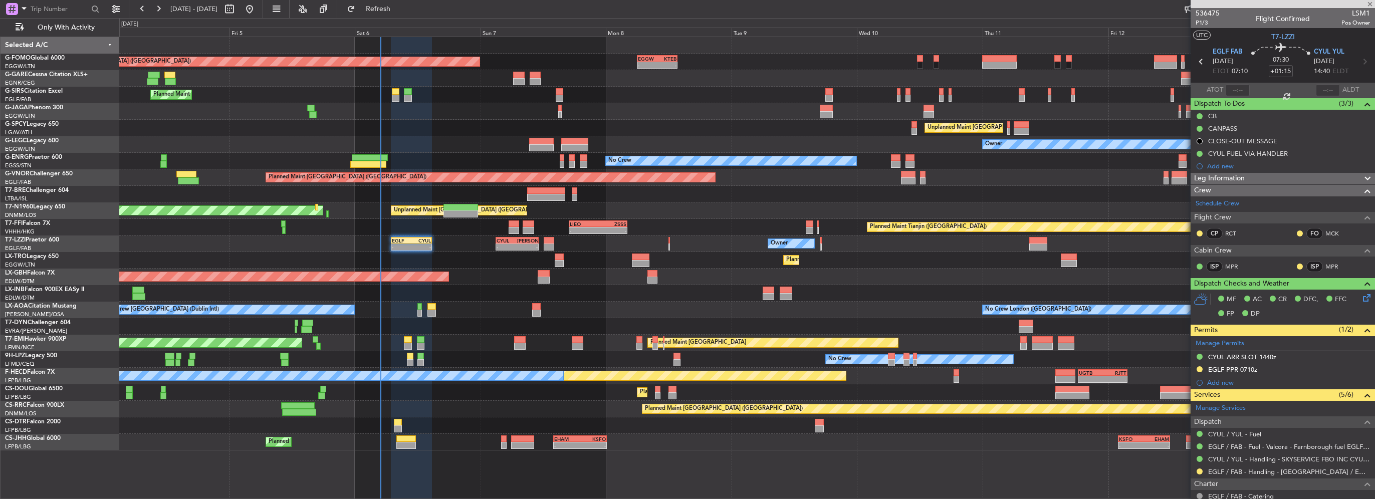
type input "+00:15"
type input "3"
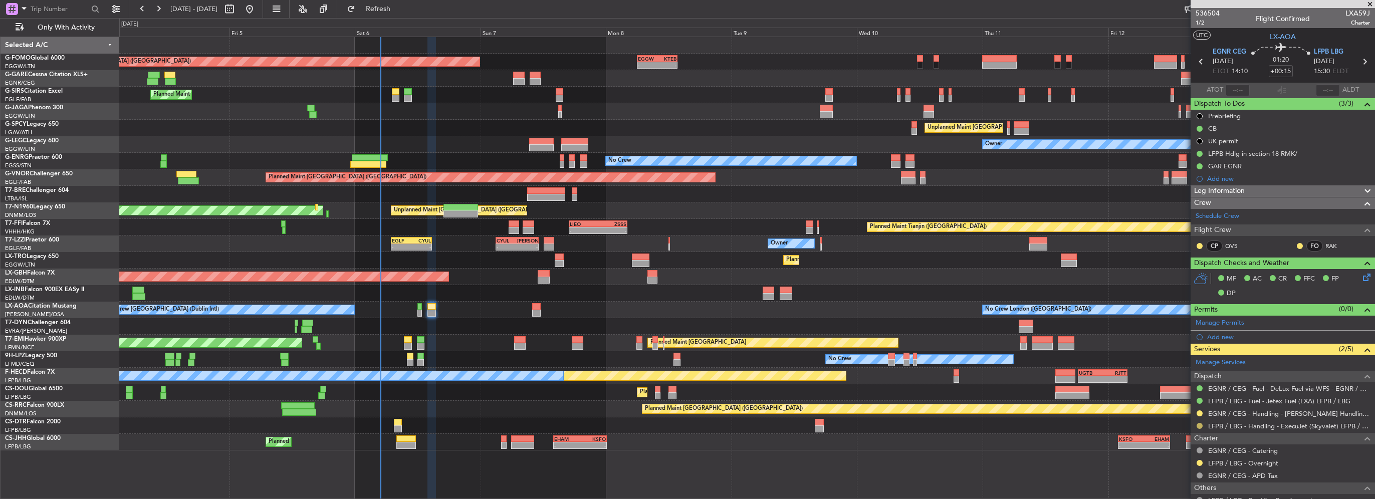
click at [1198, 427] on button at bounding box center [1200, 426] width 6 height 6
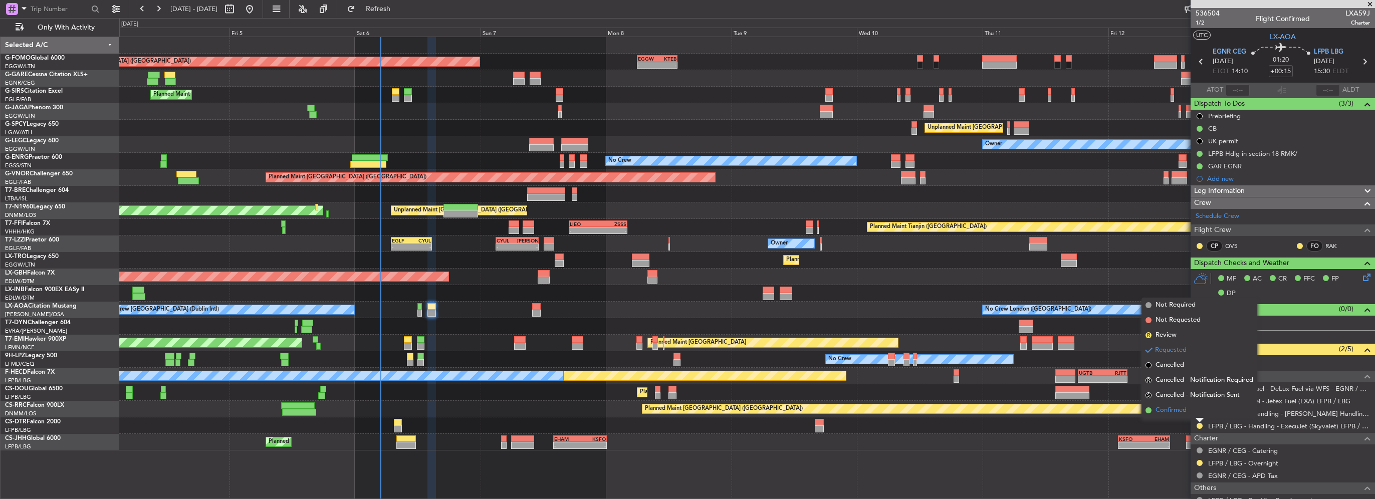
click at [1182, 417] on li "Confirmed" at bounding box center [1200, 410] width 116 height 15
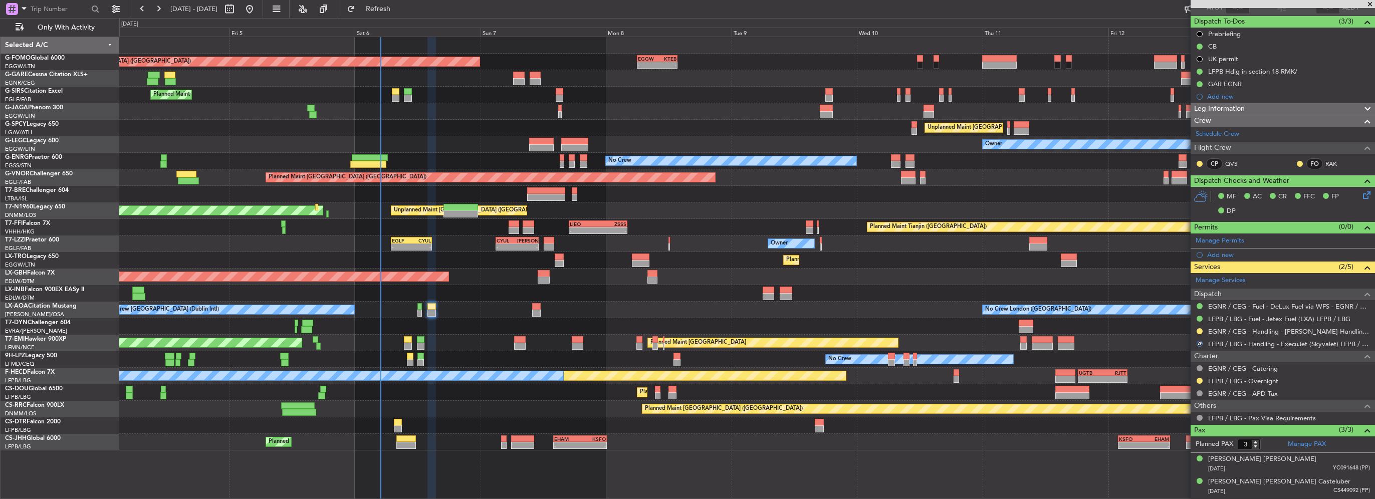
scroll to position [52, 0]
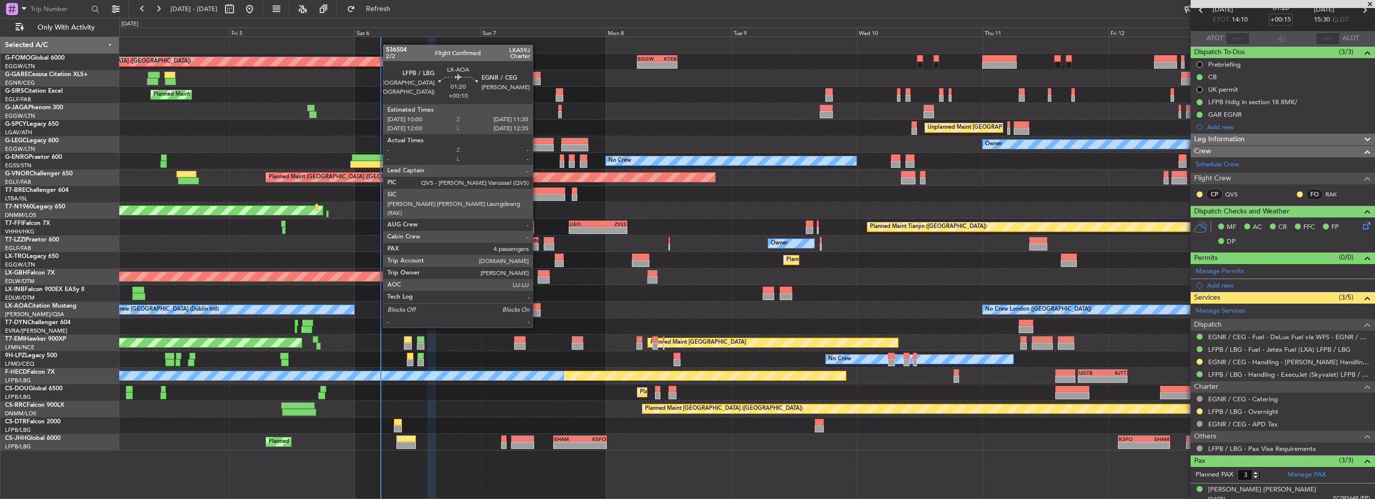
click at [537, 309] on div at bounding box center [536, 306] width 9 height 7
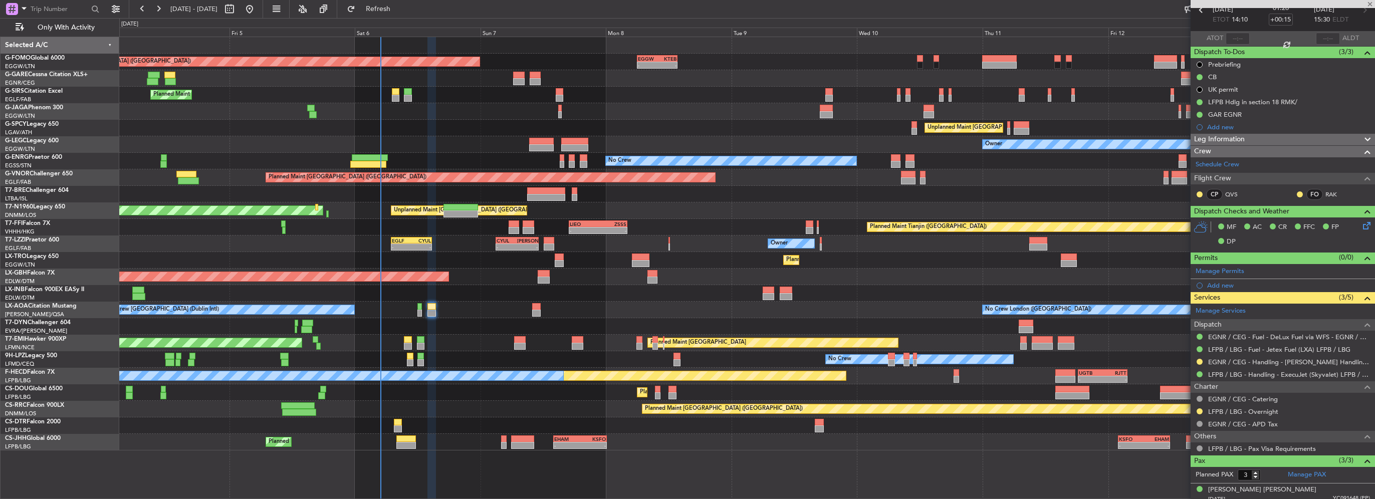
type input "+00:10"
type input "4"
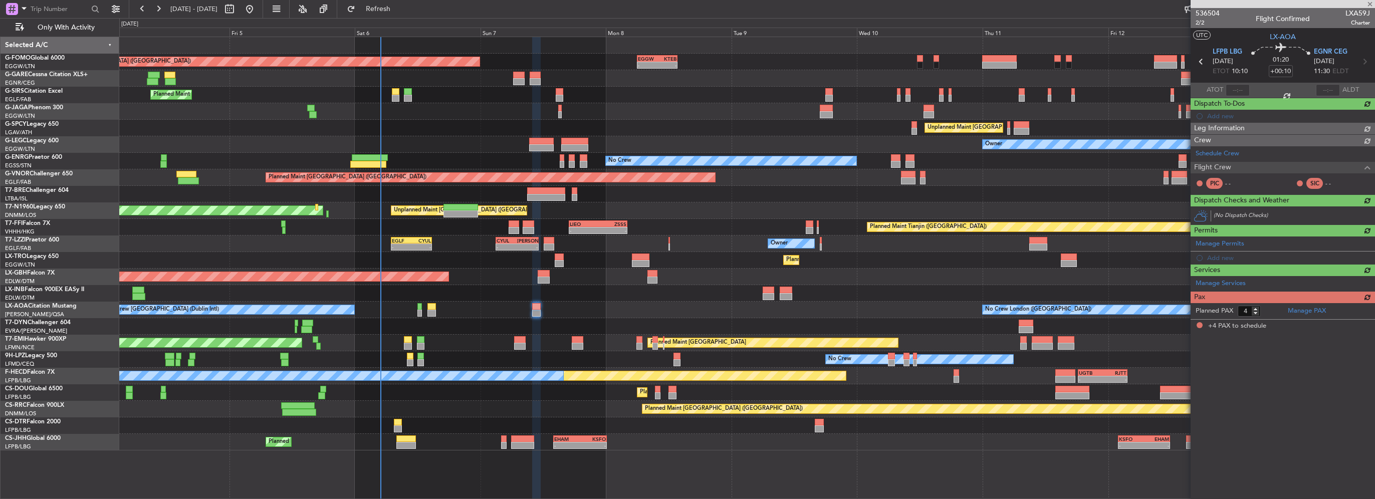
scroll to position [0, 0]
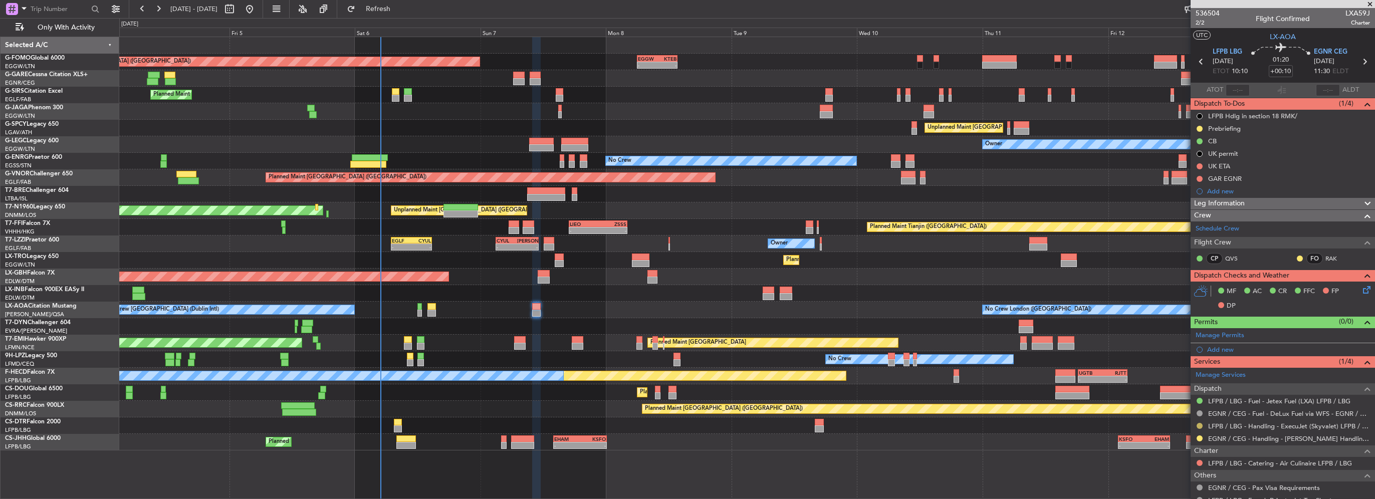
click at [1200, 423] on button at bounding box center [1200, 426] width 6 height 6
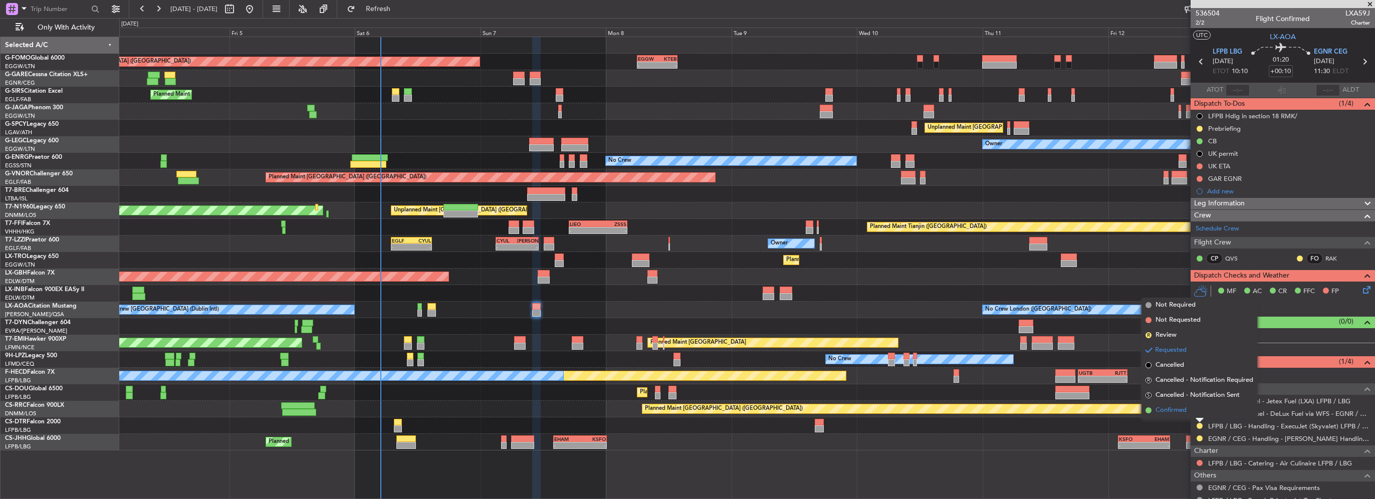
click at [1177, 413] on span "Confirmed" at bounding box center [1171, 410] width 31 height 10
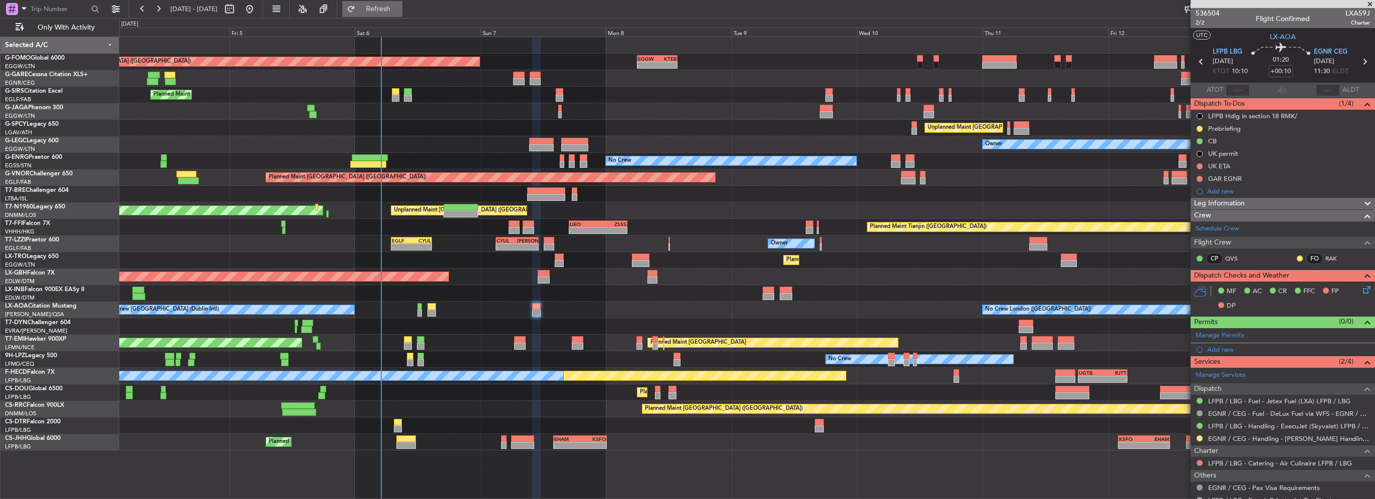
click at [399, 8] on span "Refresh" at bounding box center [378, 9] width 42 height 7
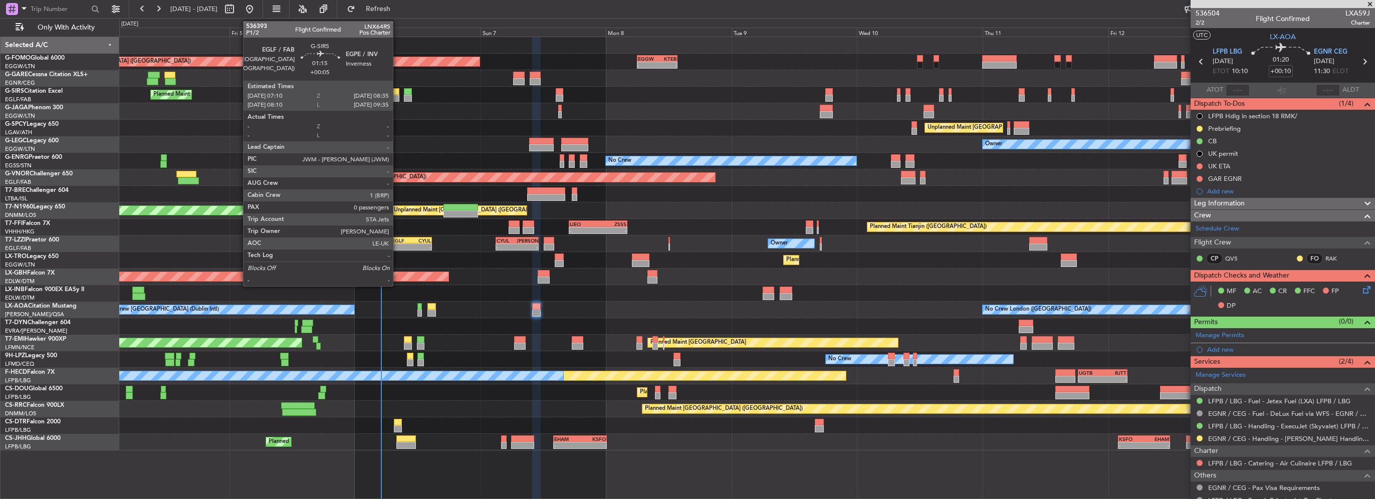
click at [397, 94] on div at bounding box center [396, 91] width 8 height 7
type input "+00:05"
type input "0"
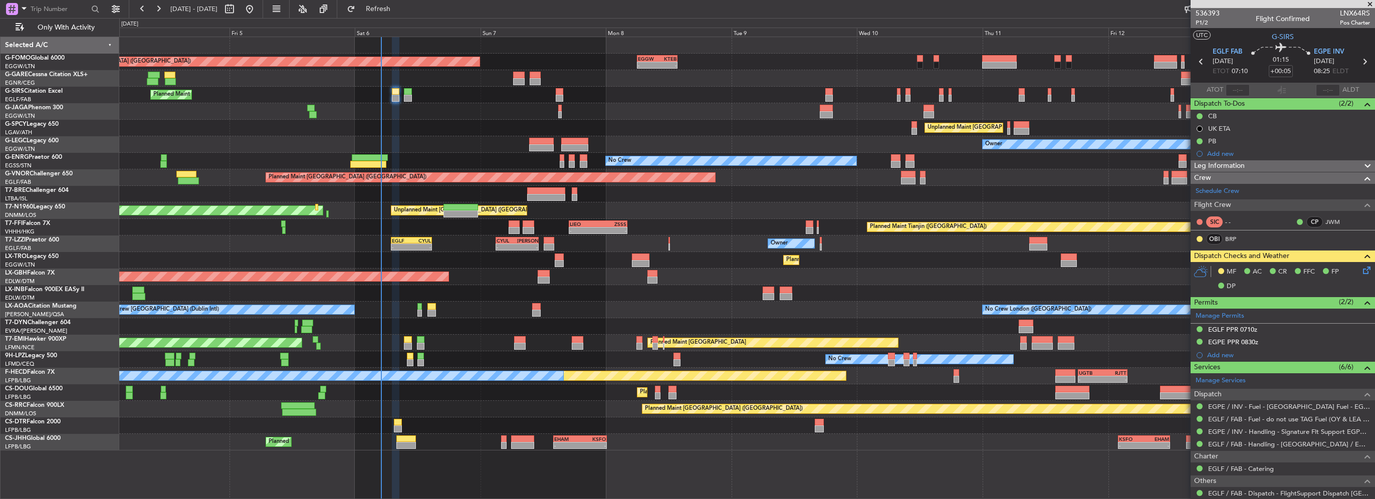
click at [1365, 272] on icon at bounding box center [1365, 269] width 8 height 8
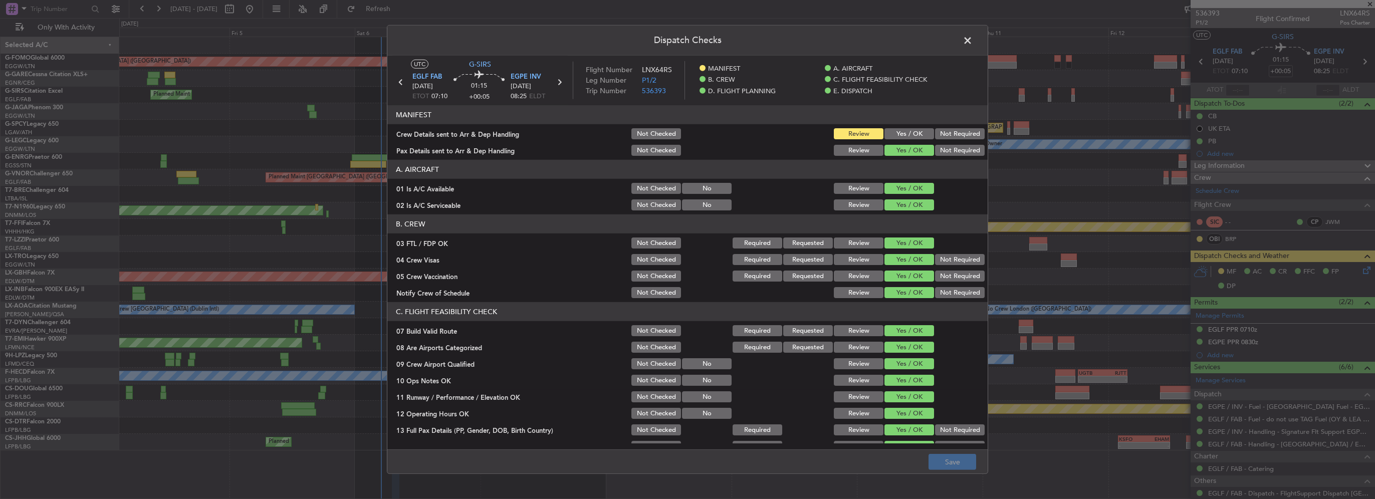
click at [973, 40] on span at bounding box center [973, 43] width 0 height 20
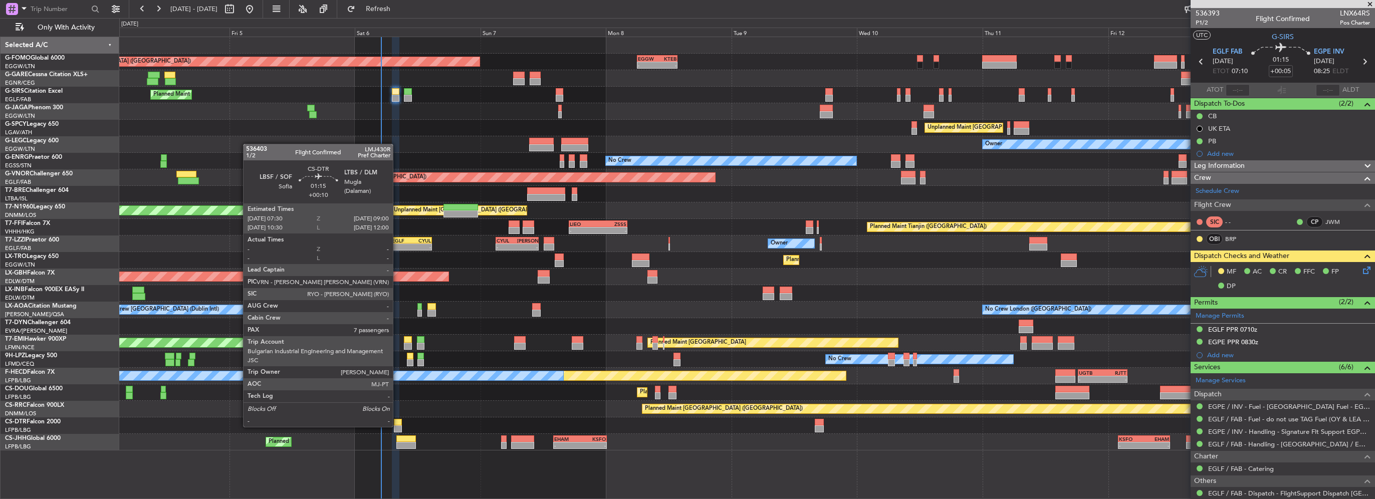
click at [397, 426] on div at bounding box center [398, 429] width 8 height 7
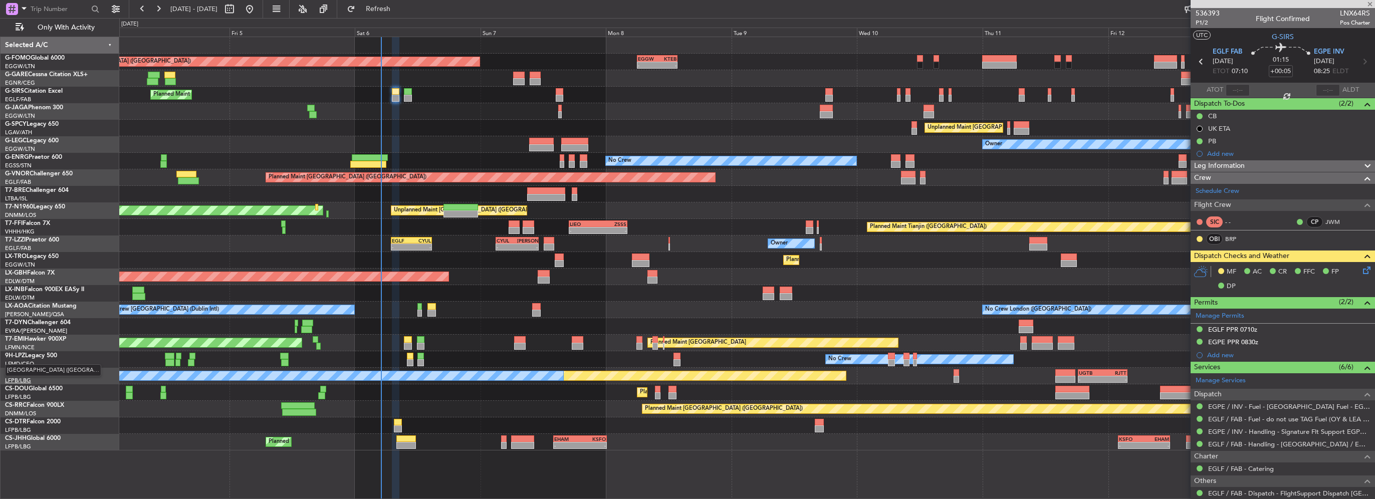
type input "+00:10"
type input "7"
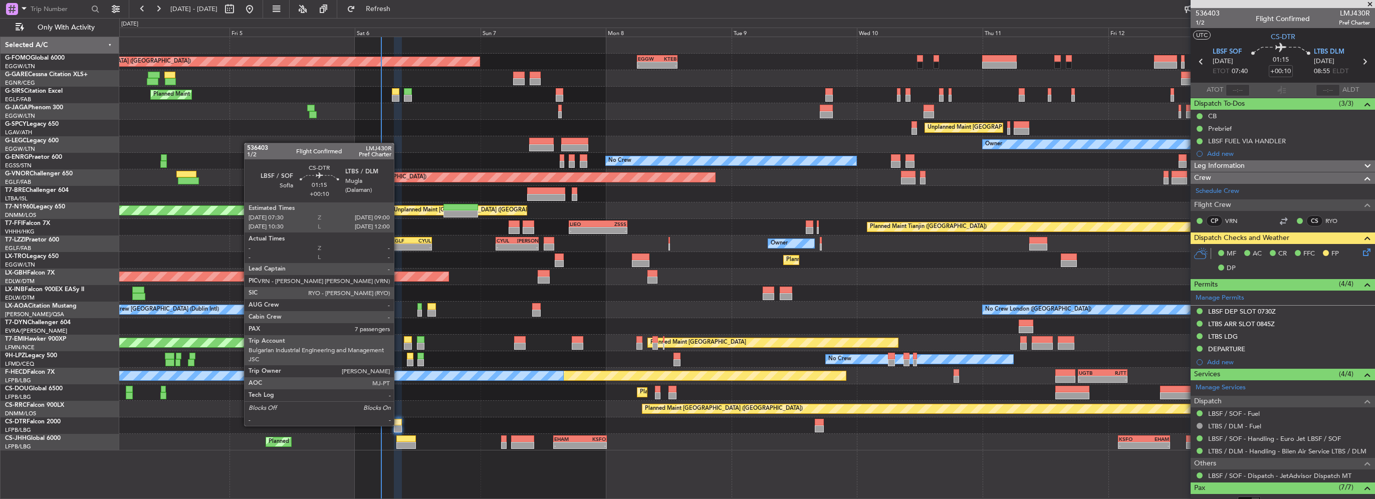
click at [398, 426] on div at bounding box center [398, 429] width 8 height 7
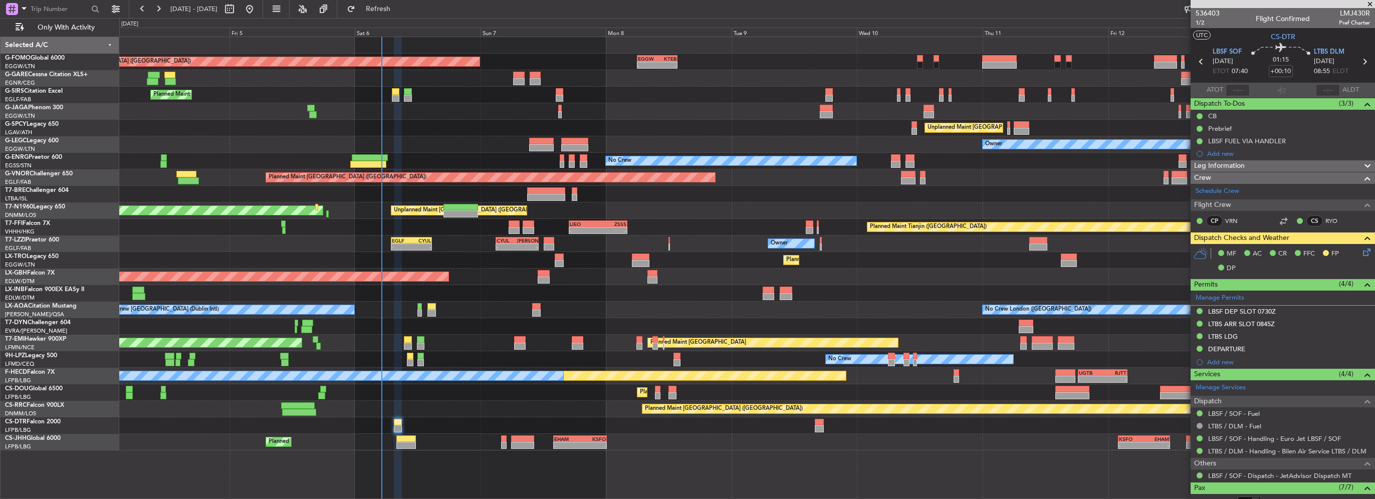
click at [1361, 253] on icon at bounding box center [1365, 251] width 8 height 8
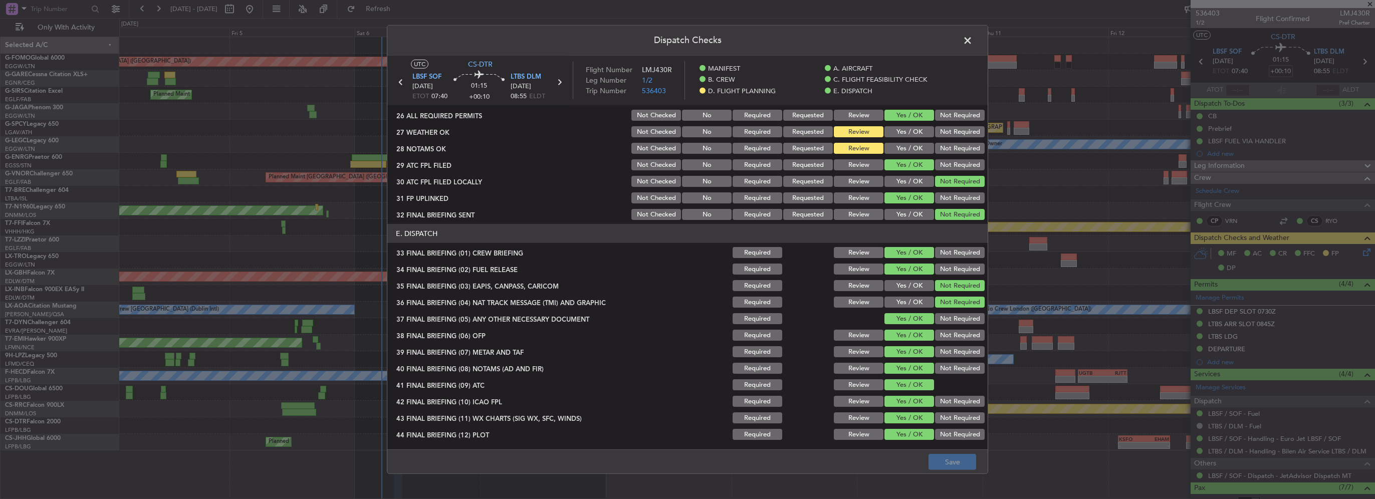
scroll to position [317, 0]
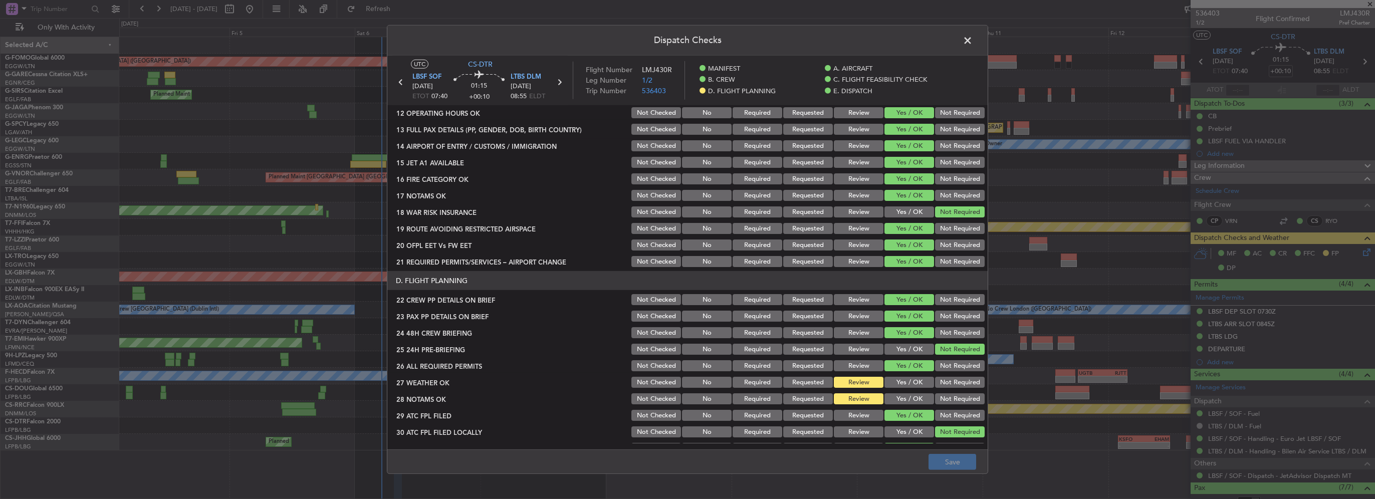
click at [917, 384] on button "Yes / OK" at bounding box center [910, 382] width 50 height 11
click at [915, 399] on button "Yes / OK" at bounding box center [910, 398] width 50 height 11
click at [955, 465] on button "Save" at bounding box center [953, 462] width 48 height 16
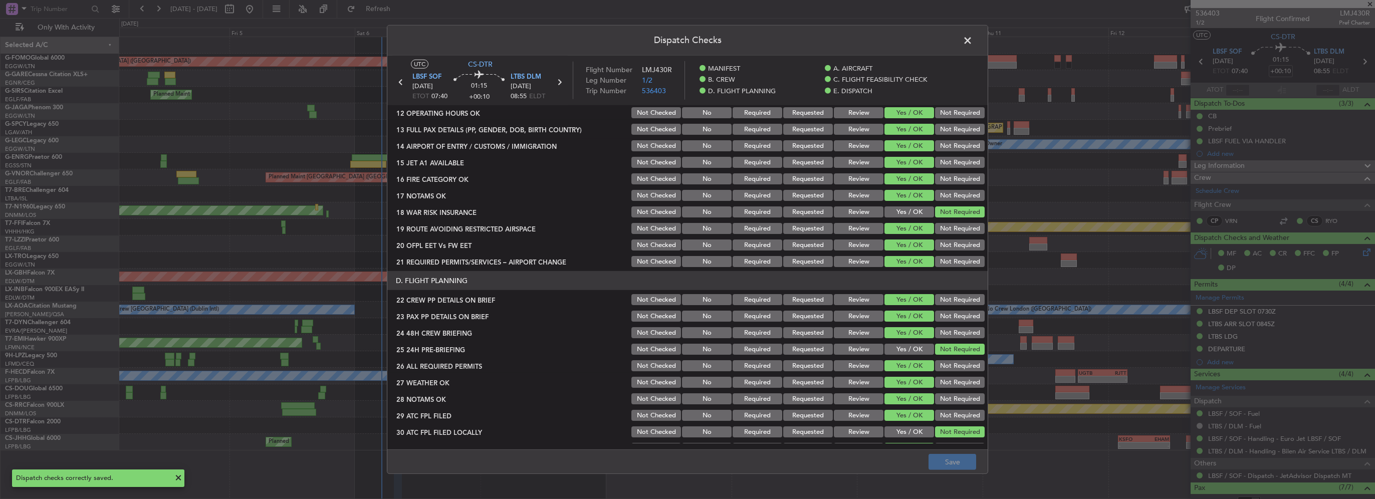
click at [973, 37] on span at bounding box center [973, 43] width 0 height 20
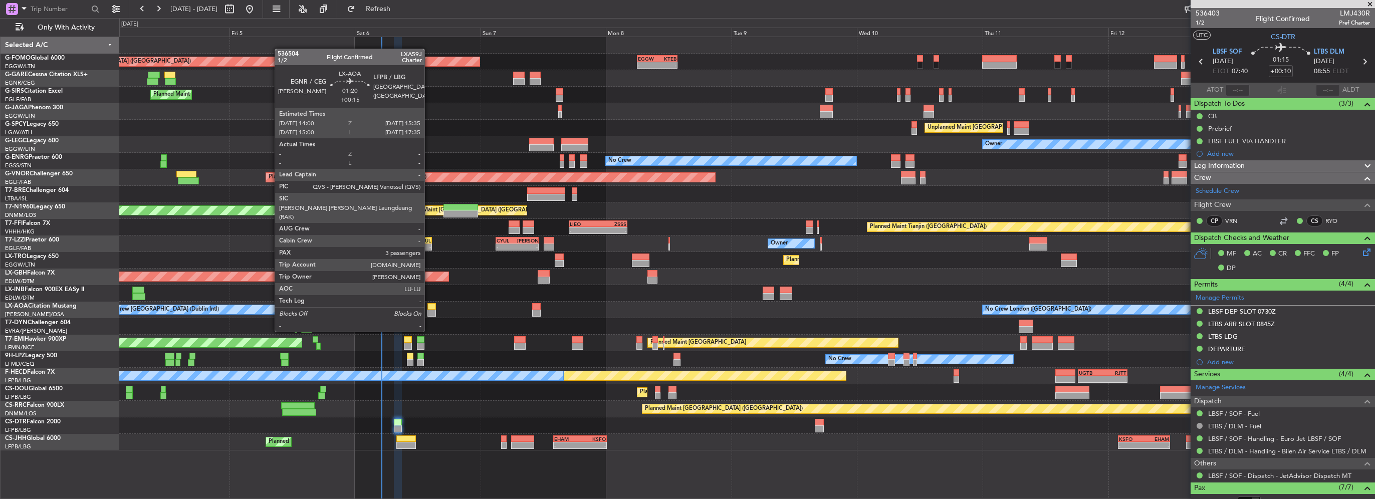
click at [429, 313] on div at bounding box center [432, 313] width 9 height 7
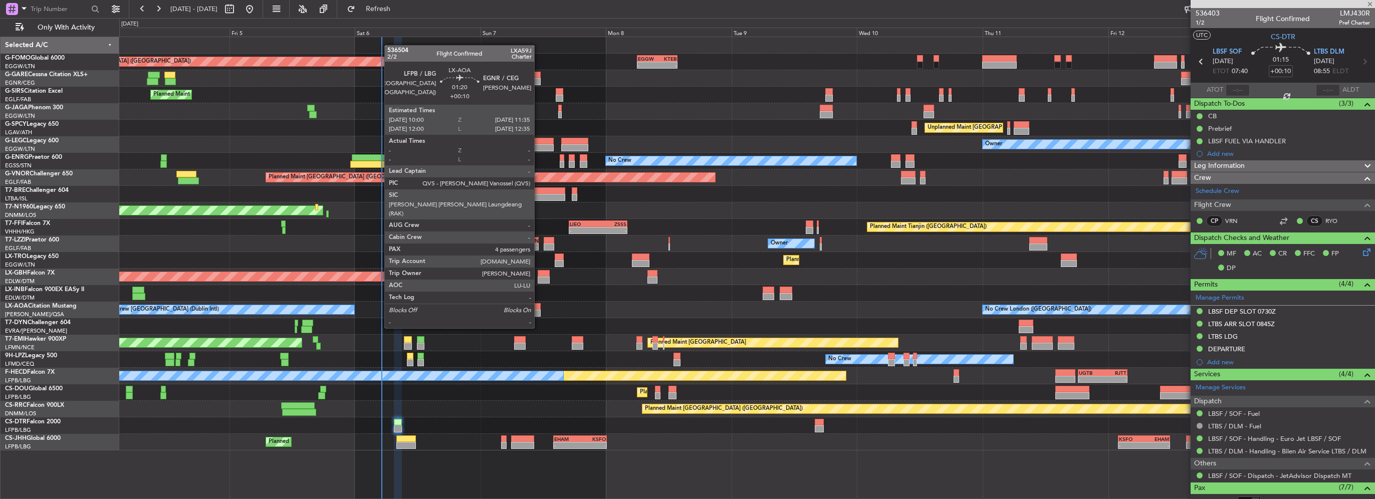
type input "+00:15"
type input "3"
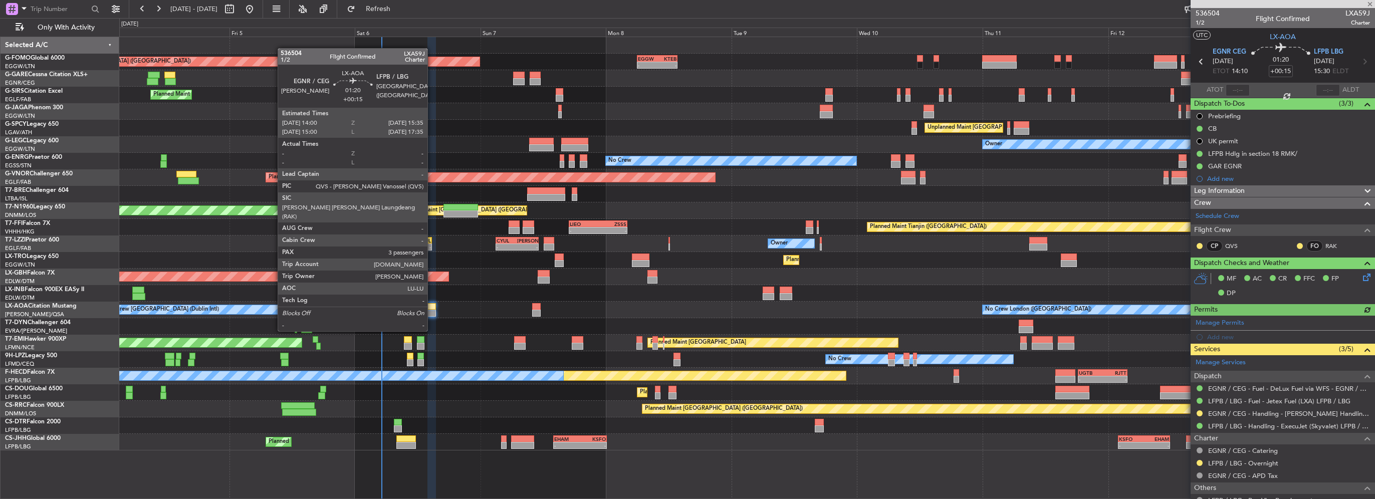
click at [432, 312] on div at bounding box center [432, 313] width 9 height 7
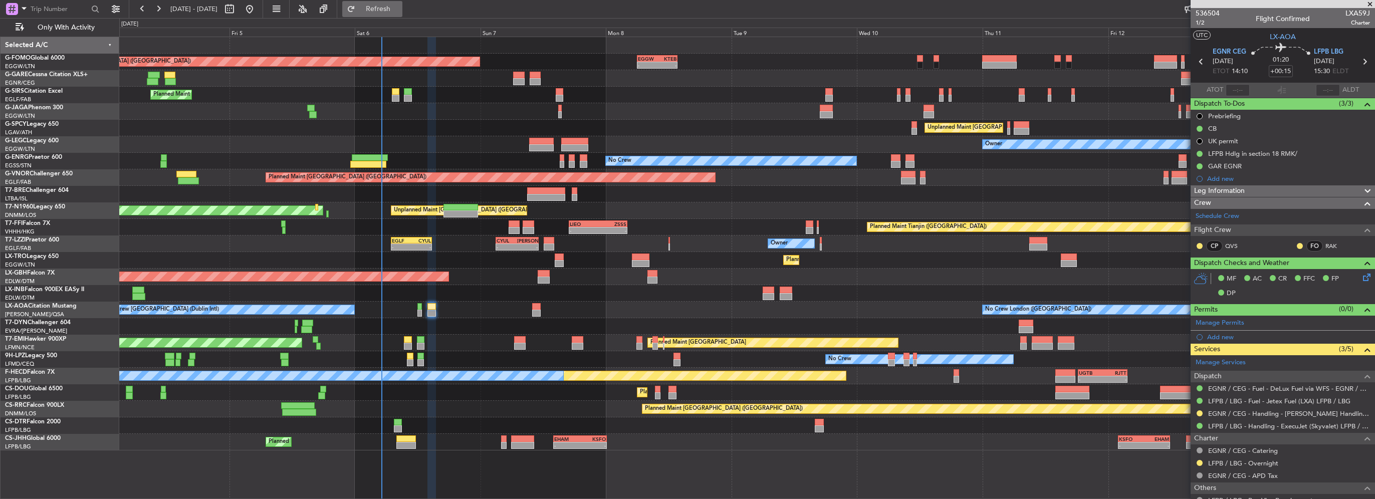
click at [392, 8] on span "Refresh" at bounding box center [378, 9] width 42 height 7
click at [394, 98] on div at bounding box center [396, 98] width 8 height 7
type input "+00:05"
type input "0"
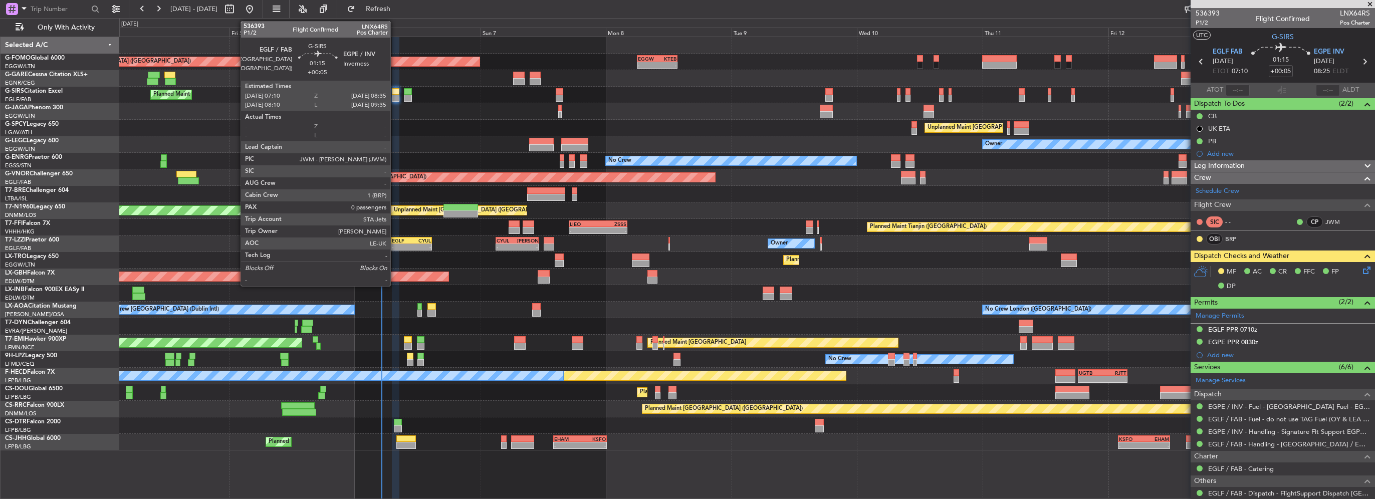
click at [395, 97] on div at bounding box center [396, 98] width 8 height 7
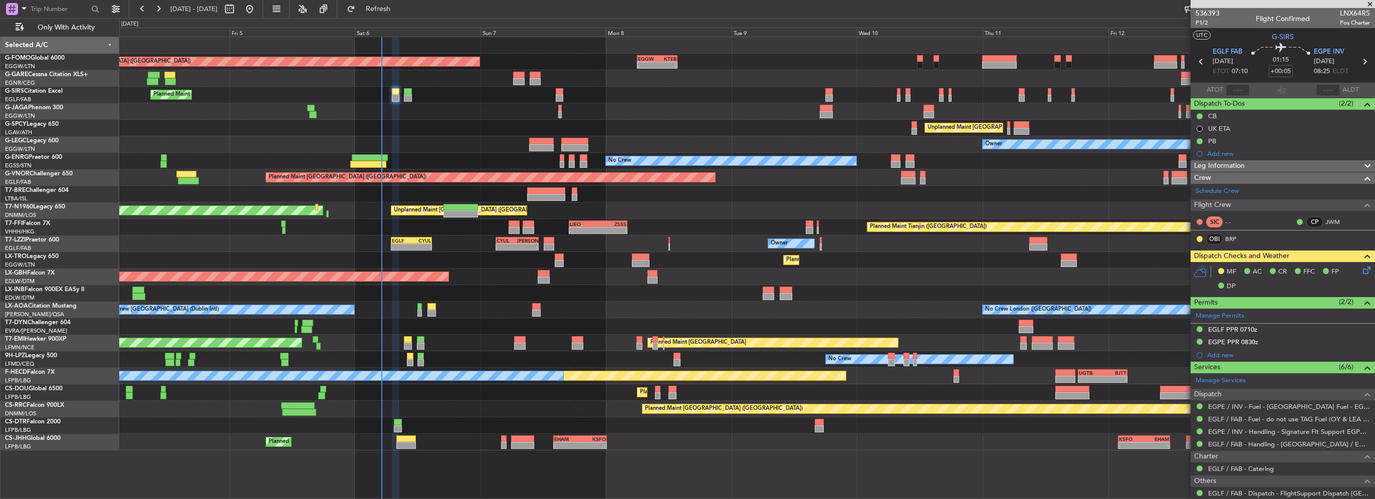
click at [1361, 272] on icon at bounding box center [1365, 269] width 8 height 8
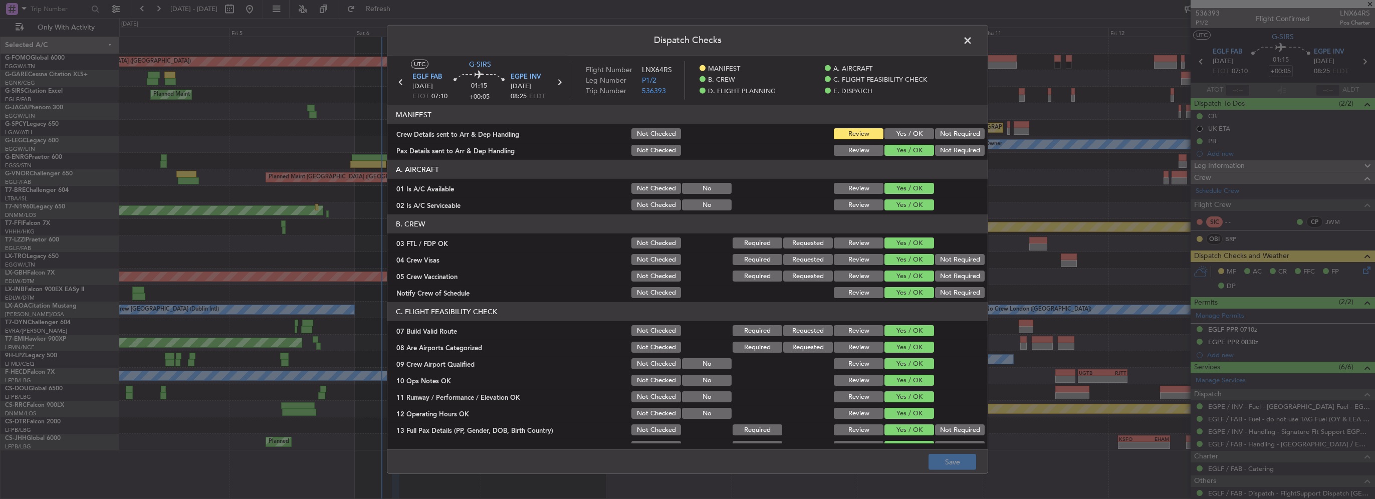
click at [910, 140] on div "Yes / OK" at bounding box center [908, 134] width 51 height 14
click at [911, 134] on button "Yes / OK" at bounding box center [910, 133] width 50 height 11
click at [956, 470] on button "Save" at bounding box center [953, 462] width 48 height 16
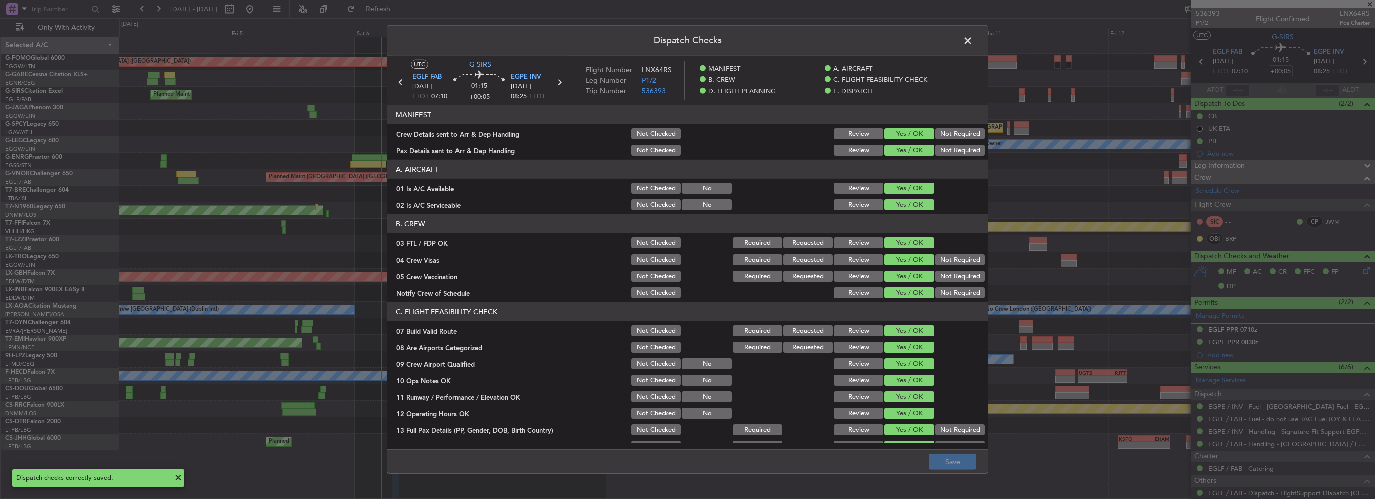
click at [973, 39] on span at bounding box center [973, 43] width 0 height 20
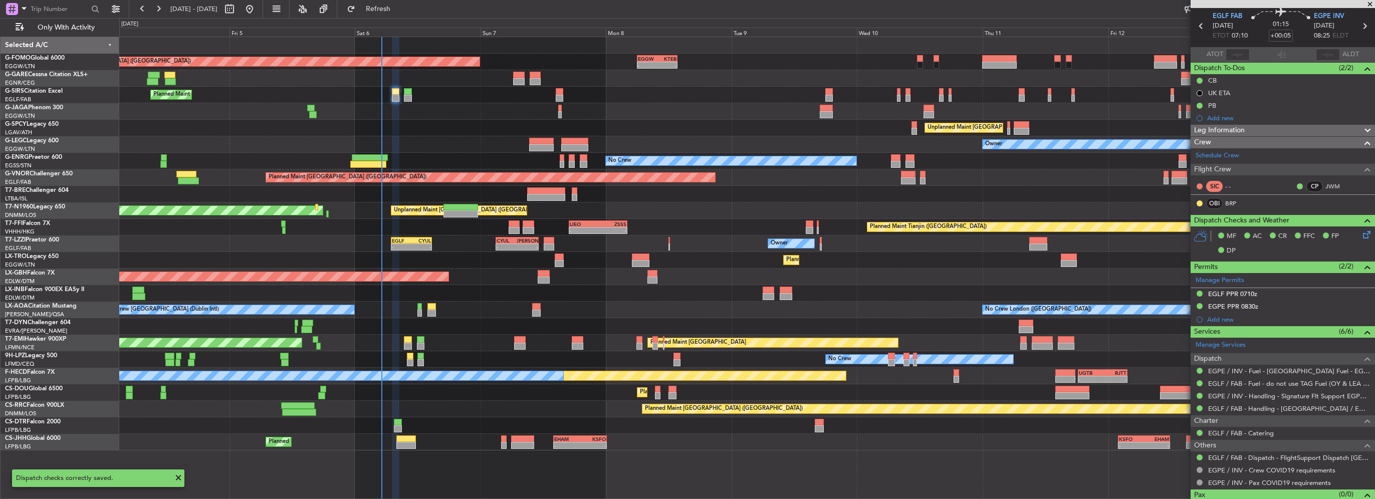
scroll to position [52, 0]
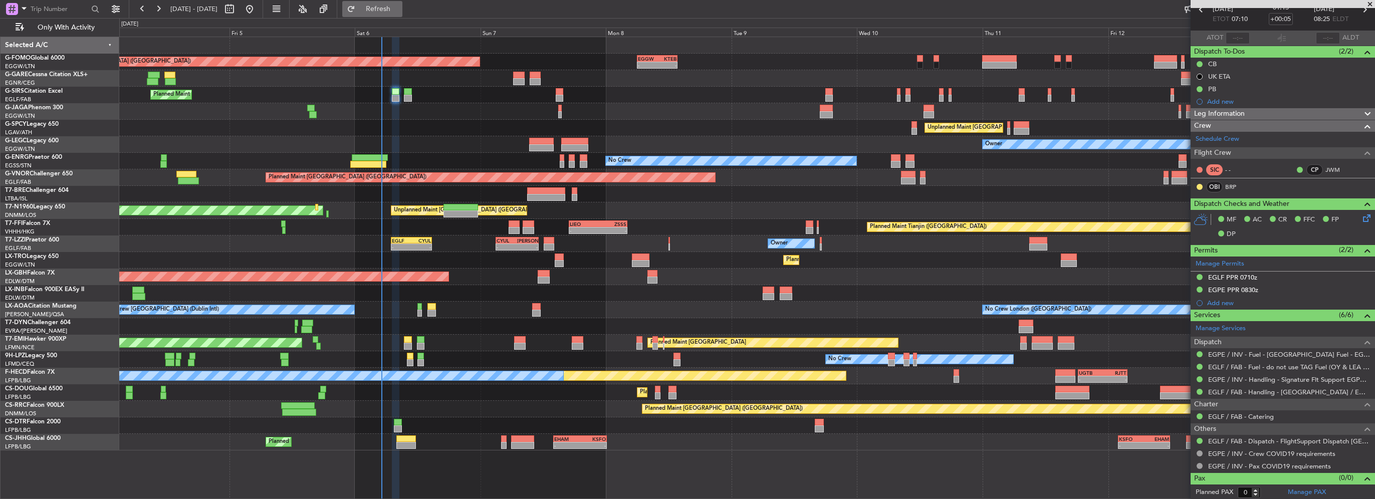
click at [402, 15] on button "Refresh" at bounding box center [372, 9] width 60 height 16
